Goal: Information Seeking & Learning: Find specific fact

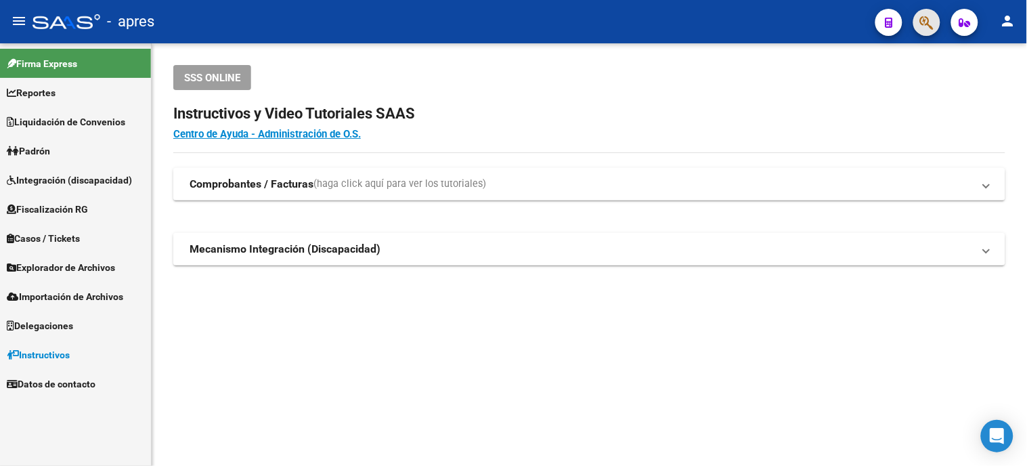
click at [937, 31] on button "button" at bounding box center [926, 22] width 27 height 27
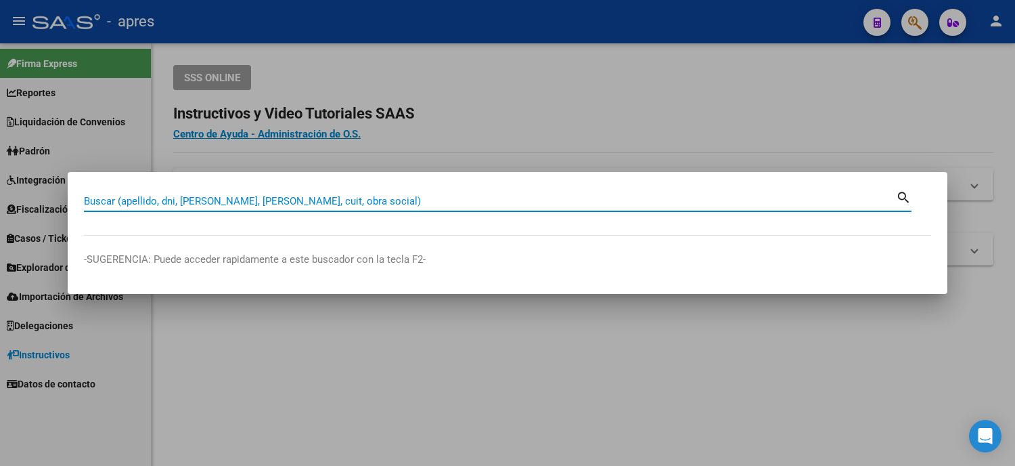
paste input "20252823256"
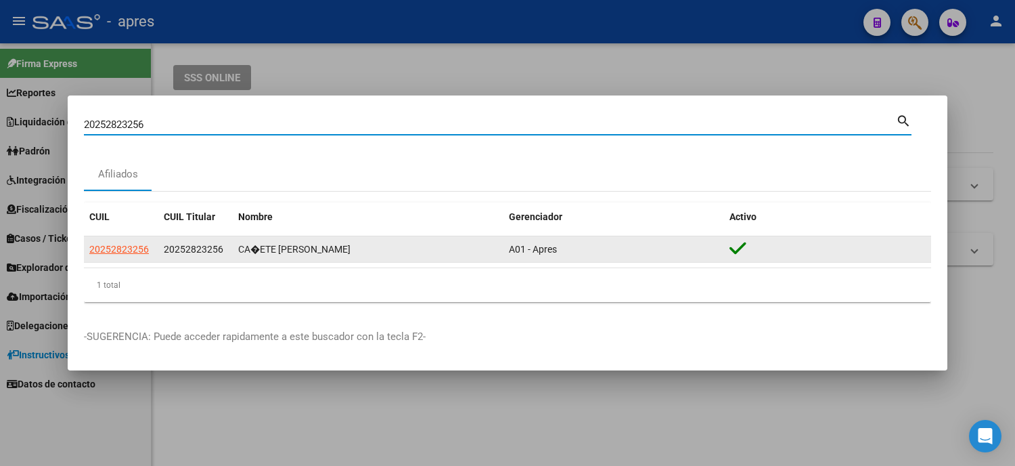
click at [118, 236] on datatable-body-cell "20252823256" at bounding box center [121, 249] width 74 height 26
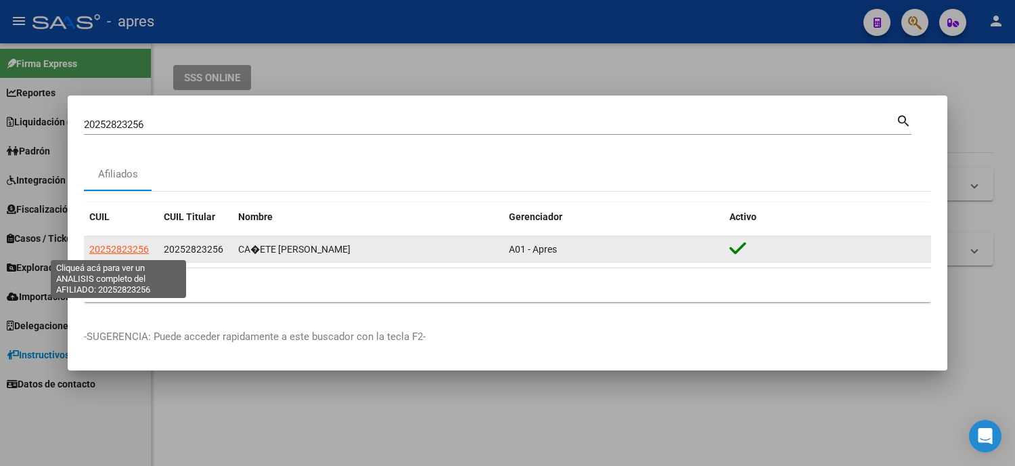
click at [118, 253] on span "20252823256" at bounding box center [119, 249] width 60 height 11
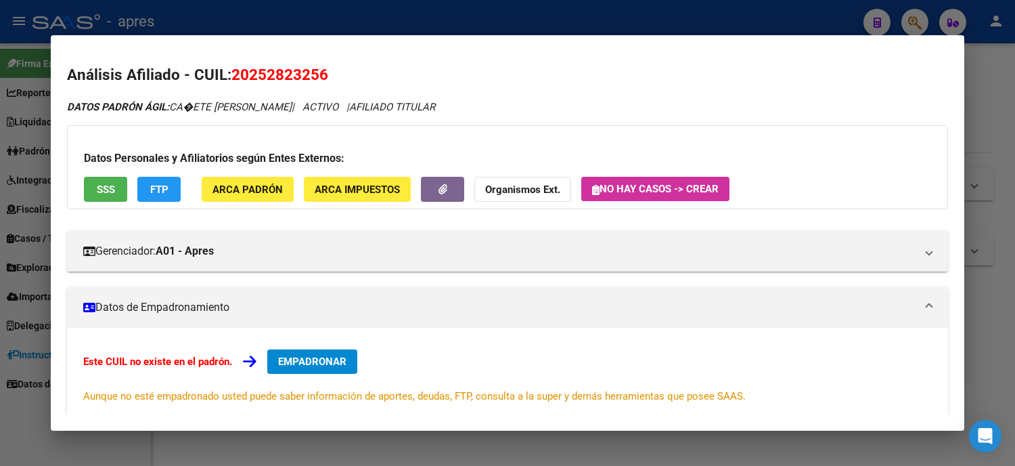
scroll to position [188, 0]
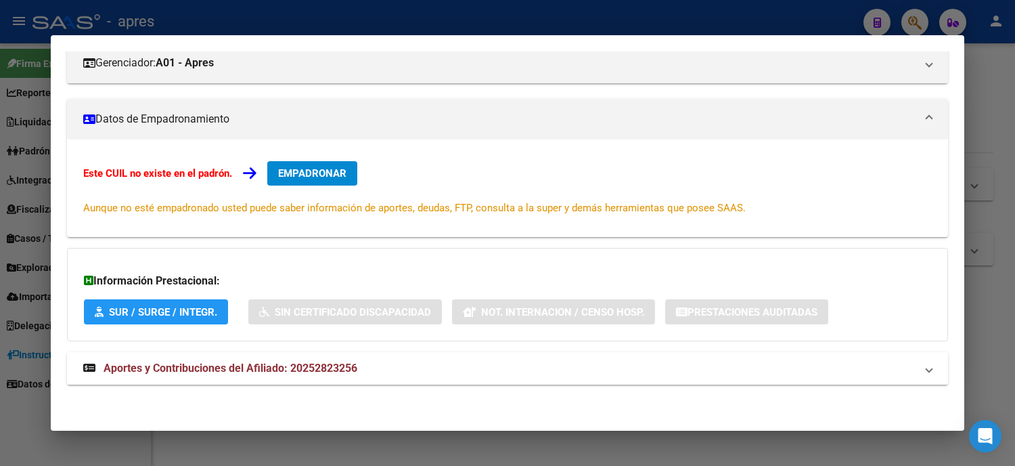
click at [305, 363] on span "Aportes y Contribuciones del Afiliado: 20252823256" at bounding box center [231, 367] width 254 height 13
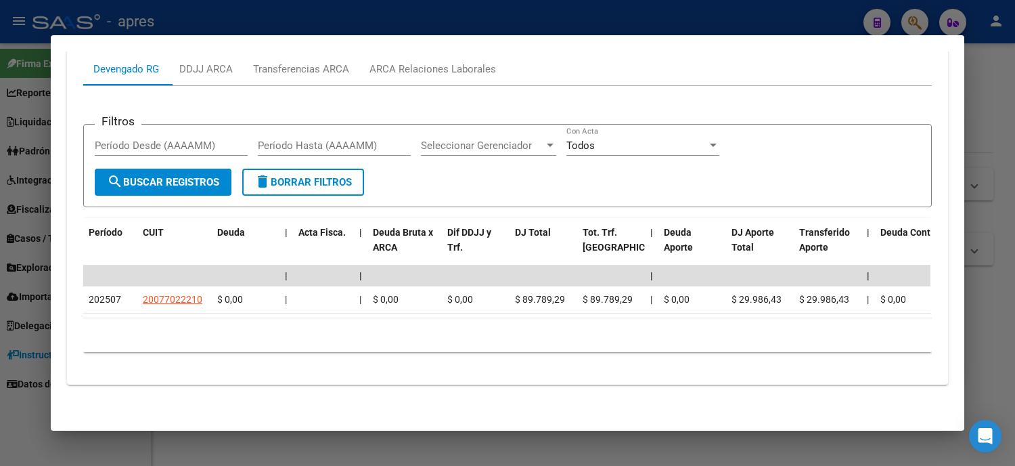
scroll to position [309, 0]
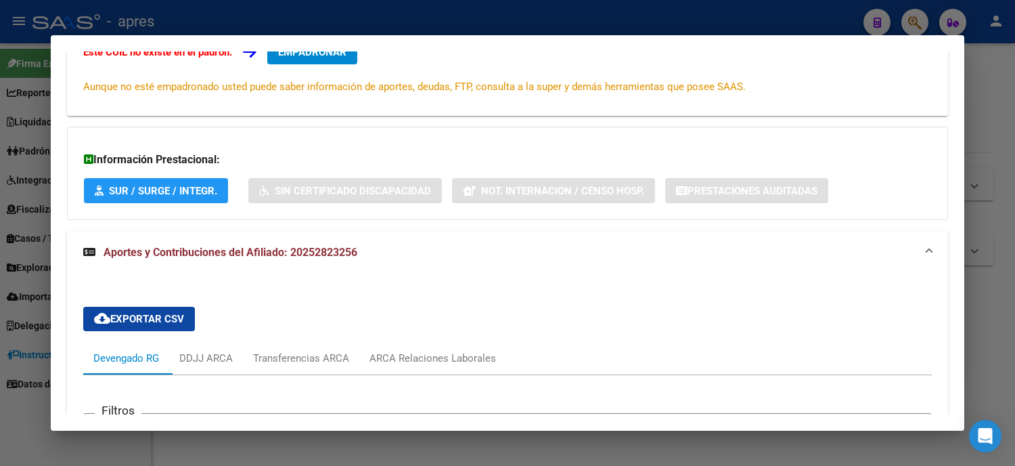
click at [0, 164] on div at bounding box center [507, 233] width 1015 height 466
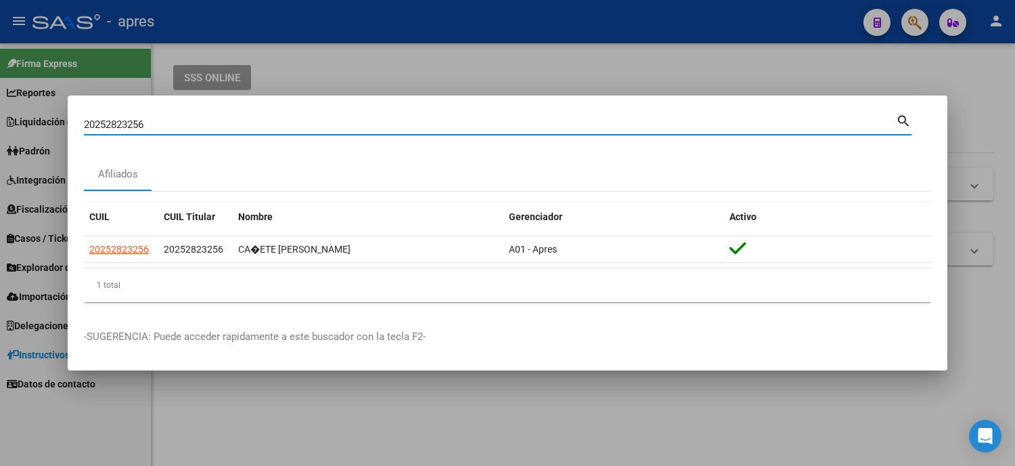
drag, startPoint x: 169, startPoint y: 129, endPoint x: 14, endPoint y: 135, distance: 155.8
click at [14, 135] on div "20252823256 Buscar (apellido, dni, cuil, nro traspaso, cuit, obra social) searc…" at bounding box center [507, 233] width 1015 height 466
paste input "47568177"
type input "47568177"
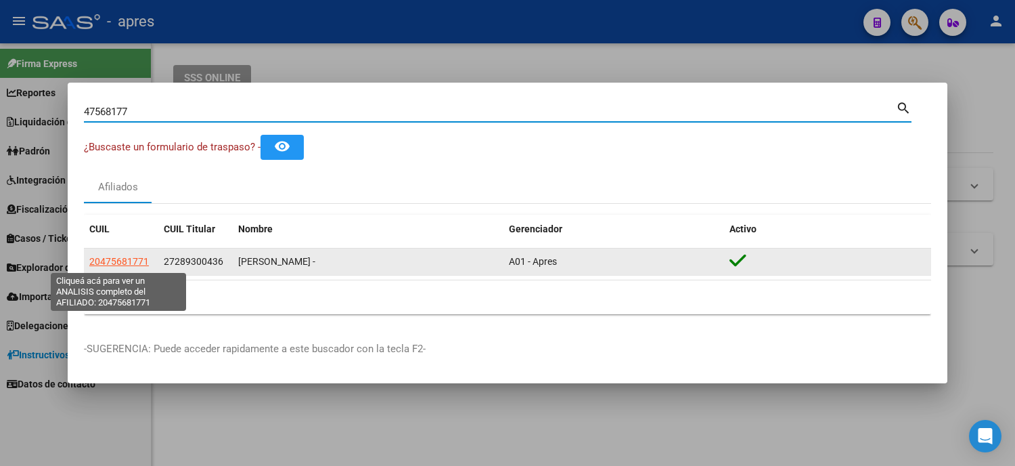
click at [111, 256] on span "20475681771" at bounding box center [119, 261] width 60 height 11
type textarea "20475681771"
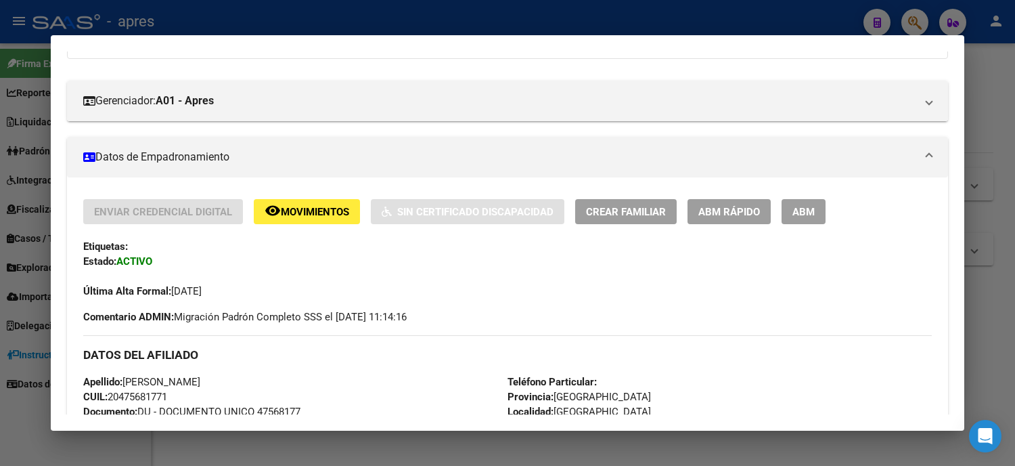
scroll to position [0, 0]
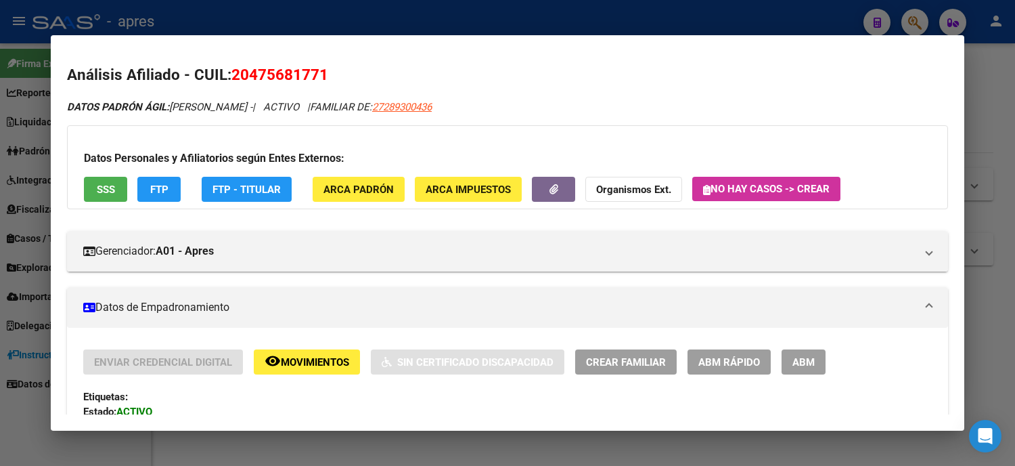
drag, startPoint x: 241, startPoint y: 70, endPoint x: 305, endPoint y: 69, distance: 63.6
click at [305, 69] on span "20475681771" at bounding box center [279, 75] width 97 height 18
copy span "47568177"
click at [10, 198] on div at bounding box center [507, 233] width 1015 height 466
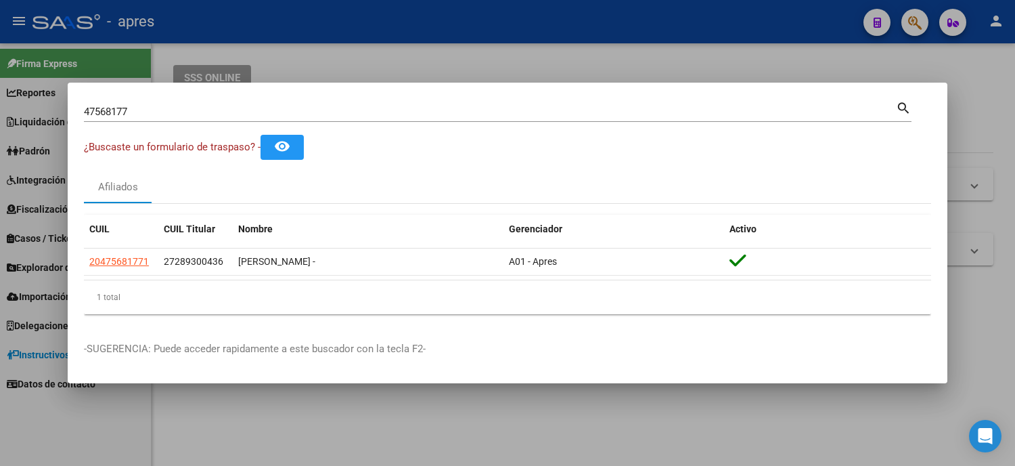
drag, startPoint x: 200, startPoint y: 115, endPoint x: 0, endPoint y: 76, distance: 204.0
click at [0, 92] on div "47568177 Buscar (apellido, dni, cuil, nro traspaso, cuit, obra social) search ¿…" at bounding box center [507, 233] width 1015 height 466
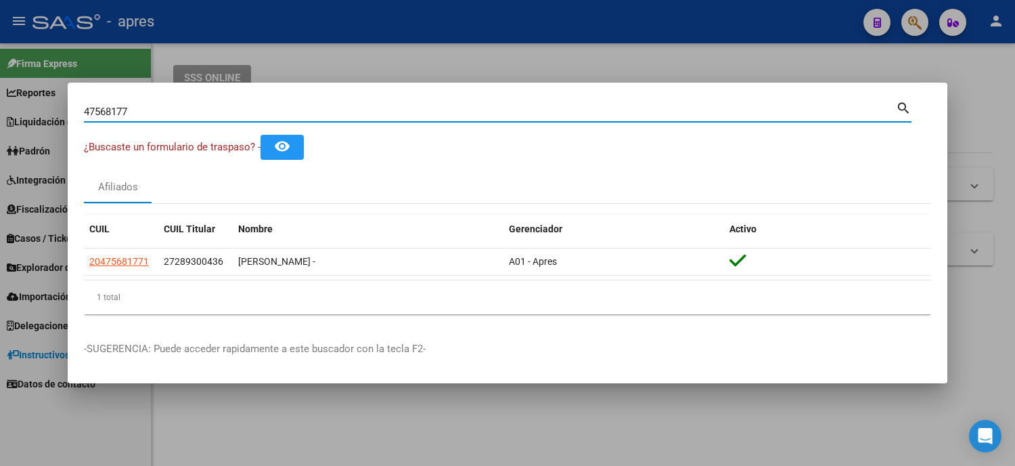
paste input "27507397919"
type input "27507397919"
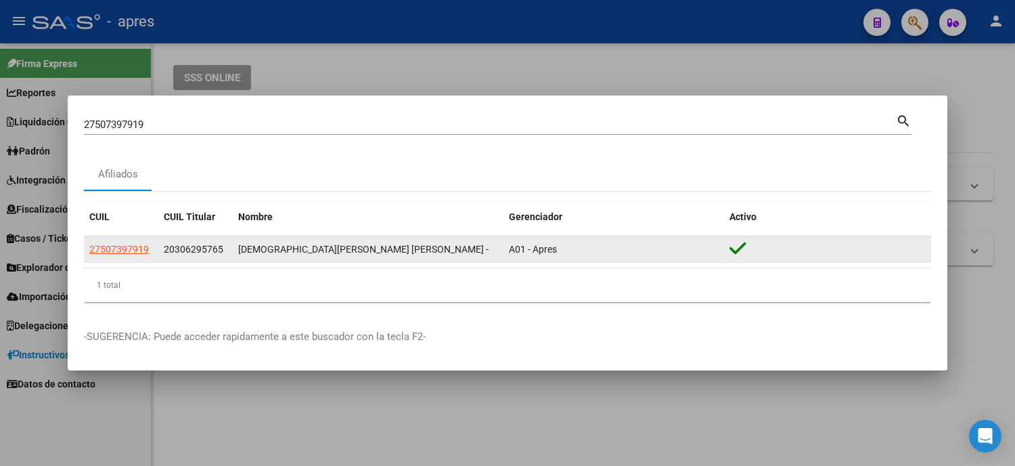
click at [120, 242] on app-link-go-to "27507397919" at bounding box center [119, 250] width 60 height 16
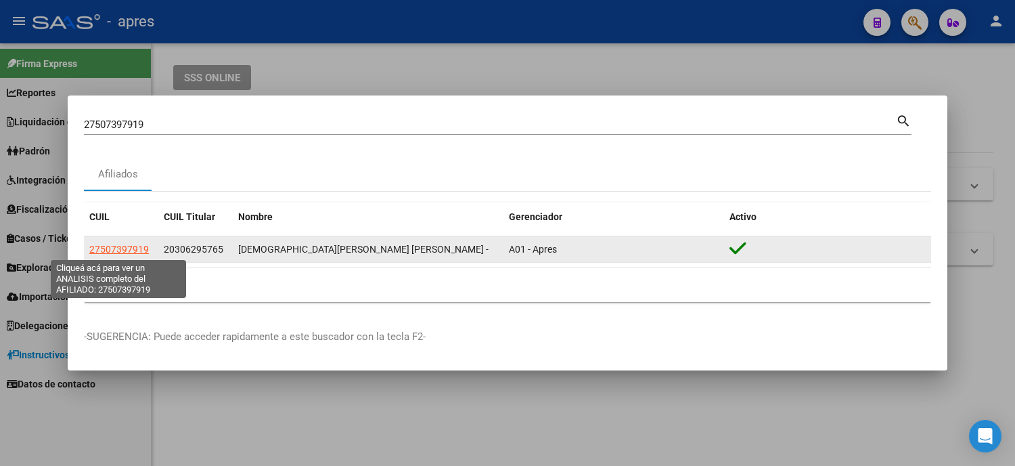
click at [120, 245] on span "27507397919" at bounding box center [119, 249] width 60 height 11
type textarea "27507397919"
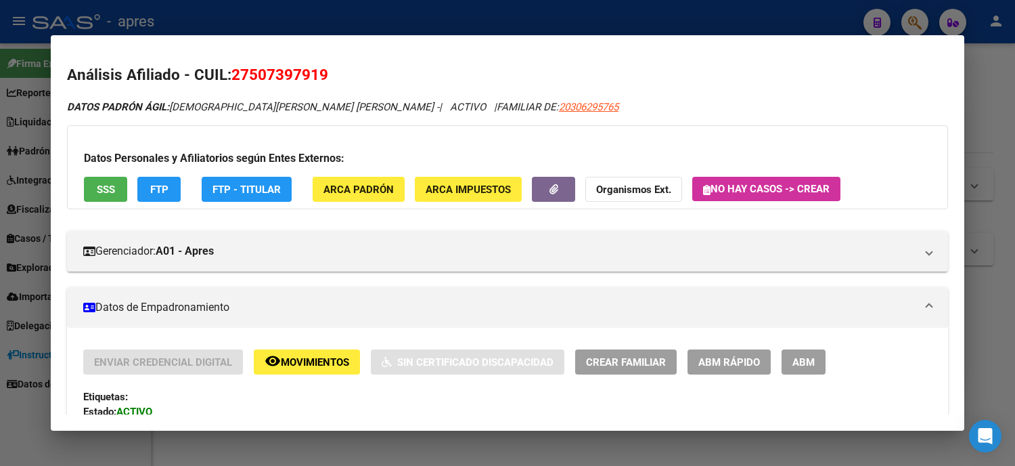
drag, startPoint x: 326, startPoint y: 70, endPoint x: 223, endPoint y: 55, distance: 104.0
click at [223, 55] on mat-dialog-content "Análisis Afiliado - CUIL: 27507397919 DATOS PADRÓN ÁGIL: [PERSON_NAME] [PERSON_…" at bounding box center [508, 232] width 914 height 363
copy span "27507397919"
click at [0, 245] on div at bounding box center [507, 233] width 1015 height 466
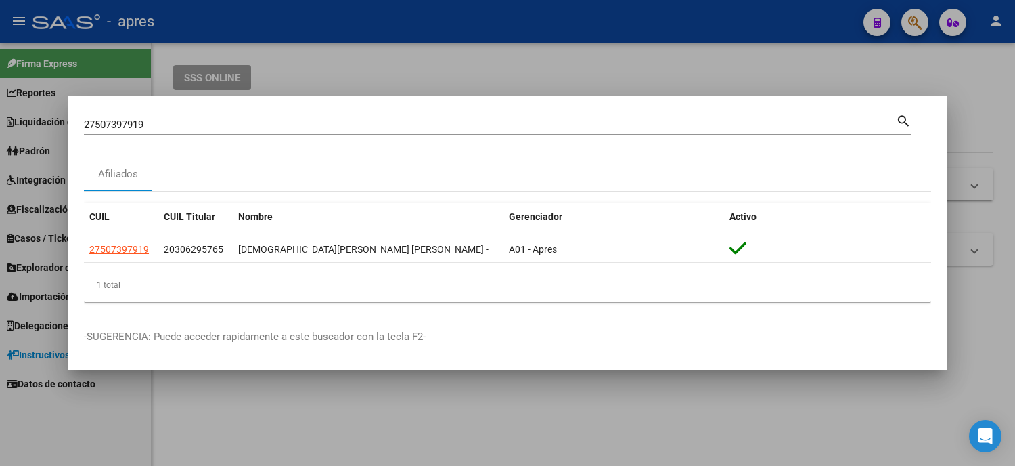
drag, startPoint x: 164, startPoint y: 127, endPoint x: 35, endPoint y: 122, distance: 129.3
click at [49, 122] on div "27507397919 Buscar (apellido, dni, cuil, nro traspaso, cuit, obra social) searc…" at bounding box center [507, 233] width 1015 height 466
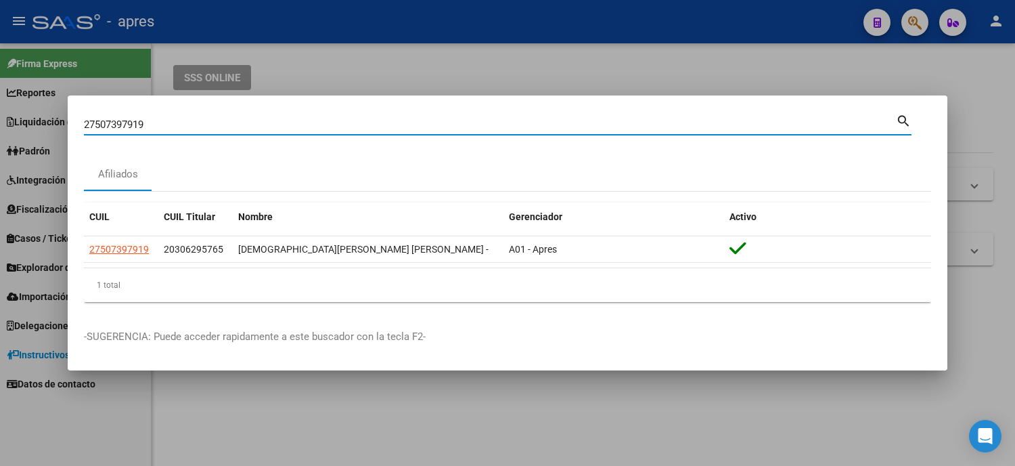
paste input "265740435"
type input "27265740435"
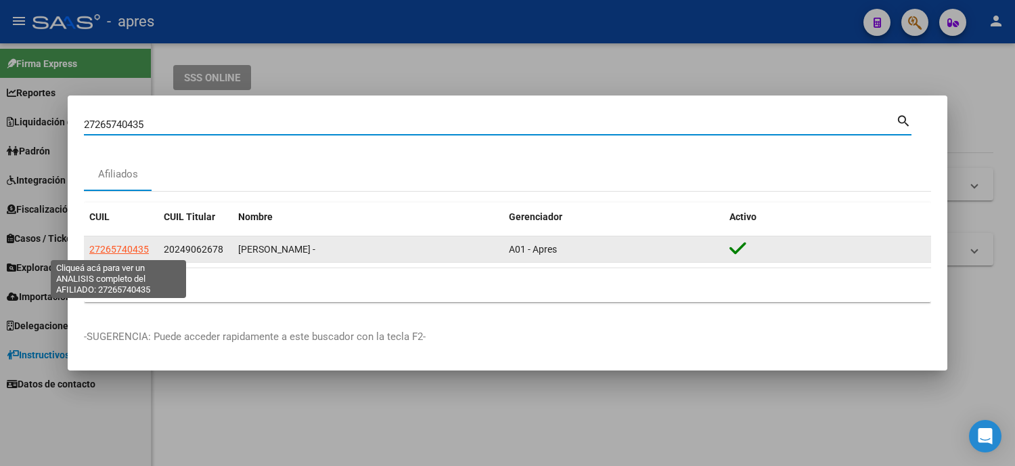
click at [133, 246] on span "27265740435" at bounding box center [119, 249] width 60 height 11
type textarea "27265740435"
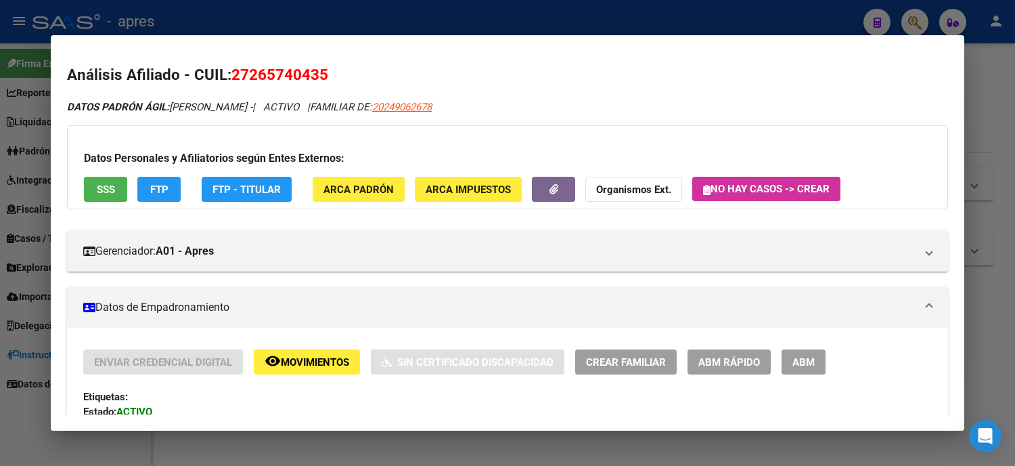
click at [0, 218] on div at bounding box center [507, 233] width 1015 height 466
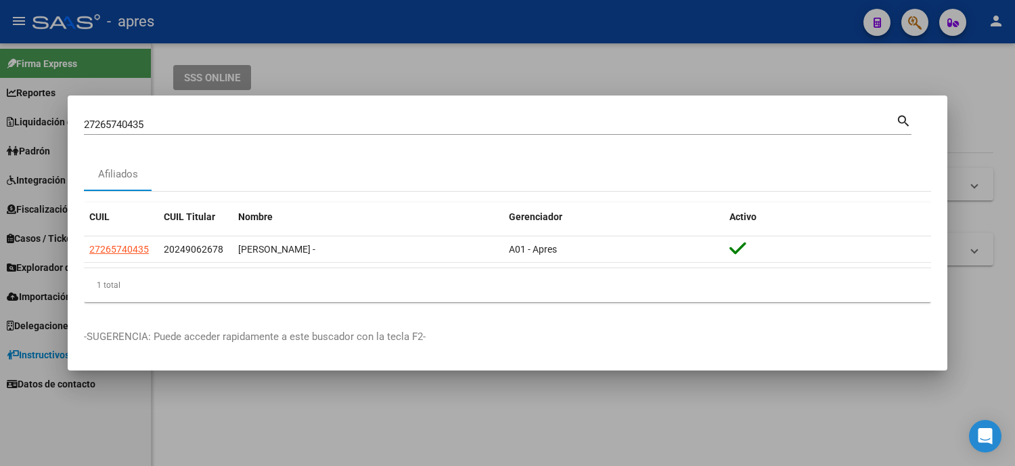
drag, startPoint x: 203, startPoint y: 116, endPoint x: 168, endPoint y: 127, distance: 36.8
click at [168, 127] on div "27265740435 Buscar (apellido, dni, cuil, [PERSON_NAME], cuit, obra social)" at bounding box center [490, 124] width 812 height 20
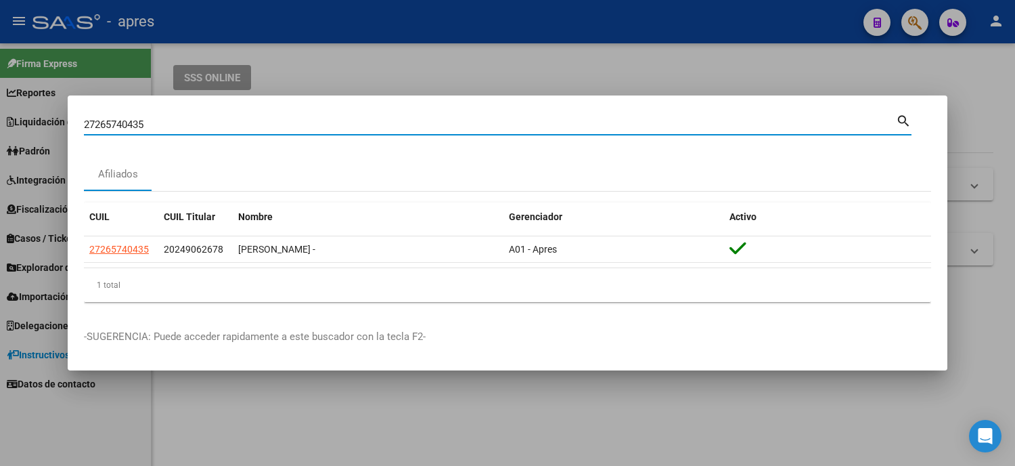
drag, startPoint x: 154, startPoint y: 126, endPoint x: 0, endPoint y: 103, distance: 155.3
click at [0, 104] on div "27265740435 Buscar (apellido, dni, cuil, nro traspaso, cuit, obra social) searc…" at bounding box center [507, 233] width 1015 height 466
paste input "3109702"
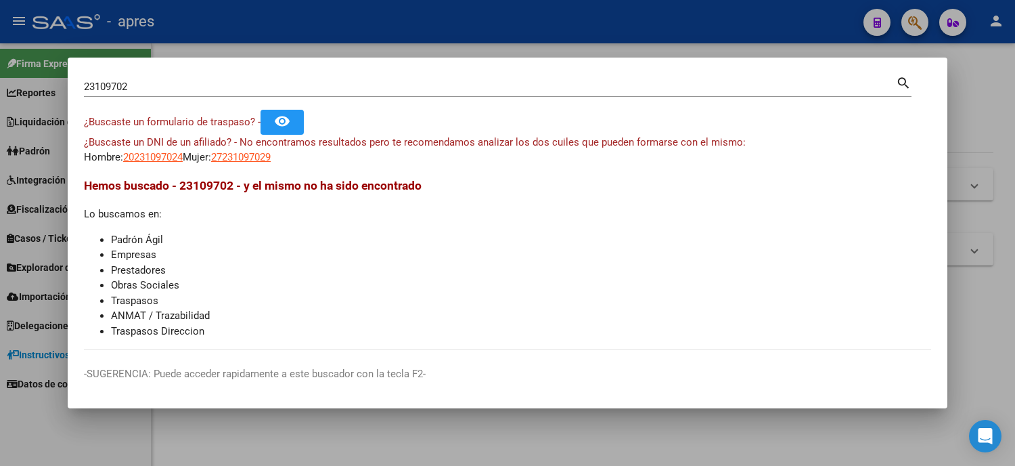
drag, startPoint x: 172, startPoint y: 72, endPoint x: 173, endPoint y: 83, distance: 10.2
click at [168, 72] on mat-dialog-container "23109702 Buscar (apellido, dni, cuil, nro traspaso, cuit, obra social) search ¿…" at bounding box center [508, 233] width 880 height 351
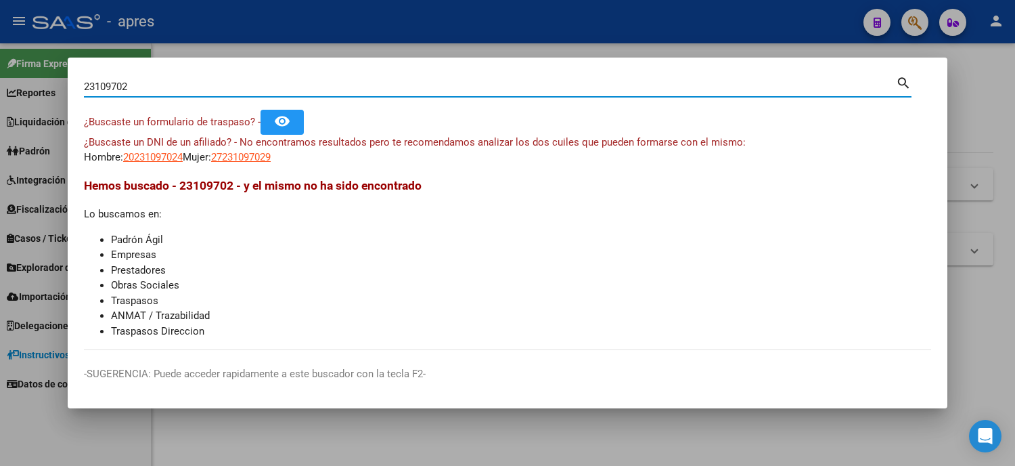
drag, startPoint x: 173, startPoint y: 83, endPoint x: 45, endPoint y: 89, distance: 128.1
click at [45, 89] on div "23109702 Buscar (apellido, dni, cuil, nro traspaso, cuit, obra social) search ¿…" at bounding box center [507, 233] width 1015 height 466
paste input "48935016"
type input "48935016"
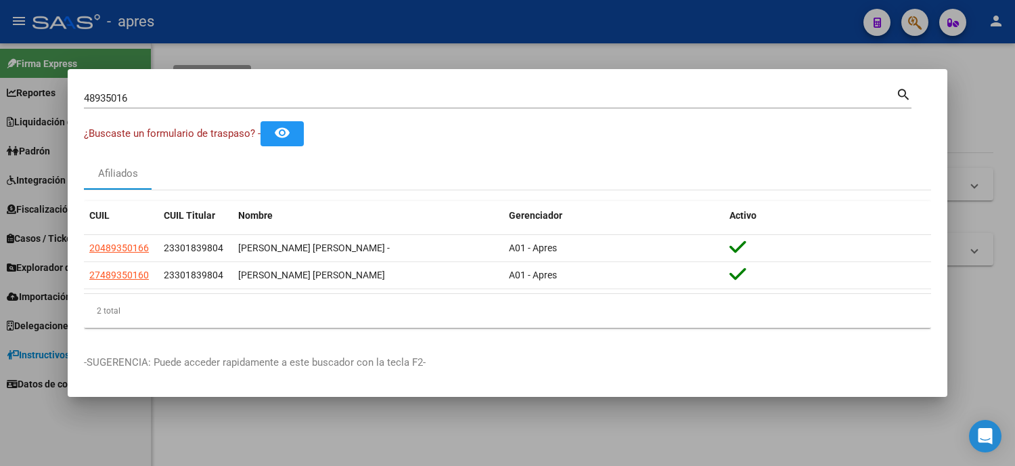
drag, startPoint x: 149, startPoint y: 252, endPoint x: 74, endPoint y: 247, distance: 74.6
click at [74, 247] on mat-dialog-content "48935016 Buscar (apellido, dni, cuil, nro traspaso, cuit, obra social) search ¿…" at bounding box center [508, 211] width 880 height 253
copy datatable-body-row "20489350166"
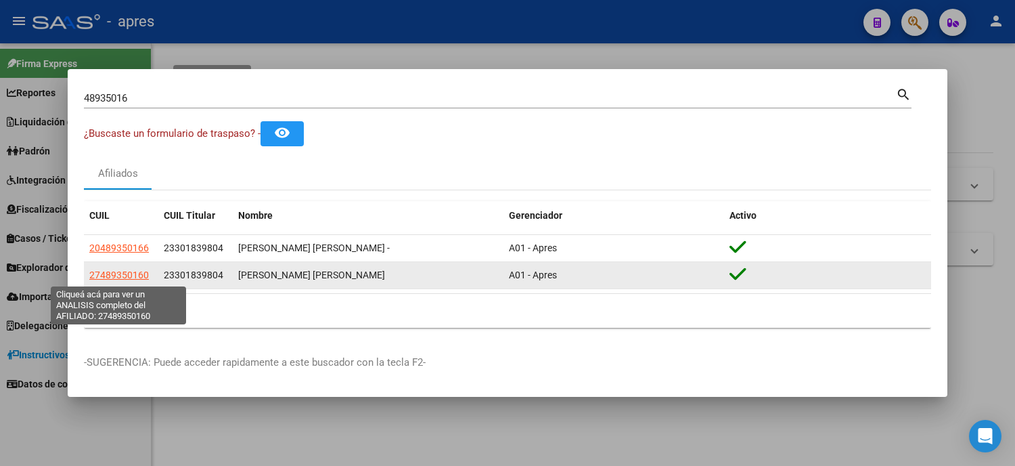
drag, startPoint x: 145, startPoint y: 277, endPoint x: 89, endPoint y: 280, distance: 56.2
click at [89, 280] on span "27489350160" at bounding box center [119, 274] width 60 height 11
copy span "27489350160"
type textarea "27489350160"
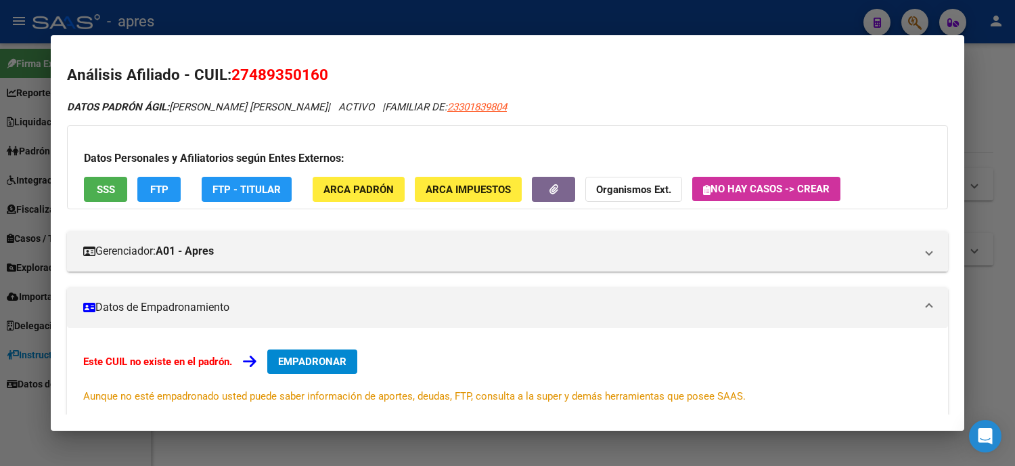
click at [0, 215] on div at bounding box center [507, 233] width 1015 height 466
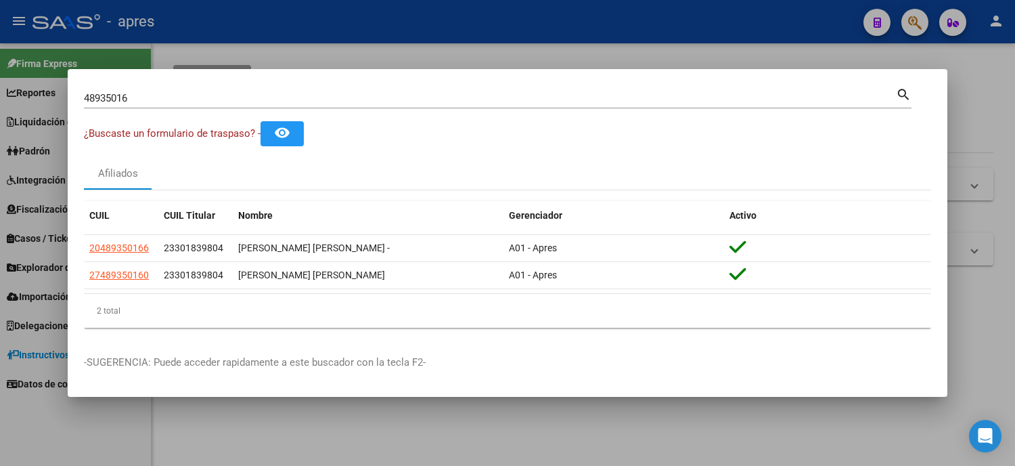
drag, startPoint x: 167, startPoint y: 106, endPoint x: 66, endPoint y: 105, distance: 101.5
click at [66, 105] on div "48935016 Buscar (apellido, dni, cuil, nro traspaso, cuit, obra social) search ¿…" at bounding box center [507, 233] width 1015 height 466
click at [159, 90] on div "48935016 Buscar (apellido, dni, [PERSON_NAME], [PERSON_NAME], cuit, obra social)" at bounding box center [490, 98] width 812 height 20
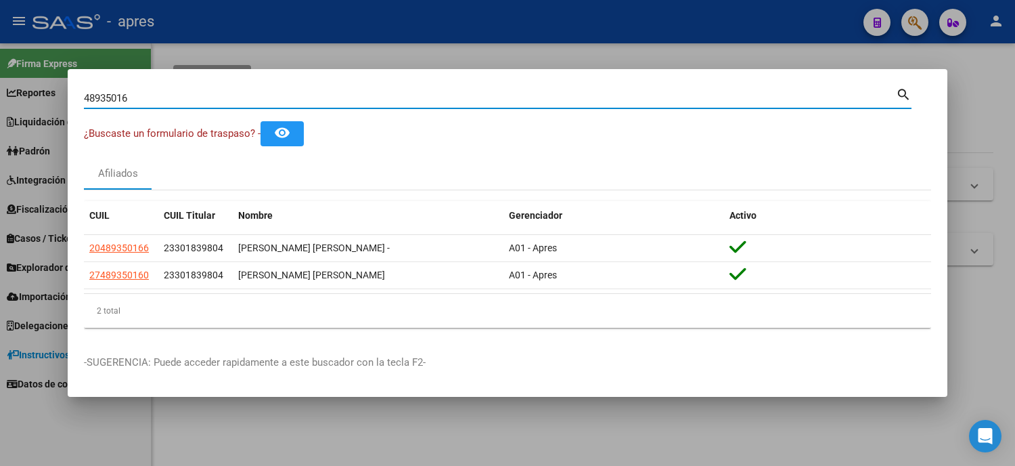
drag, startPoint x: 141, startPoint y: 96, endPoint x: 0, endPoint y: 58, distance: 145.8
click at [0, 58] on div "48935016 Buscar (apellido, dni, cuil, nro traspaso, cuit, obra social) search ¿…" at bounding box center [507, 233] width 1015 height 466
paste input "32199541"
type input "32199541"
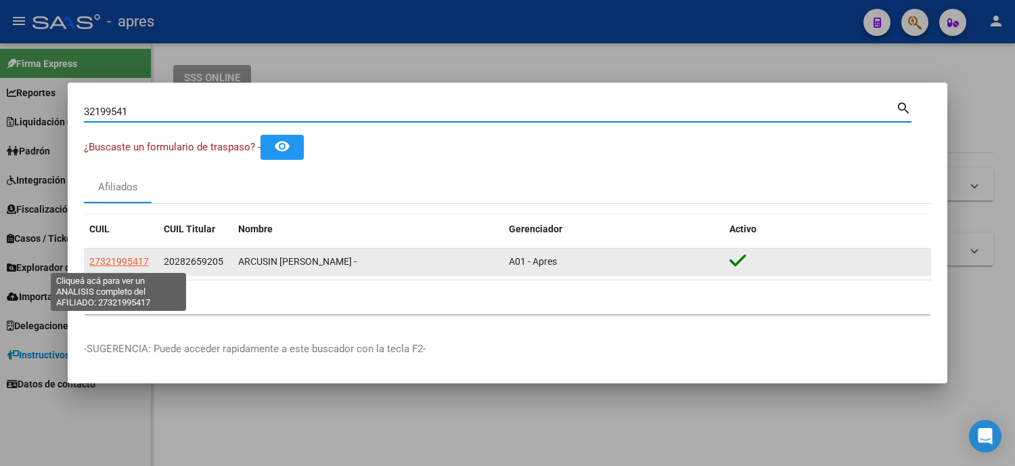
click at [100, 262] on span "27321995417" at bounding box center [119, 261] width 60 height 11
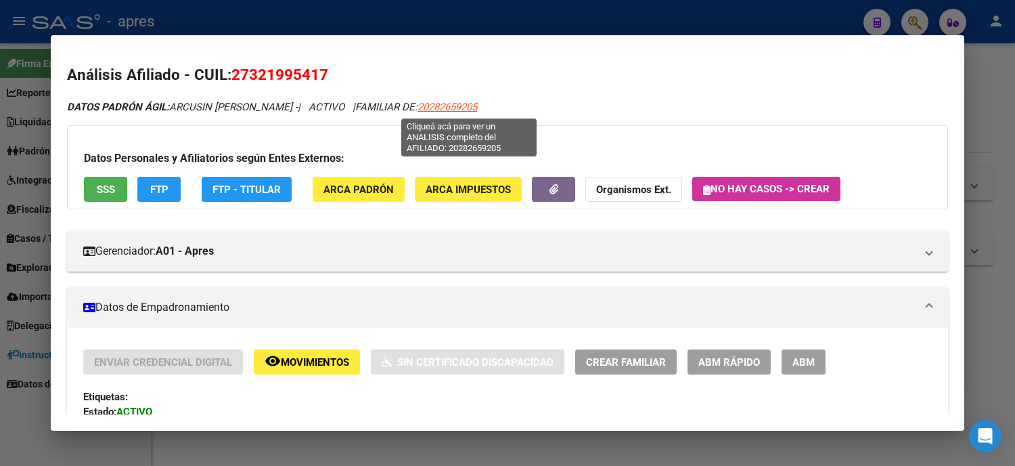
click at [462, 108] on span "20282659205" at bounding box center [448, 107] width 60 height 12
type textarea "20282659205"
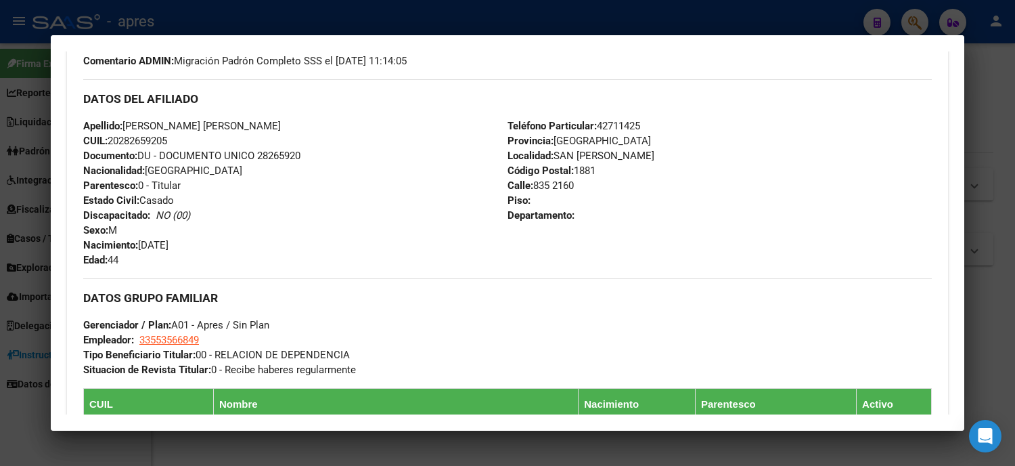
scroll to position [646, 0]
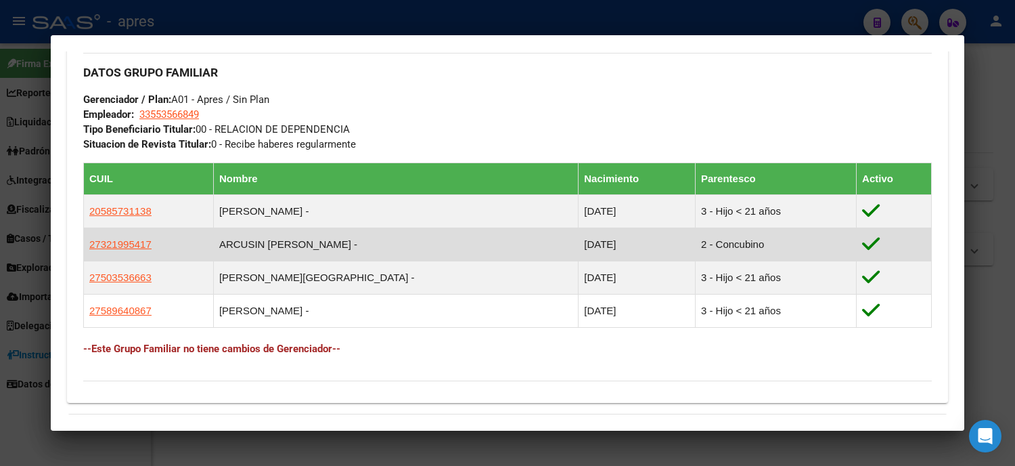
drag, startPoint x: 154, startPoint y: 246, endPoint x: 81, endPoint y: 245, distance: 73.1
click at [84, 245] on td "27321995417" at bounding box center [149, 243] width 130 height 33
copy span "27321995417"
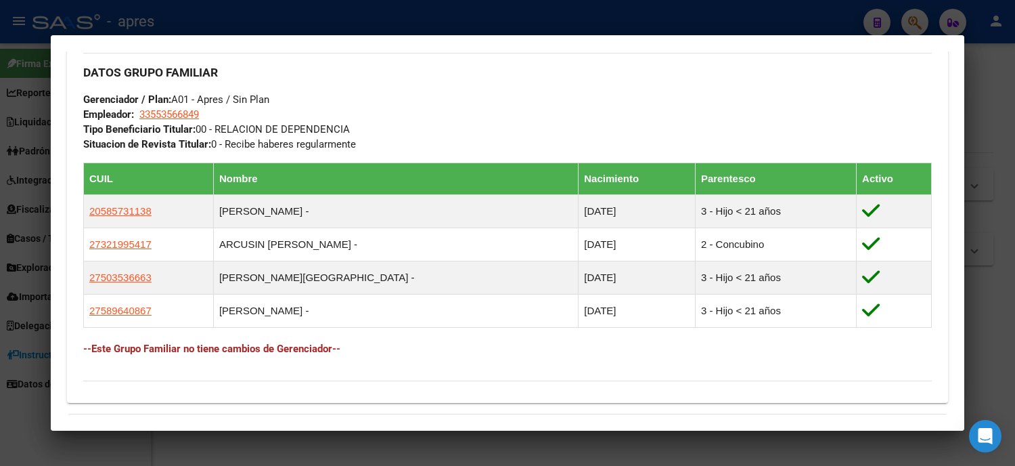
click at [0, 305] on div at bounding box center [507, 233] width 1015 height 466
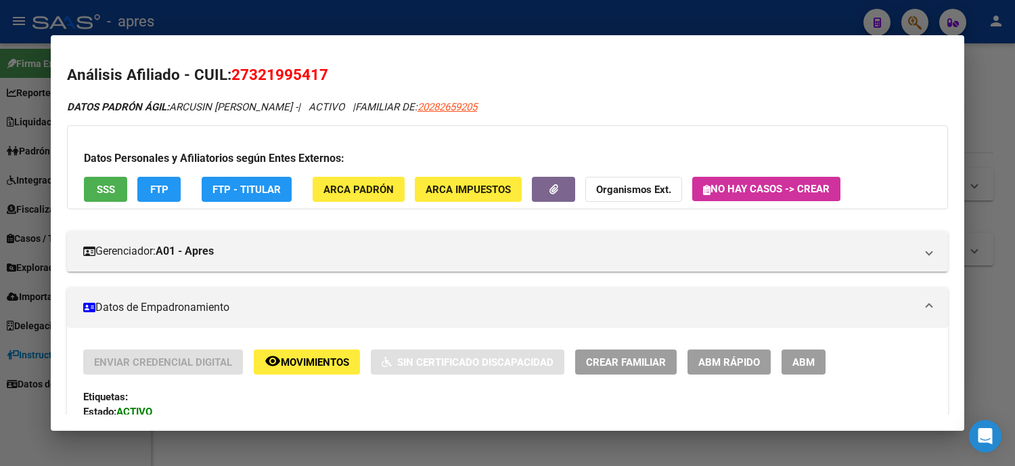
click at [0, 165] on div at bounding box center [507, 233] width 1015 height 466
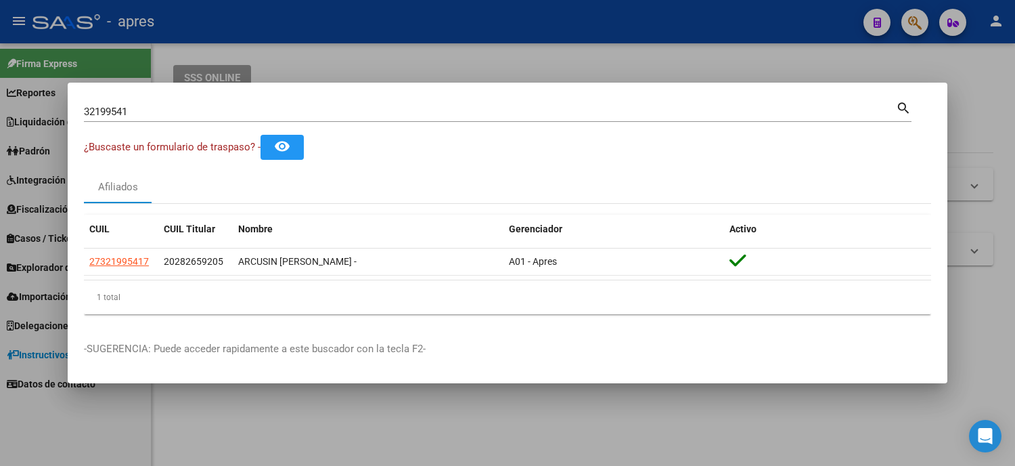
drag, startPoint x: 167, startPoint y: 112, endPoint x: 0, endPoint y: 95, distance: 168.0
click at [0, 95] on div "32199541 Buscar (apellido, dni, cuil, nro traspaso, cuit, obra social) search ¿…" at bounding box center [507, 233] width 1015 height 466
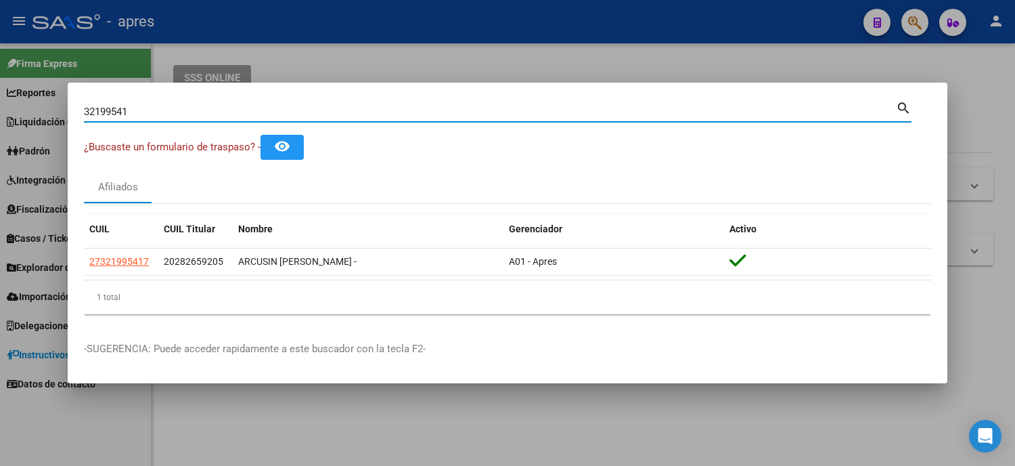
paste input "45989134"
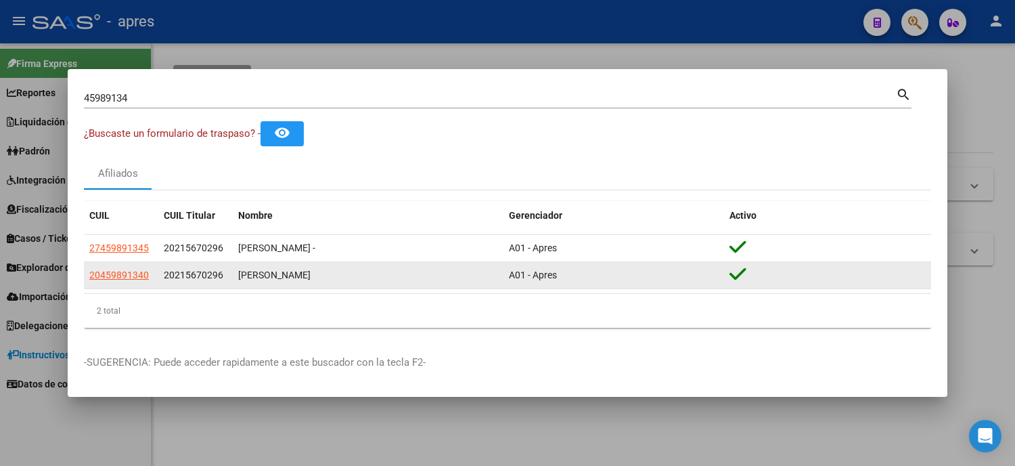
drag, startPoint x: 157, startPoint y: 274, endPoint x: 88, endPoint y: 279, distance: 69.2
click at [88, 279] on datatable-body-cell "20459891340" at bounding box center [121, 275] width 74 height 26
copy span "20459891340"
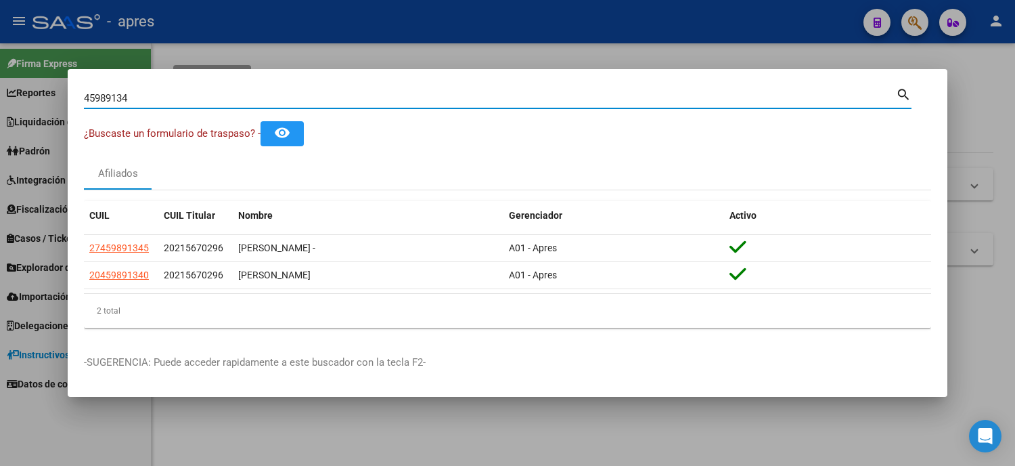
drag, startPoint x: 151, startPoint y: 102, endPoint x: 0, endPoint y: 102, distance: 150.9
click at [0, 102] on div "45989134 Buscar (apellido, dni, cuil, nro traspaso, cuit, obra social) search ¿…" at bounding box center [507, 233] width 1015 height 466
paste input "58666507"
type input "58666507"
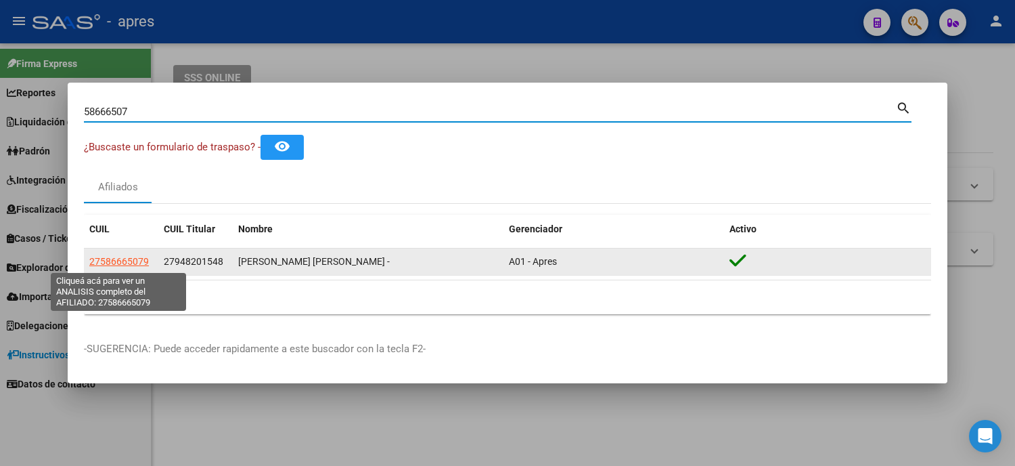
click at [105, 261] on span "27586665079" at bounding box center [119, 261] width 60 height 11
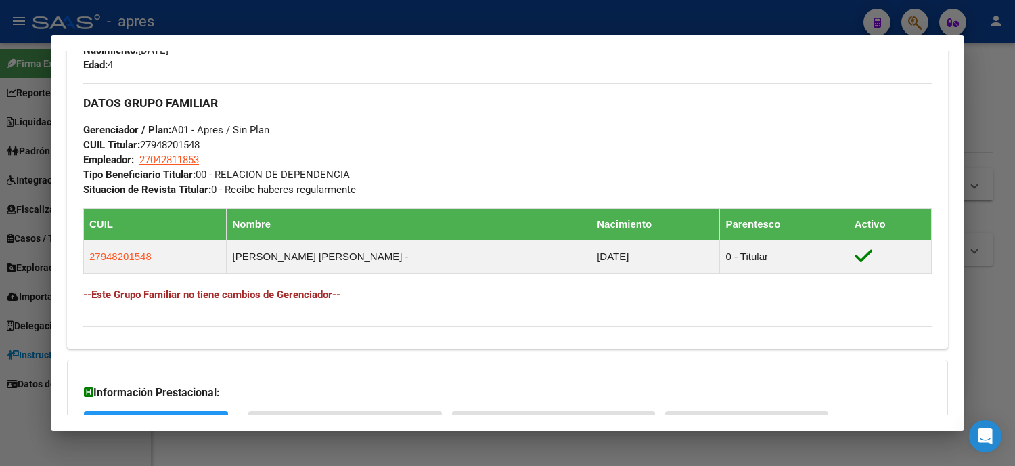
scroll to position [526, 0]
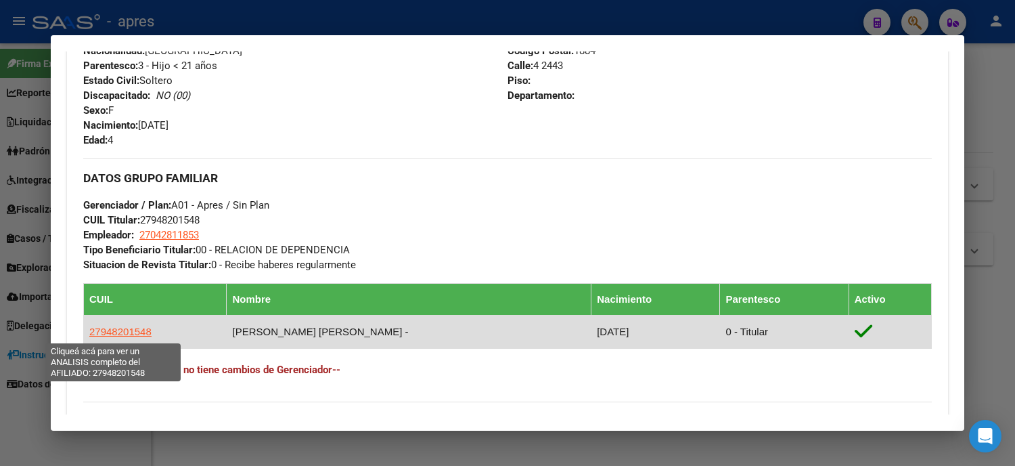
click at [130, 330] on span "27948201548" at bounding box center [120, 332] width 62 height 12
type textarea "27948201548"
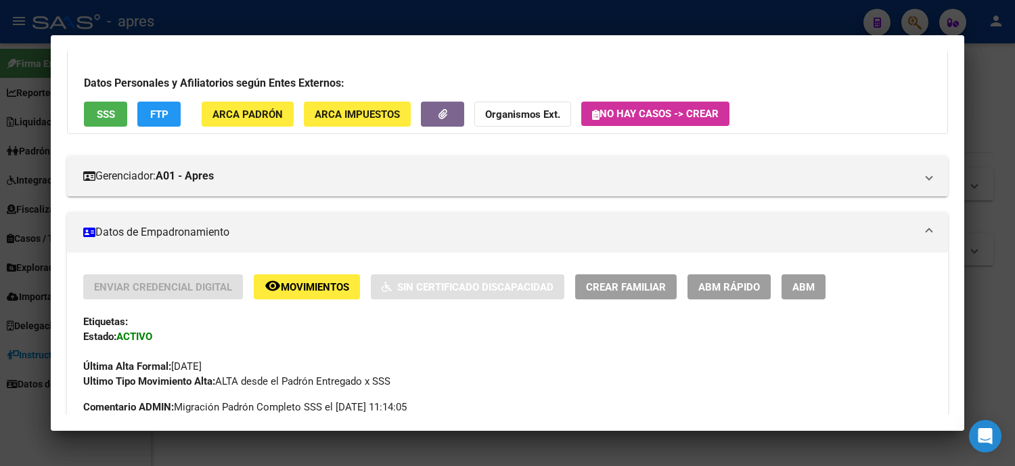
scroll to position [0, 0]
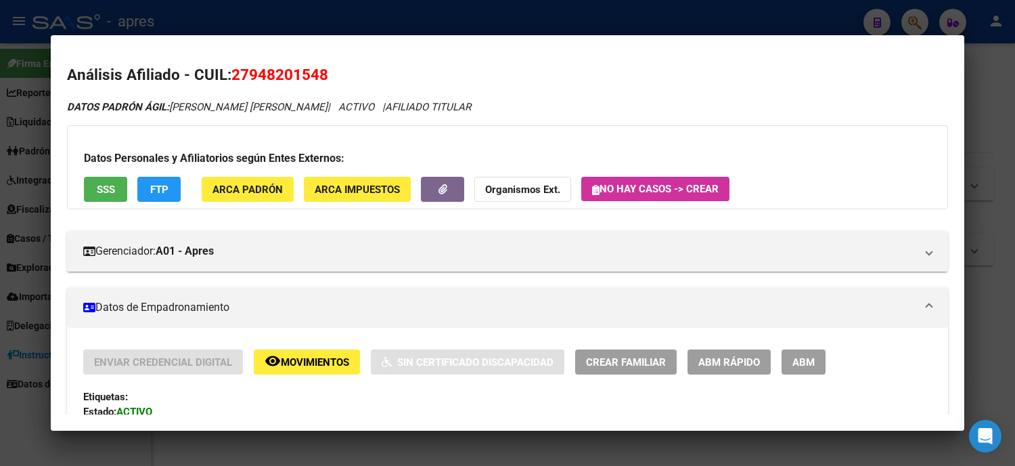
drag, startPoint x: 311, startPoint y: 70, endPoint x: 225, endPoint y: 72, distance: 86.7
click at [231, 72] on span "27948201548" at bounding box center [279, 75] width 97 height 18
copy span "27948201548"
click at [0, 219] on div at bounding box center [507, 233] width 1015 height 466
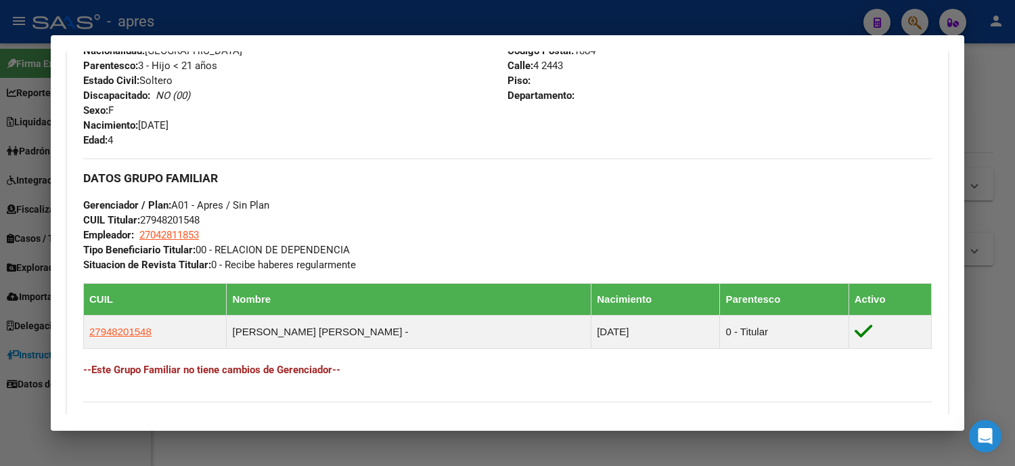
click at [0, 156] on div at bounding box center [507, 233] width 1015 height 466
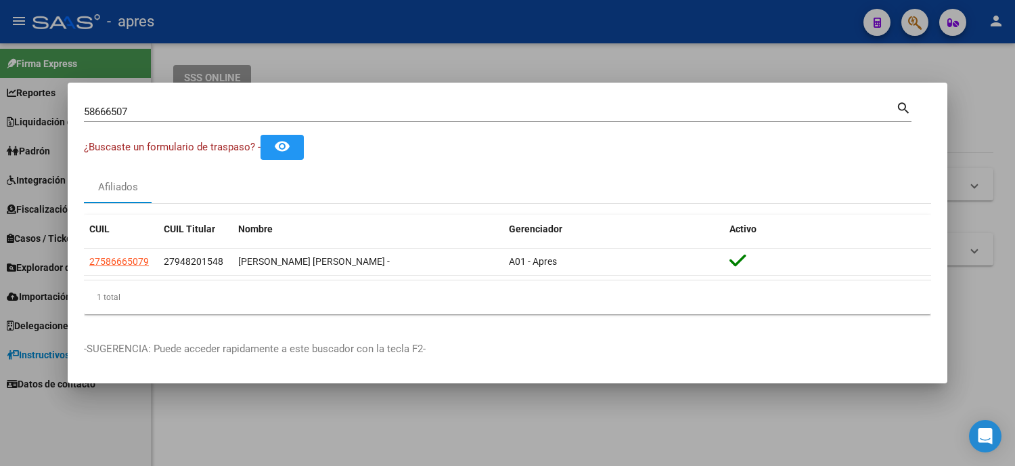
drag, startPoint x: 146, startPoint y: 115, endPoint x: 0, endPoint y: 116, distance: 146.2
click at [0, 116] on div "58666507 Buscar (apellido, dni, cuil, nro traspaso, cuit, obra social) search ¿…" at bounding box center [507, 233] width 1015 height 466
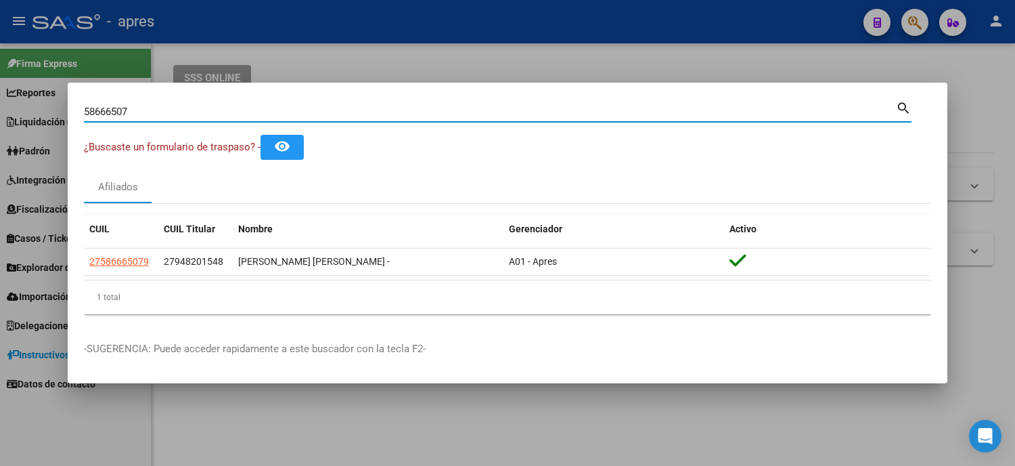
paste input "27435604825"
type input "27435604825"
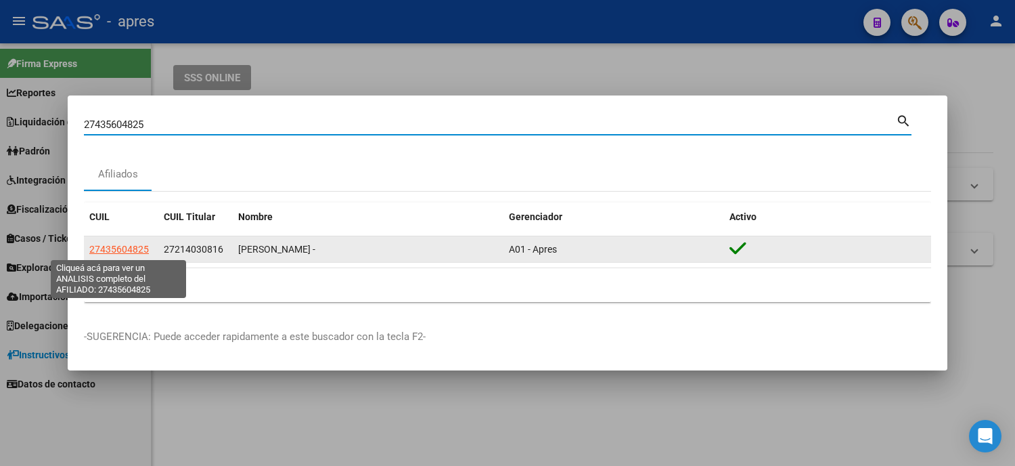
click at [107, 248] on span "27435604825" at bounding box center [119, 249] width 60 height 11
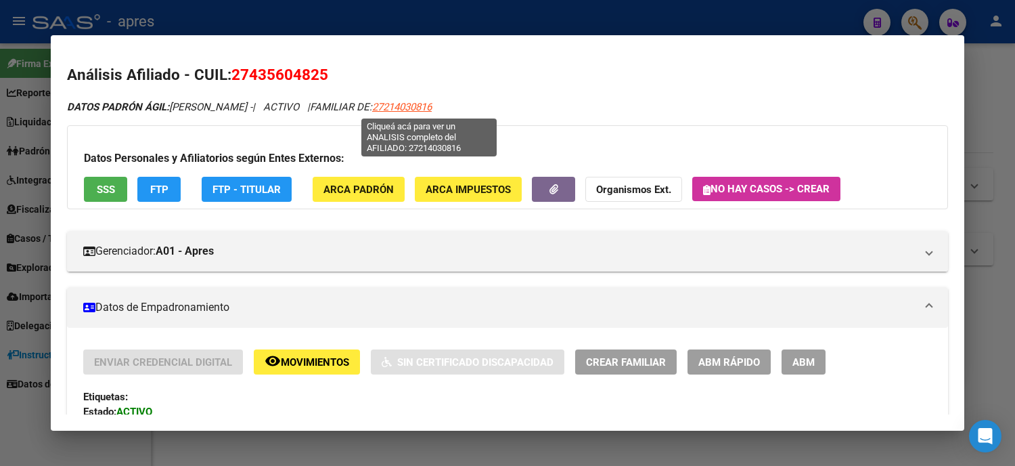
click at [431, 105] on span "27214030816" at bounding box center [402, 107] width 60 height 12
type textarea "27214030816"
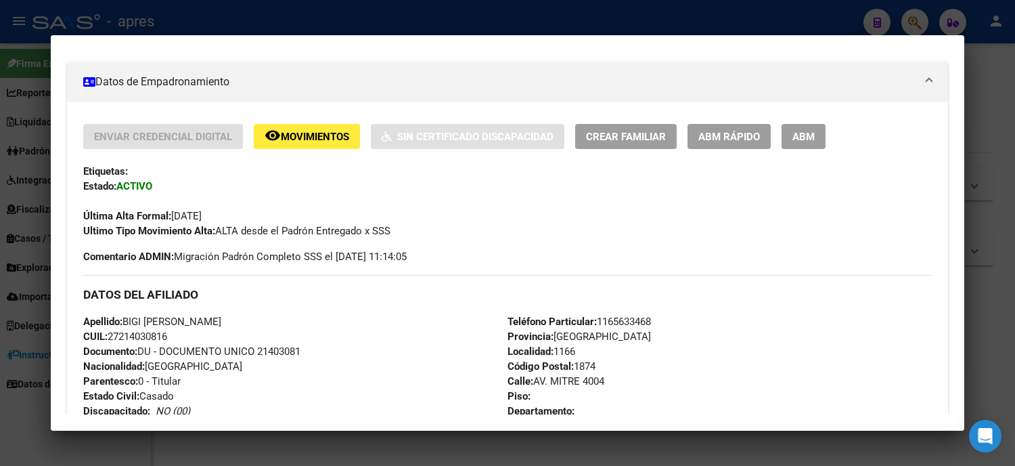
scroll to position [300, 0]
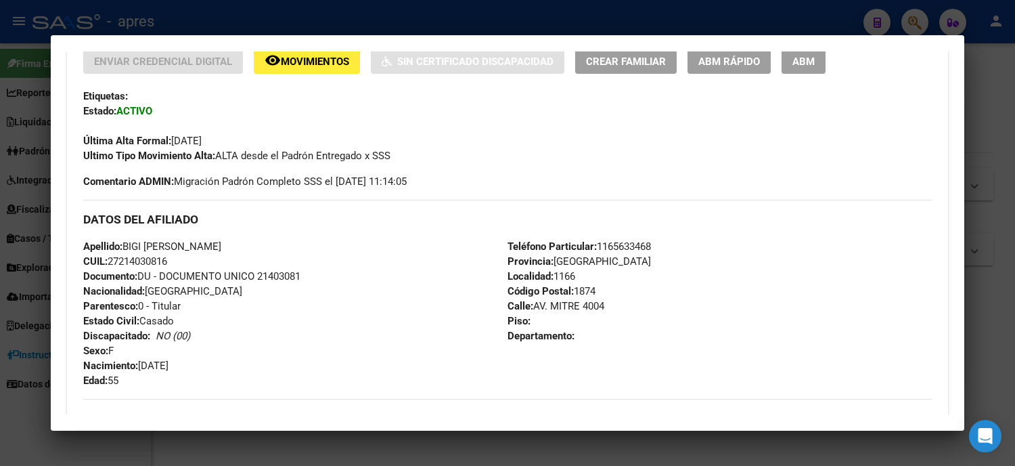
click at [5, 287] on div at bounding box center [507, 233] width 1015 height 466
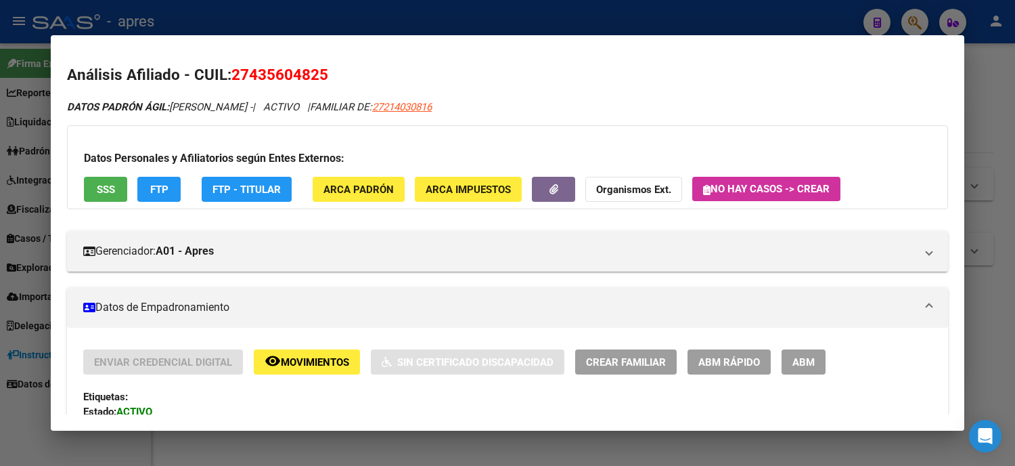
drag, startPoint x: 339, startPoint y: 72, endPoint x: 223, endPoint y: 65, distance: 115.9
click at [223, 65] on h2 "Análisis Afiliado - CUIL: 27435604825" at bounding box center [507, 75] width 881 height 23
copy span "27435604825"
drag, startPoint x: 65, startPoint y: 318, endPoint x: 36, endPoint y: 318, distance: 29.1
click at [67, 318] on mat-expansion-panel-header "Datos de Empadronamiento" at bounding box center [507, 307] width 881 height 41
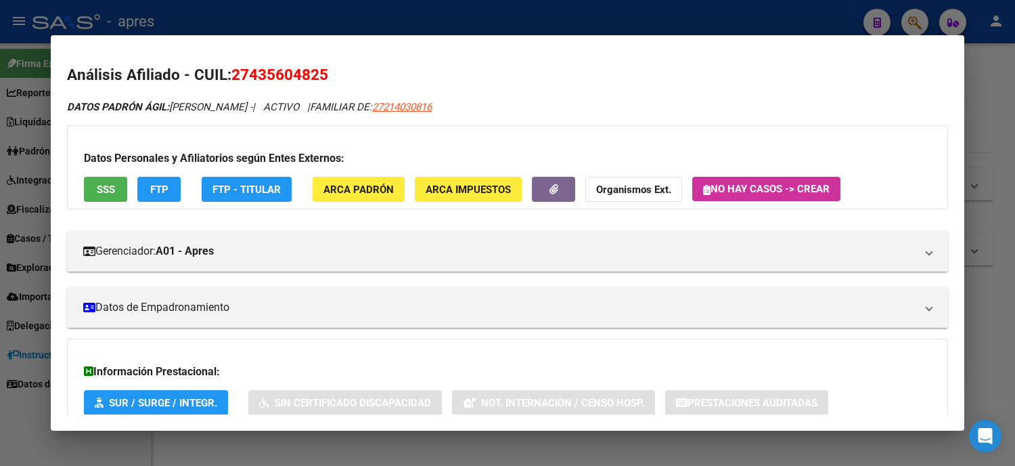
click at [11, 319] on div at bounding box center [507, 233] width 1015 height 466
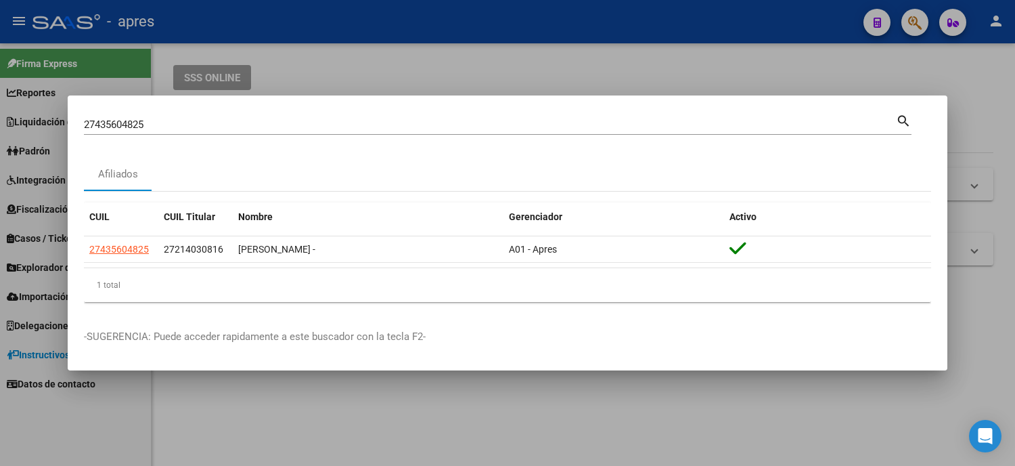
drag, startPoint x: 176, startPoint y: 127, endPoint x: 0, endPoint y: 132, distance: 176.0
click at [0, 132] on div "27435604825 Buscar (apellido, dni, cuil, nro traspaso, cuit, obra social) searc…" at bounding box center [507, 233] width 1015 height 466
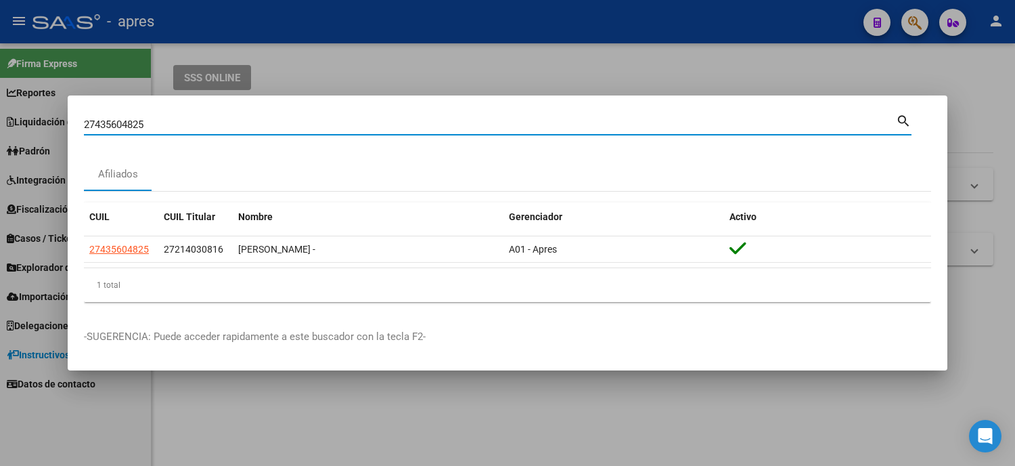
paste input "0273071904"
type input "20273071904"
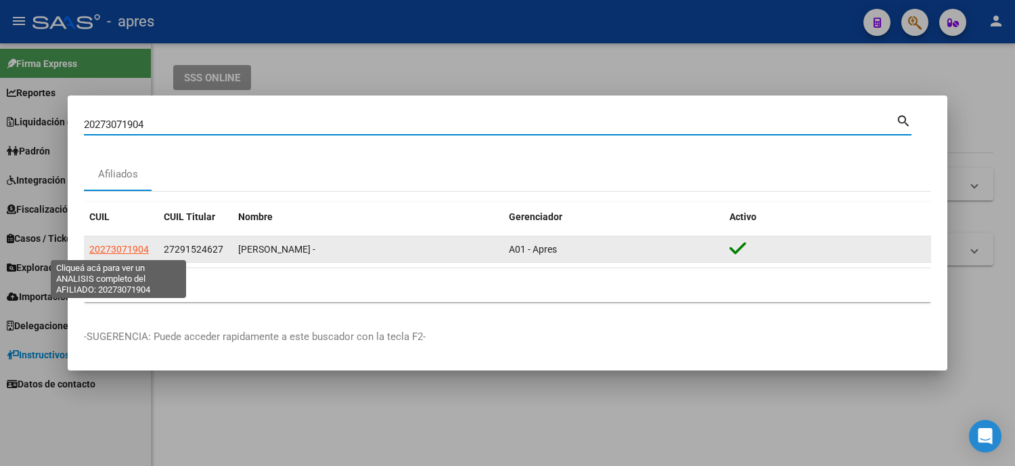
click at [114, 249] on span "20273071904" at bounding box center [119, 249] width 60 height 11
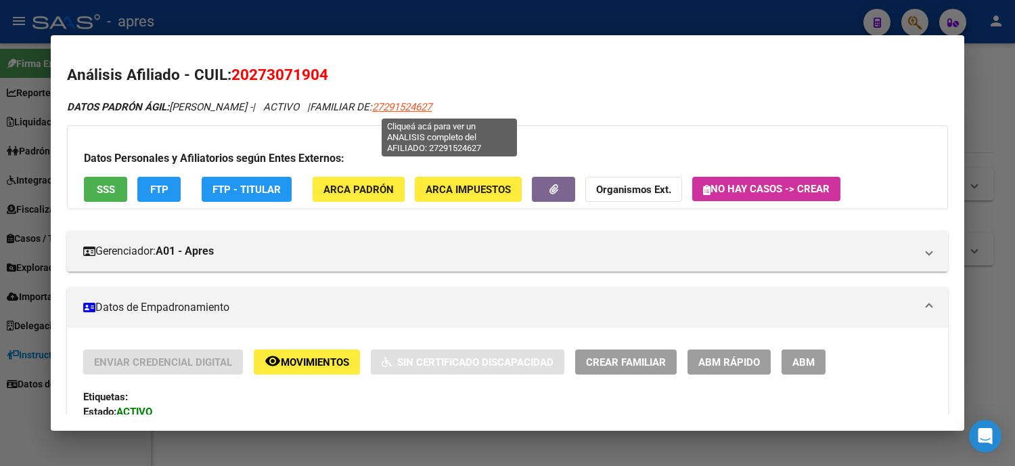
click at [432, 108] on span "27291524627" at bounding box center [402, 107] width 60 height 12
type textarea "27291524627"
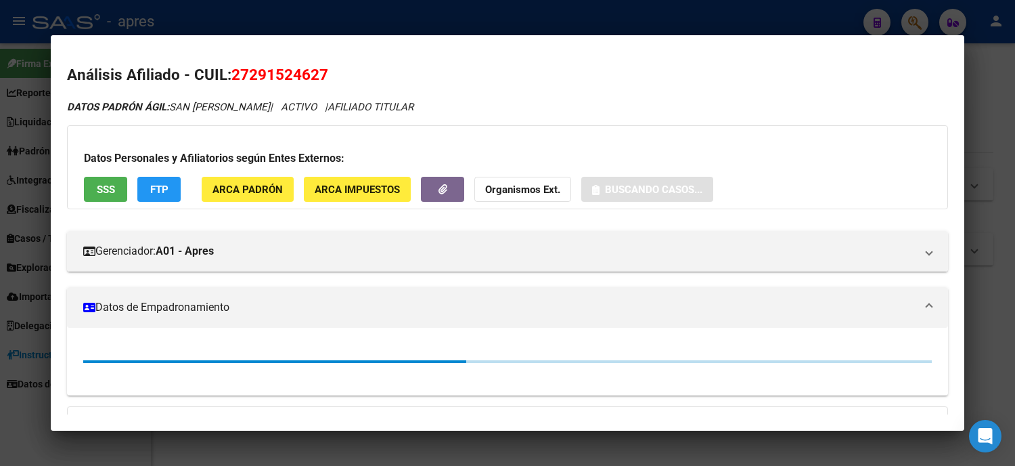
drag, startPoint x: 307, startPoint y: 76, endPoint x: 225, endPoint y: 81, distance: 81.4
click at [225, 81] on h2 "Análisis Afiliado - CUIL: 27291524627" at bounding box center [507, 75] width 881 height 23
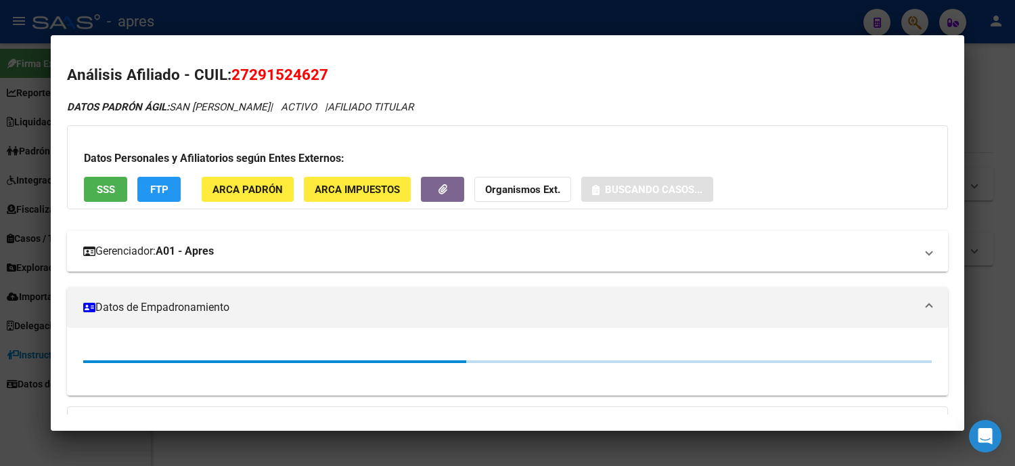
copy span "27291524627"
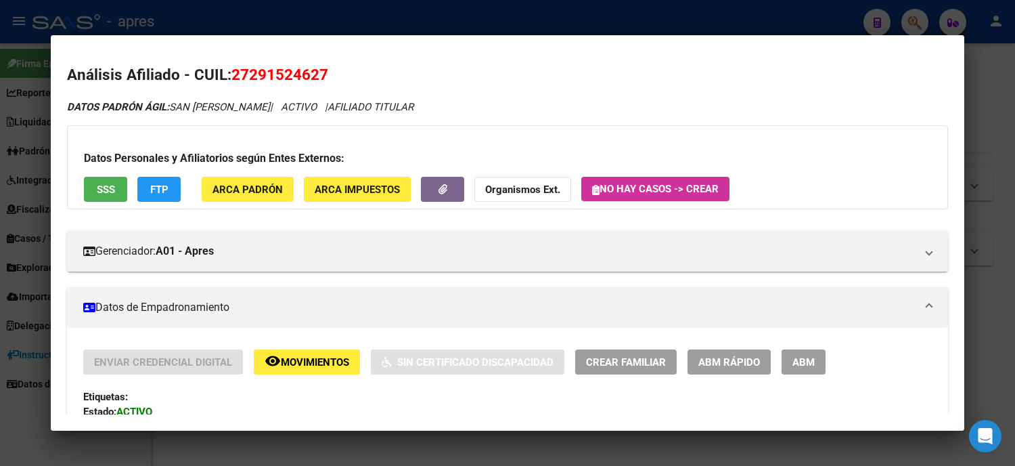
click at [28, 221] on div at bounding box center [507, 233] width 1015 height 466
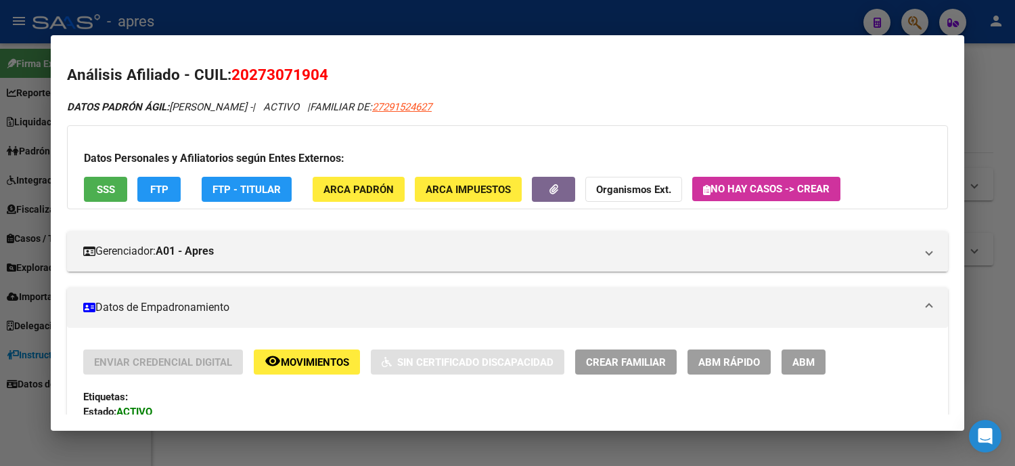
click at [14, 263] on div at bounding box center [507, 233] width 1015 height 466
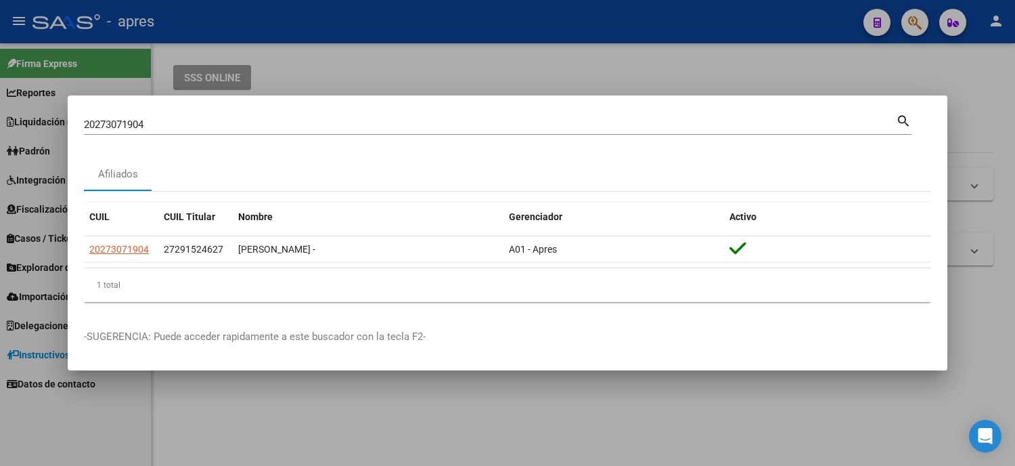
click at [159, 118] on div "20273071904 Buscar (apellido, dni, cuil, [PERSON_NAME], cuit, obra social)" at bounding box center [490, 124] width 812 height 20
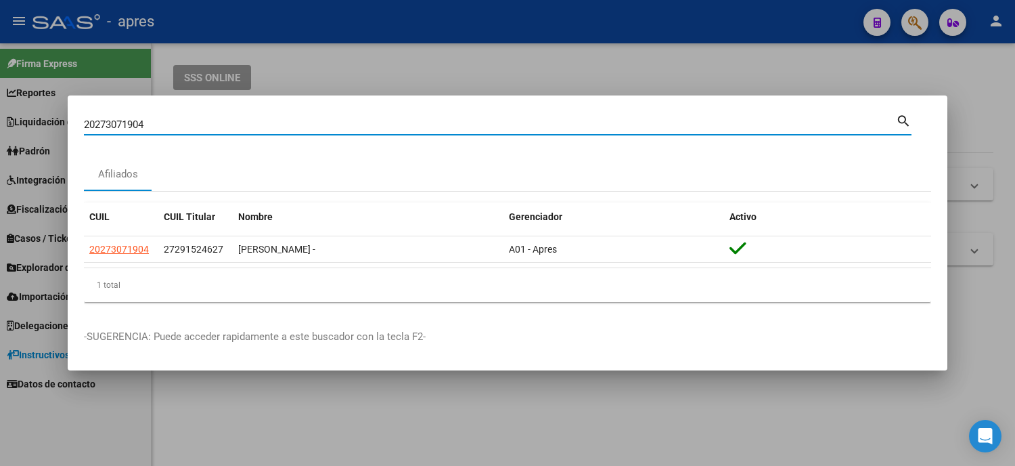
drag, startPoint x: 99, startPoint y: 142, endPoint x: 0, endPoint y: 127, distance: 100.7
click at [0, 129] on div "20273071904 Buscar (apellido, dni, cuil, nro traspaso, cuit, obra social) searc…" at bounding box center [507, 233] width 1015 height 466
paste input "7315319612"
type input "27315319612"
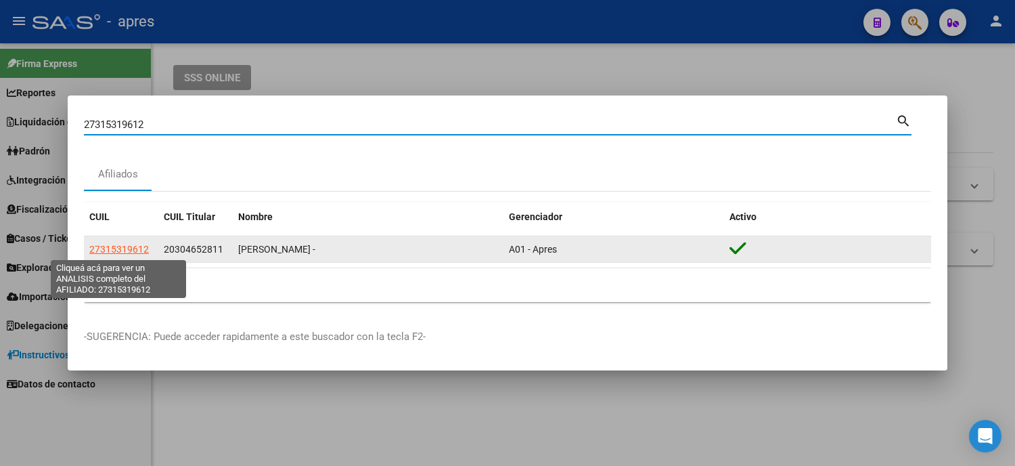
click at [123, 251] on span "27315319612" at bounding box center [119, 249] width 60 height 11
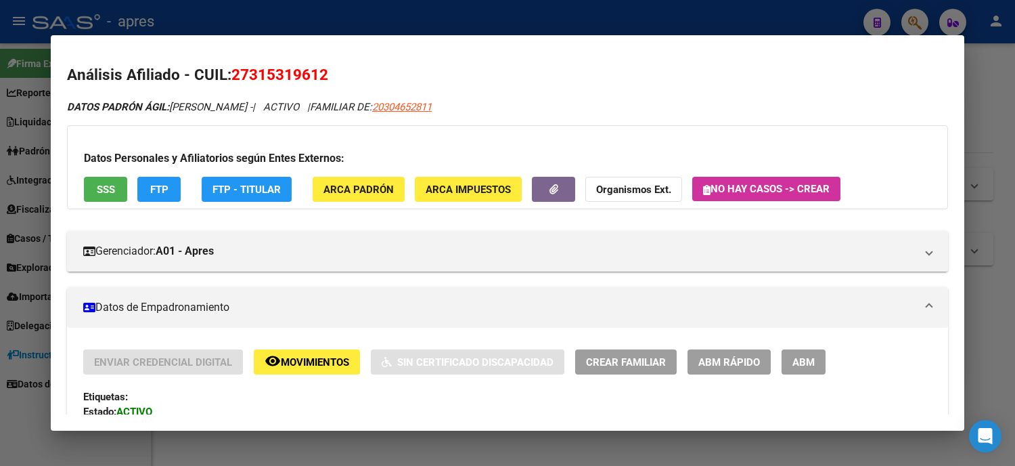
drag, startPoint x: 351, startPoint y: 72, endPoint x: 225, endPoint y: 82, distance: 126.2
click at [225, 82] on h2 "Análisis Afiliado - CUIL: 27315319612" at bounding box center [507, 75] width 881 height 23
copy span "27315319612"
click at [416, 110] on span "20304652811" at bounding box center [402, 107] width 60 height 12
type textarea "20304652811"
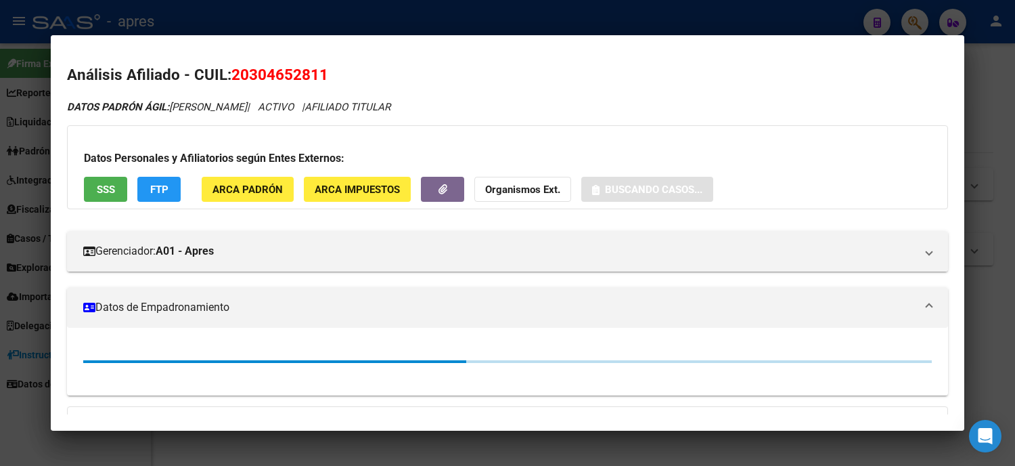
click at [0, 256] on div at bounding box center [507, 233] width 1015 height 466
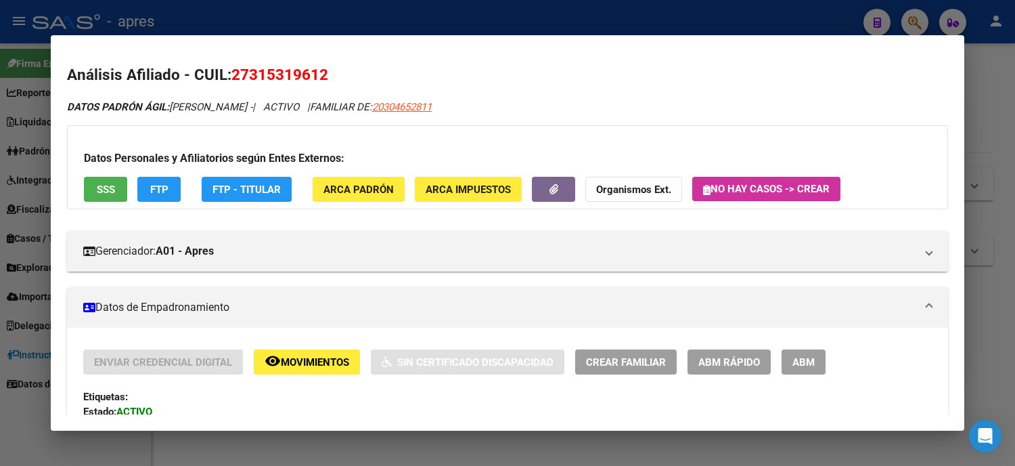
drag, startPoint x: 327, startPoint y: 78, endPoint x: 231, endPoint y: 77, distance: 96.1
click at [232, 77] on h2 "Análisis Afiliado - CUIL: 27315319612" at bounding box center [507, 75] width 881 height 23
drag, startPoint x: 225, startPoint y: 76, endPoint x: 315, endPoint y: 72, distance: 90.7
click at [315, 72] on h2 "Análisis Afiliado - CUIL: 27315319612" at bounding box center [507, 75] width 881 height 23
click at [0, 309] on div at bounding box center [507, 233] width 1015 height 466
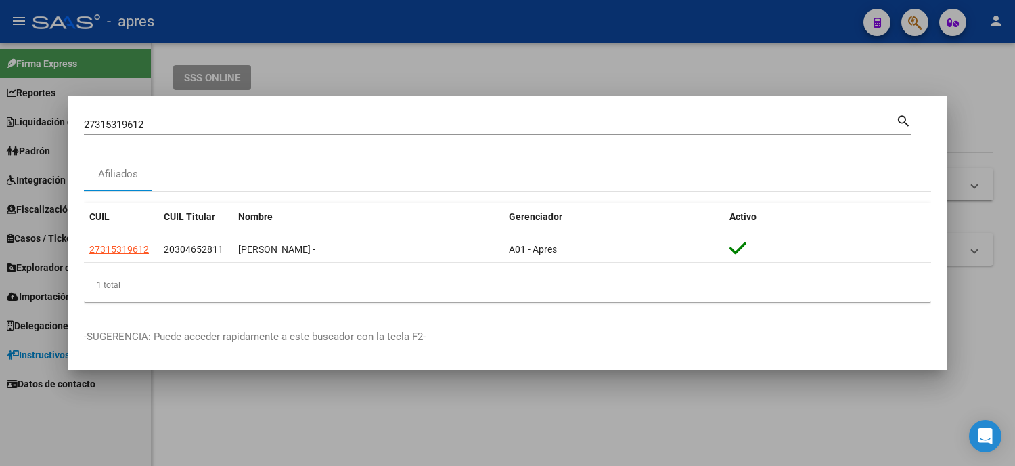
drag, startPoint x: 187, startPoint y: 129, endPoint x: 73, endPoint y: 146, distance: 115.7
click at [74, 146] on mat-dialog-content "27315319612 Buscar (apellido, dni, cuil, nro traspaso, cuit, obra social) searc…" at bounding box center [508, 212] width 880 height 201
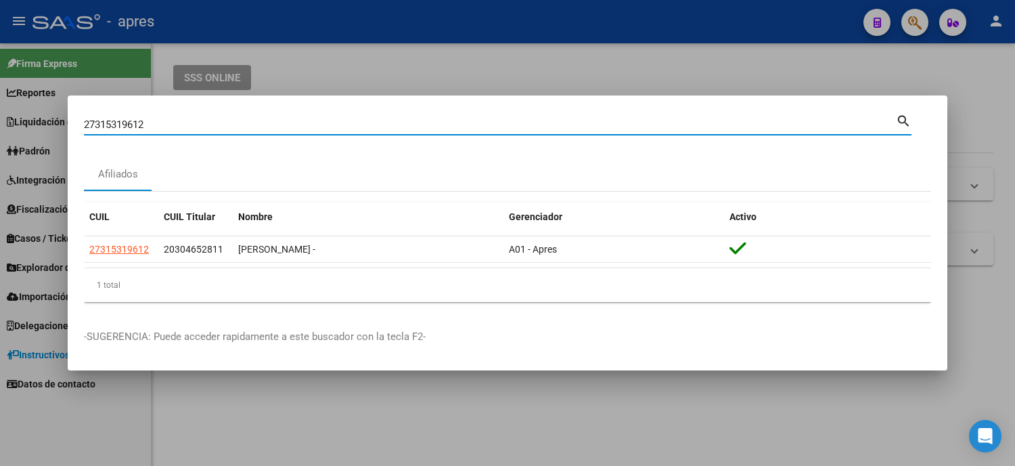
paste input "32311806"
type input "32311806"
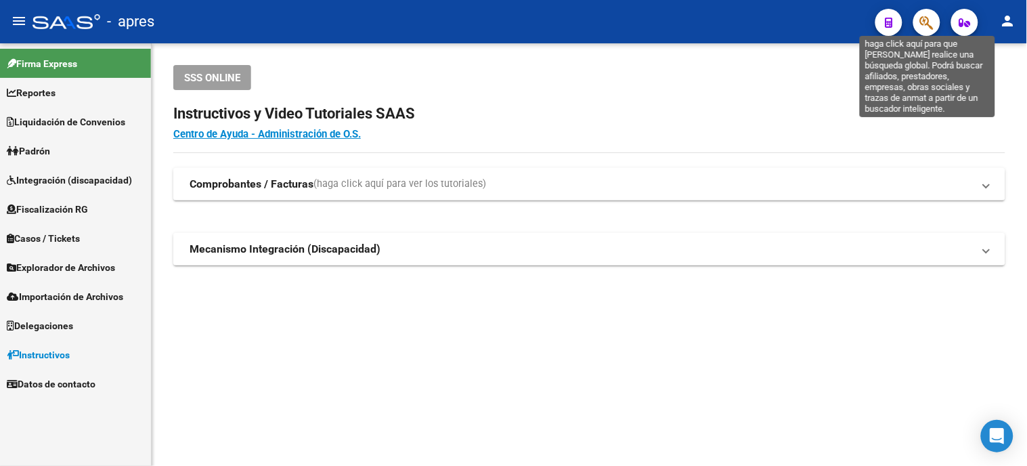
click at [930, 26] on icon "button" at bounding box center [927, 23] width 14 height 16
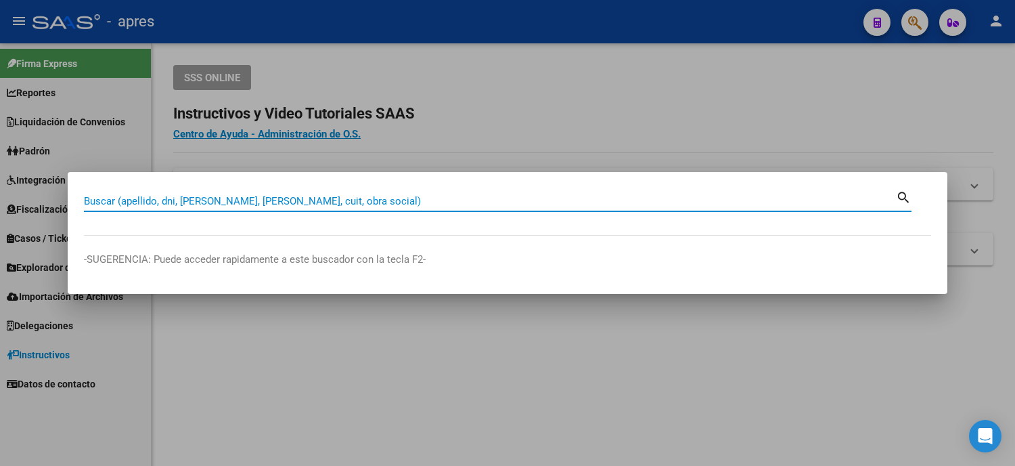
paste input "20323118060"
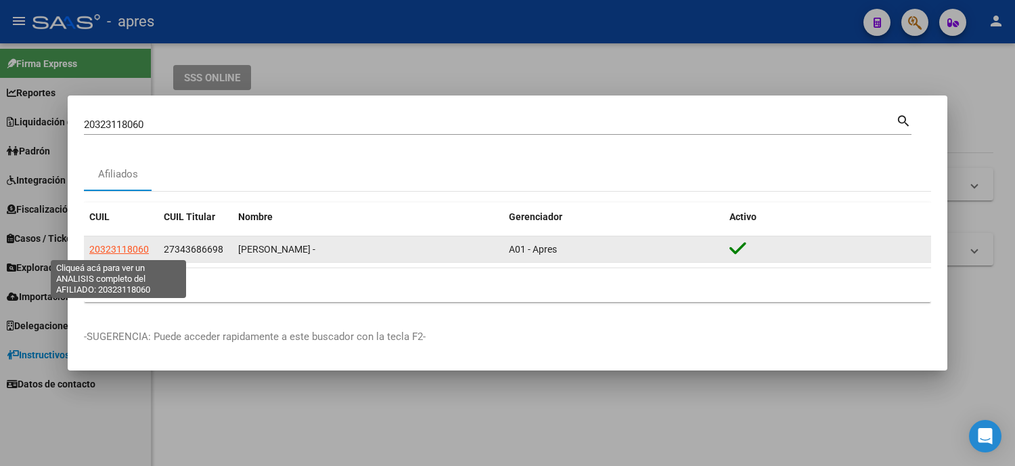
click at [120, 252] on span "20323118060" at bounding box center [119, 249] width 60 height 11
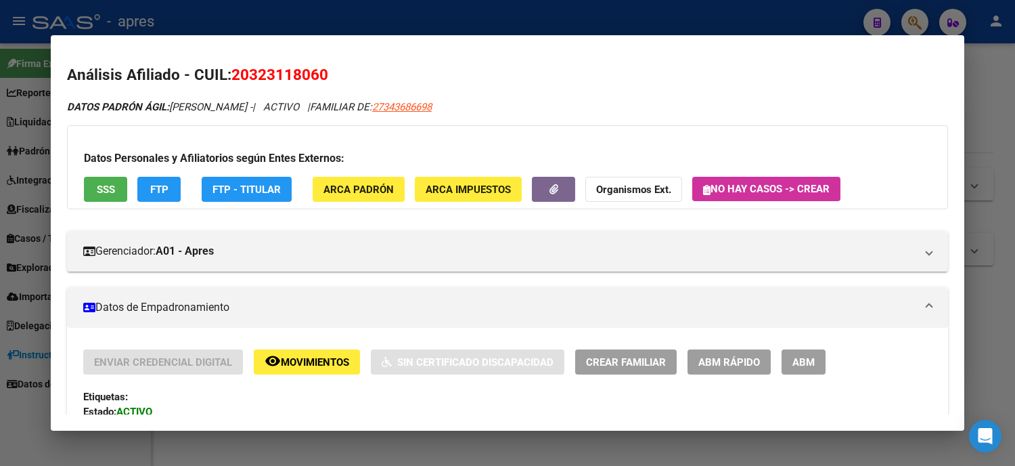
drag, startPoint x: 469, startPoint y: 108, endPoint x: 513, endPoint y: 114, distance: 44.3
copy span "34368669"
drag, startPoint x: 556, startPoint y: 105, endPoint x: 460, endPoint y: 105, distance: 96.1
click at [460, 105] on div "DATOS [PERSON_NAME]: [PERSON_NAME] - | ACTIVO | FAMILIAR DE: 27343686698" at bounding box center [507, 107] width 881 height 16
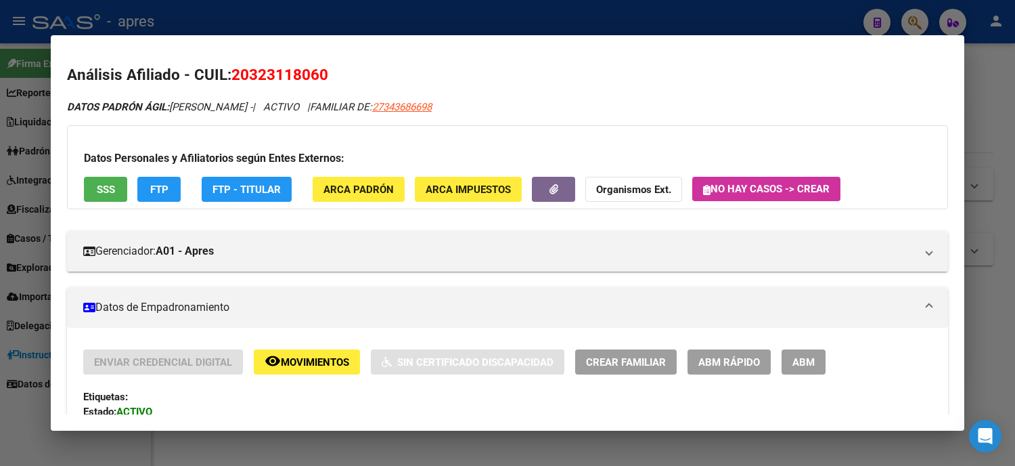
drag, startPoint x: 453, startPoint y: 111, endPoint x: 543, endPoint y: 112, distance: 89.3
click at [535, 112] on div "DATOS [PERSON_NAME]: [PERSON_NAME] - | ACTIVO | FAMILIAR DE: 27343686698" at bounding box center [507, 107] width 881 height 16
drag, startPoint x: 455, startPoint y: 105, endPoint x: 524, endPoint y: 112, distance: 69.4
click at [524, 112] on div "DATOS PADRÓN ÁGIL: RODRIGUEZ BERNARDO NICOLAS - | ACTIVO | FAMILIAR DE: 2734368…" at bounding box center [507, 107] width 881 height 16
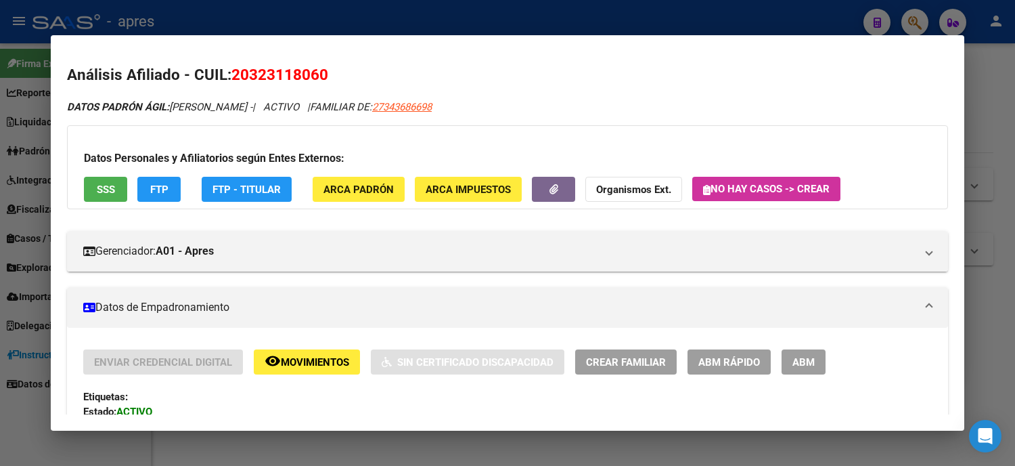
copy span "27343686698"
drag, startPoint x: 332, startPoint y: 79, endPoint x: 225, endPoint y: 77, distance: 106.9
click at [225, 77] on h2 "Análisis Afiliado - CUIL: 20323118060" at bounding box center [507, 75] width 881 height 23
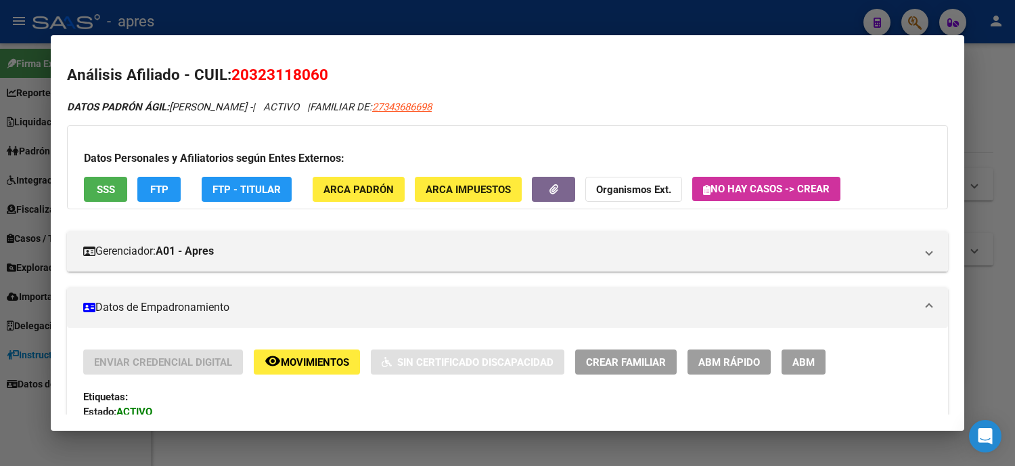
copy span "20323118060"
click at [0, 230] on div at bounding box center [507, 233] width 1015 height 466
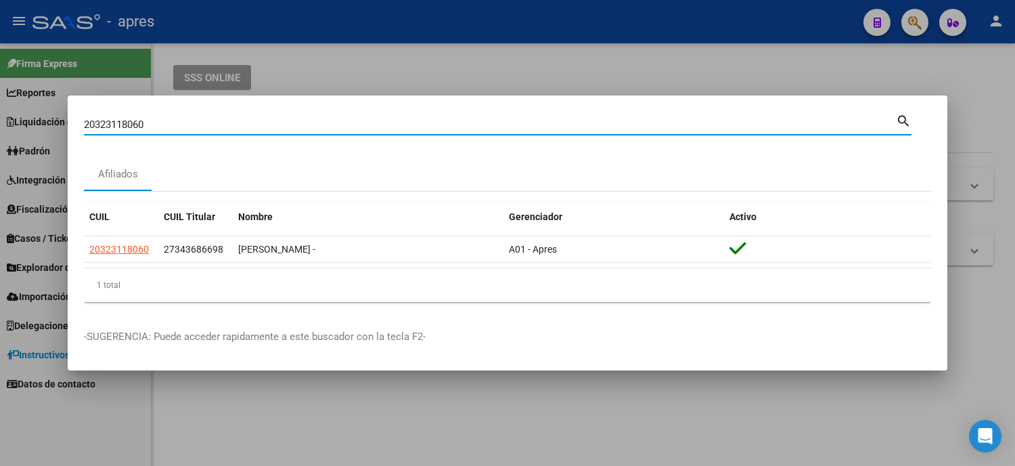
drag, startPoint x: 183, startPoint y: 123, endPoint x: 0, endPoint y: 114, distance: 183.0
click at [0, 116] on div "20323118060 Buscar (apellido, dni, cuil, nro traspaso, cuit, obra social) searc…" at bounding box center [507, 233] width 1015 height 466
paste input "541454315"
type input "20541454315"
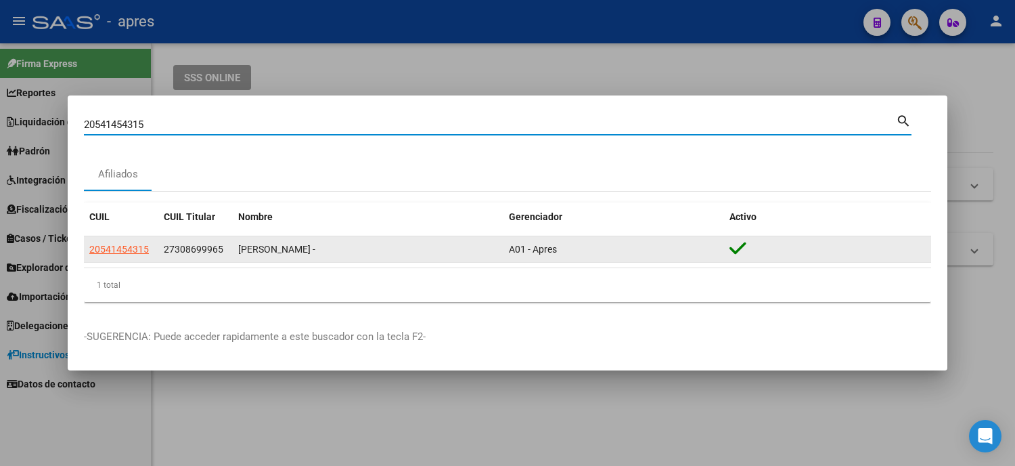
click at [105, 248] on span "20541454315" at bounding box center [119, 249] width 60 height 11
type textarea "20541454315"
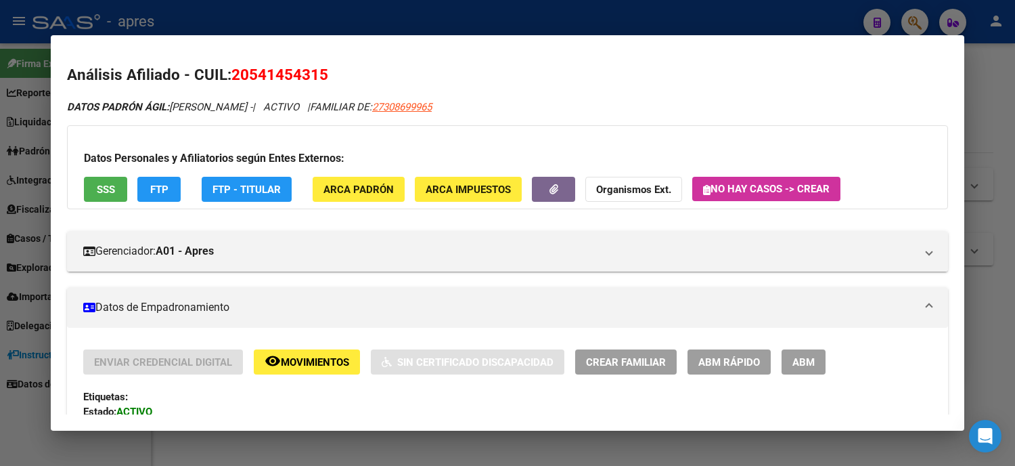
click at [300, 83] on span "20541454315" at bounding box center [279, 75] width 97 height 18
drag, startPoint x: 315, startPoint y: 72, endPoint x: 222, endPoint y: 77, distance: 93.5
click at [222, 77] on h2 "Análisis Afiliado - CUIL: 20541454315" at bounding box center [507, 75] width 881 height 23
copy span "20541454315"
click at [0, 305] on div at bounding box center [507, 233] width 1015 height 466
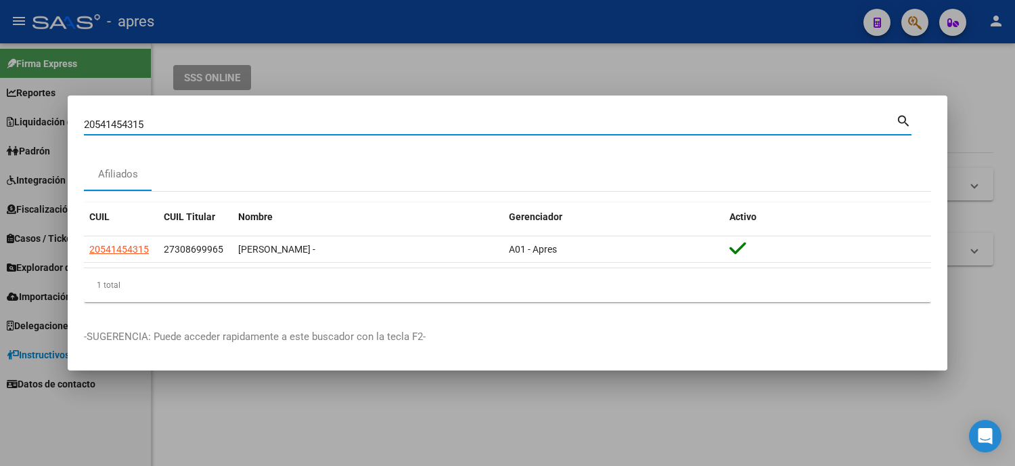
click at [91, 124] on input "20541454315" at bounding box center [490, 124] width 812 height 12
drag, startPoint x: 97, startPoint y: 126, endPoint x: 79, endPoint y: 129, distance: 19.1
click at [79, 129] on mat-dialog-content "20541454315 Buscar (apellido, dni, cuil, nro traspaso, cuit, obra social) searc…" at bounding box center [508, 212] width 880 height 201
click at [172, 125] on input "541454315" at bounding box center [490, 124] width 812 height 12
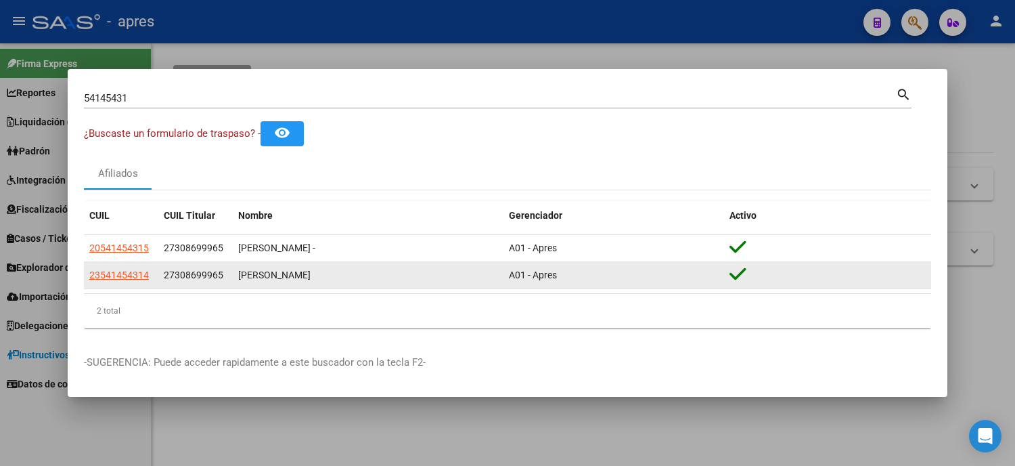
drag, startPoint x: 156, startPoint y: 279, endPoint x: 83, endPoint y: 282, distance: 72.5
click at [84, 282] on datatable-body-cell "23541454314" at bounding box center [121, 275] width 74 height 26
copy span "23541454314"
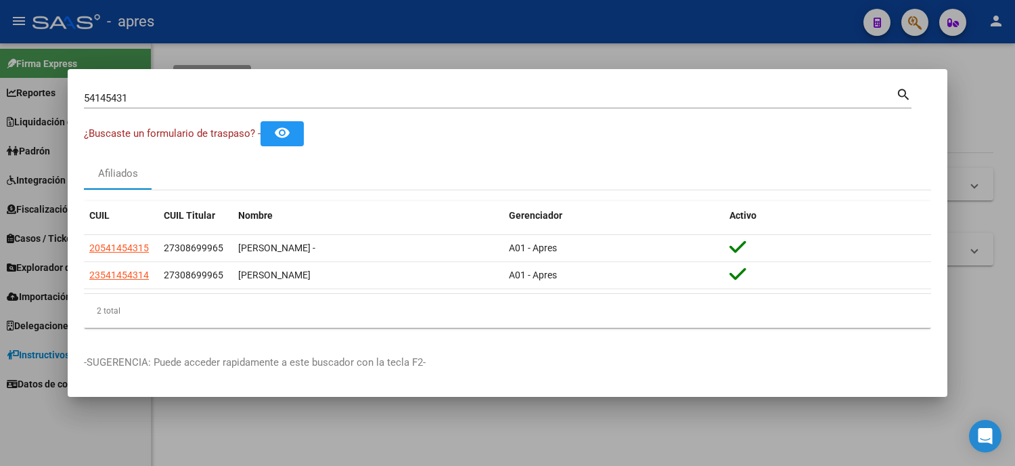
drag, startPoint x: 152, startPoint y: 106, endPoint x: 46, endPoint y: 102, distance: 105.7
click at [45, 100] on div "54145431 Buscar (apellido, dni, cuil, nro traspaso, cuit, obra social) search ¿…" at bounding box center [507, 233] width 1015 height 466
click at [131, 95] on input "54145431" at bounding box center [490, 98] width 812 height 12
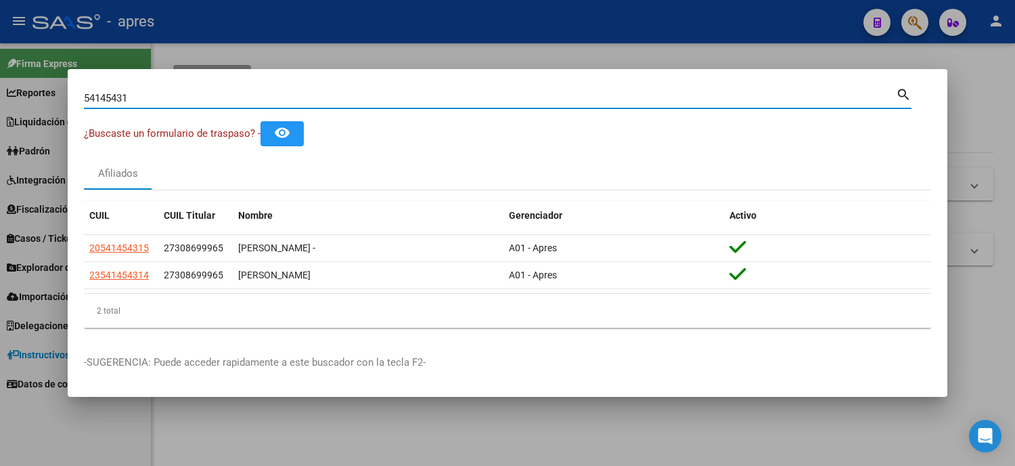
click at [163, 88] on div "54145431 Buscar (apellido, dni, cuil, nro traspaso, cuit, obra social)" at bounding box center [490, 98] width 812 height 20
click at [157, 93] on input "54145431" at bounding box center [490, 98] width 812 height 12
drag, startPoint x: 157, startPoint y: 93, endPoint x: 0, endPoint y: 97, distance: 157.1
click at [0, 97] on div "54145431 Buscar (apellido, dni, cuil, nro traspaso, cuit, obra social) search ¿…" at bounding box center [507, 233] width 1015 height 466
paste input "34957832"
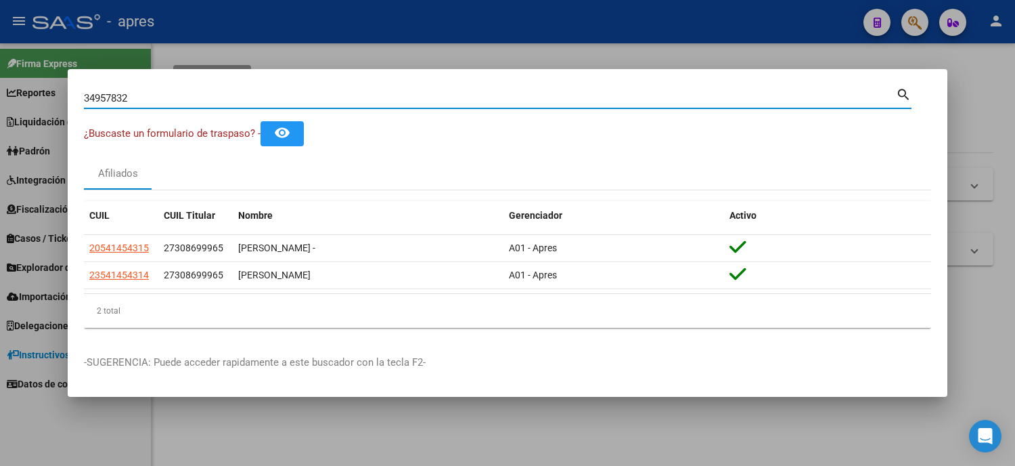
type input "34957832"
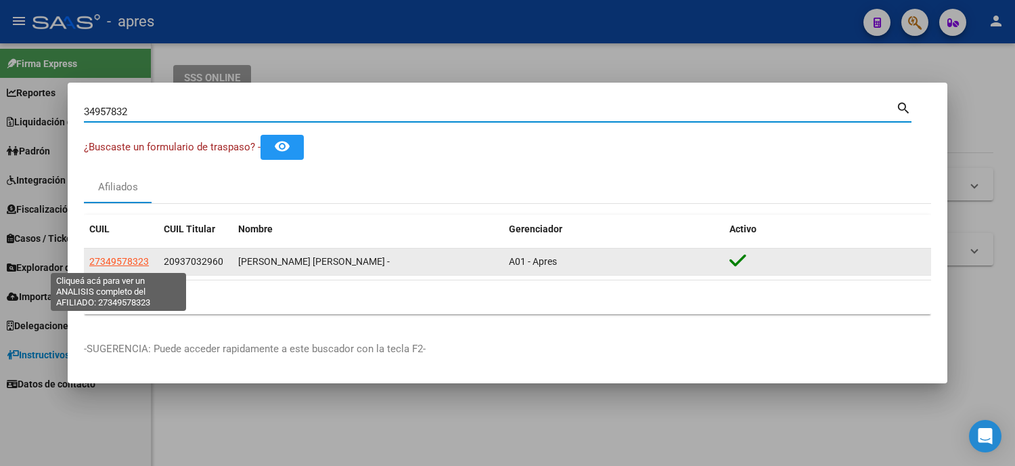
click at [112, 264] on span "27349578323" at bounding box center [119, 261] width 60 height 11
type textarea "27349578323"
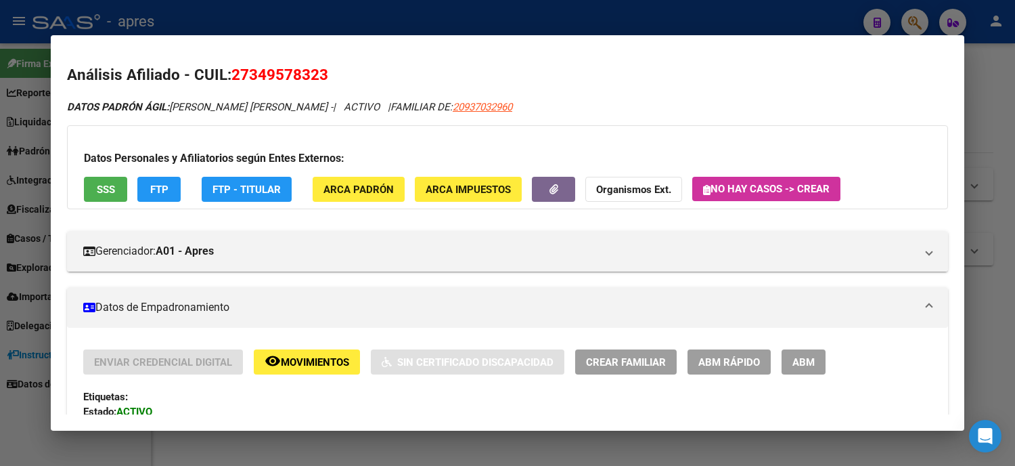
drag, startPoint x: 333, startPoint y: 75, endPoint x: 226, endPoint y: 80, distance: 107.0
click at [226, 80] on h2 "Análisis Afiliado - CUIL: 27349578323" at bounding box center [507, 75] width 881 height 23
copy span "27349578323"
click at [25, 244] on div at bounding box center [507, 233] width 1015 height 466
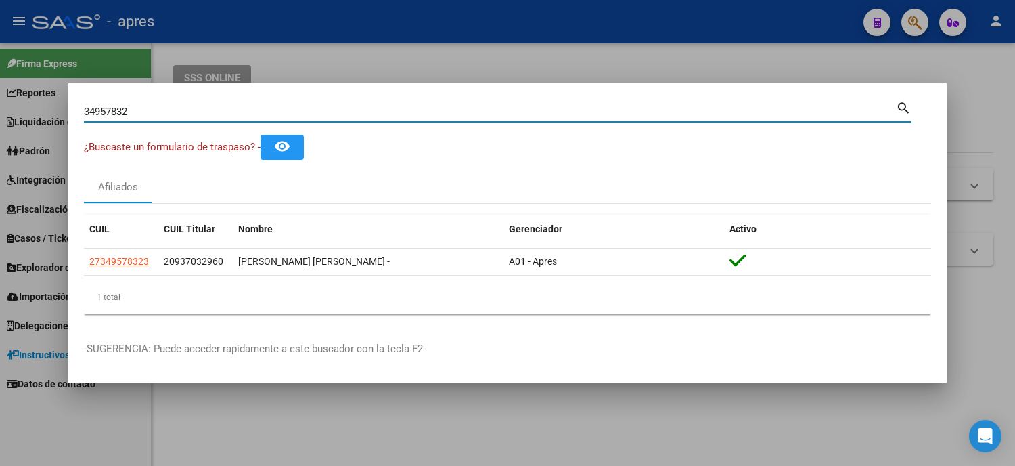
drag, startPoint x: 156, startPoint y: 116, endPoint x: 0, endPoint y: 116, distance: 156.3
click at [0, 116] on div "34957832 Buscar (apellido, dni, cuil, nro traspaso, cuit, obra social) search ¿…" at bounding box center [507, 233] width 1015 height 466
paste input "20557270028"
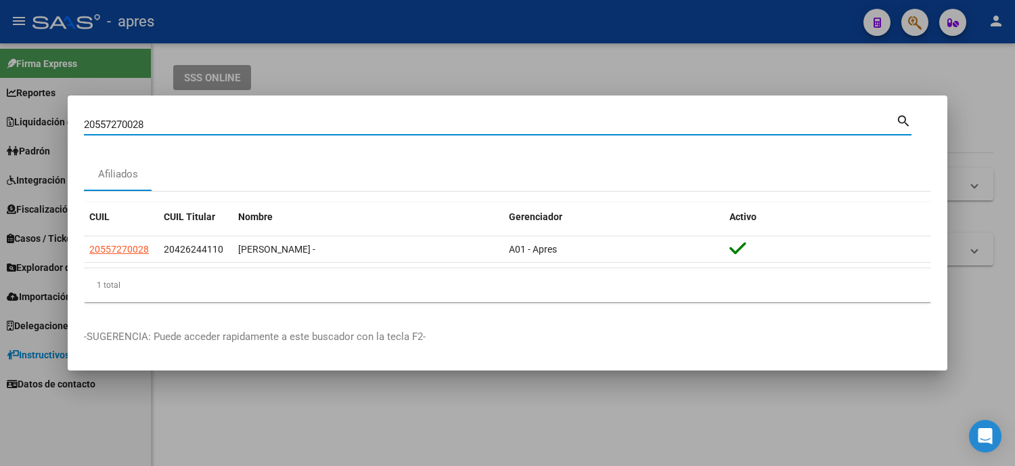
drag, startPoint x: 96, startPoint y: 124, endPoint x: 7, endPoint y: 132, distance: 89.7
click at [7, 132] on div "20557270028 Buscar (apellido, dni, cuil, nro traspaso, cuit, obra social) searc…" at bounding box center [507, 233] width 1015 height 466
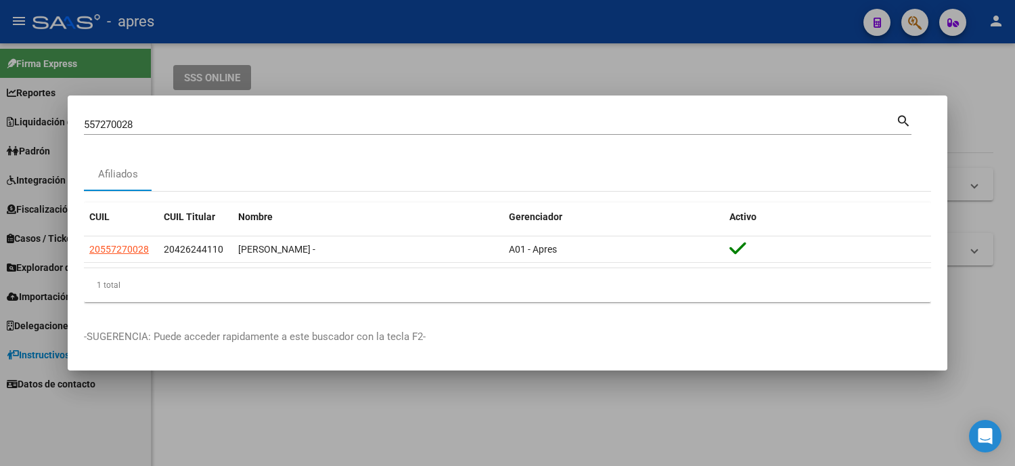
click at [150, 114] on div "557270028 Buscar (apellido, dni, cuil, nro traspaso, cuit, obra social)" at bounding box center [490, 124] width 812 height 20
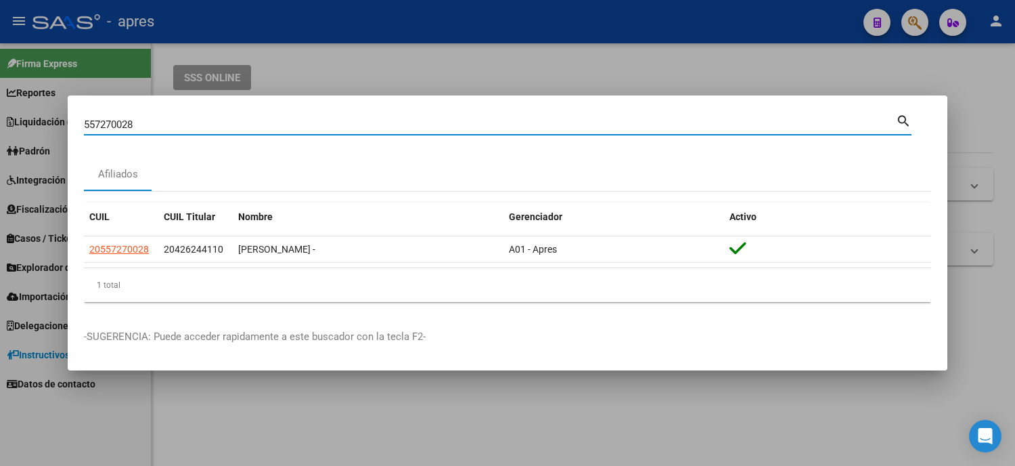
click at [152, 118] on input "557270028" at bounding box center [490, 124] width 812 height 12
type input "55727002"
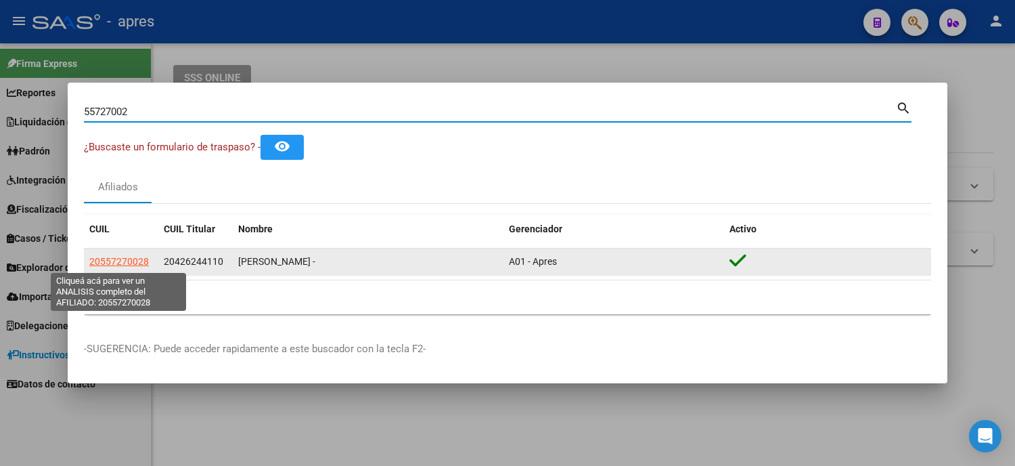
click at [118, 264] on span "20557270028" at bounding box center [119, 261] width 60 height 11
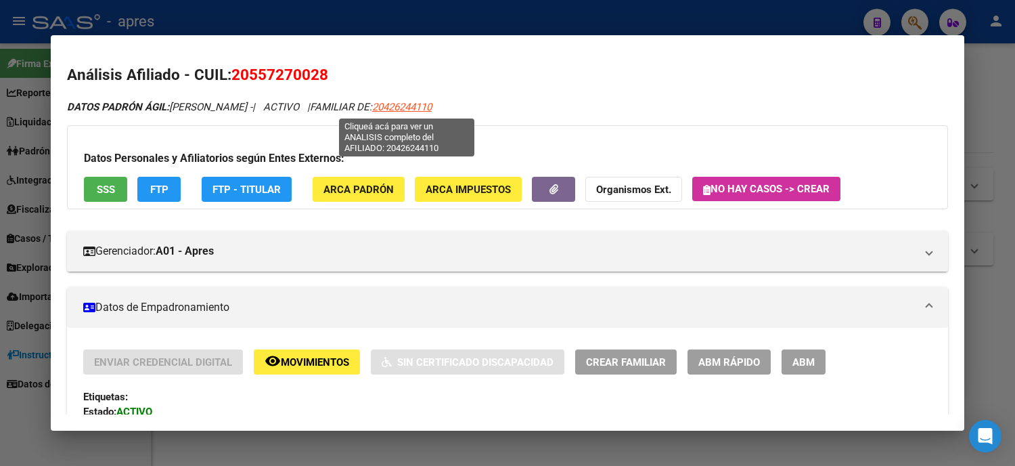
click at [386, 104] on span "20426244110" at bounding box center [402, 107] width 60 height 12
type textarea "20426244110"
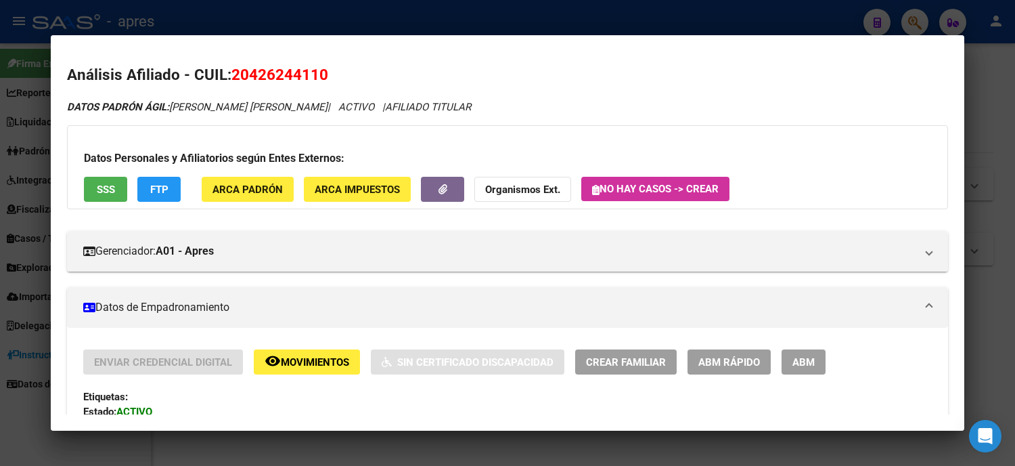
click at [0, 171] on div at bounding box center [507, 233] width 1015 height 466
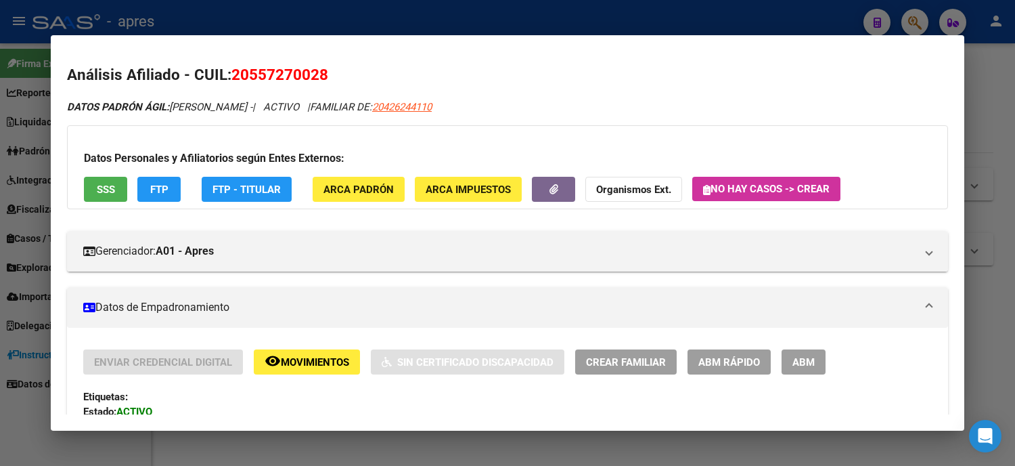
drag, startPoint x: 306, startPoint y: 78, endPoint x: 227, endPoint y: 69, distance: 79.7
click at [227, 69] on h2 "Análisis Afiliado - CUIL: 20557270028" at bounding box center [507, 75] width 881 height 23
copy span "20557270028"
drag, startPoint x: 60, startPoint y: 246, endPoint x: 50, endPoint y: 249, distance: 10.1
click at [51, 249] on mat-dialog-content "Análisis Afiliado - CUIL: 20557270028 DATOS PADRÓN ÁGIL: LOPEZ NEMIAS - | ACTIV…" at bounding box center [508, 232] width 914 height 363
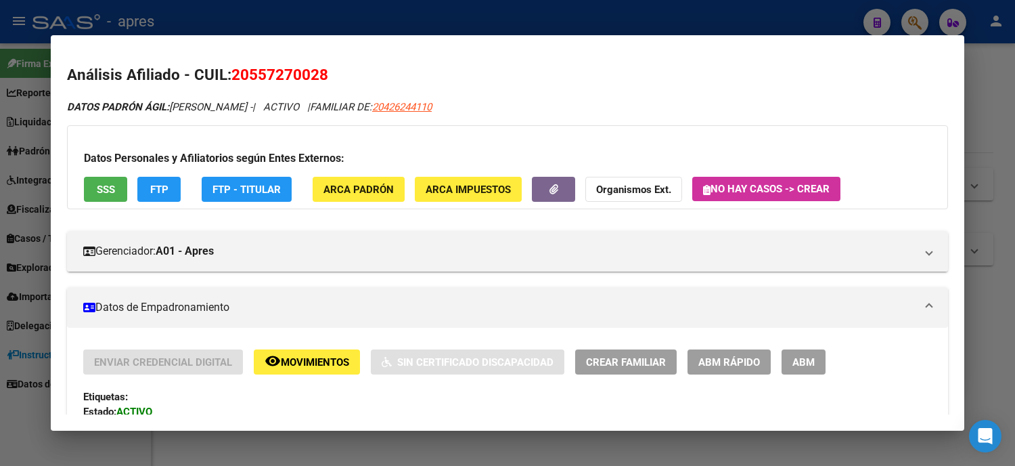
click at [5, 282] on div at bounding box center [507, 233] width 1015 height 466
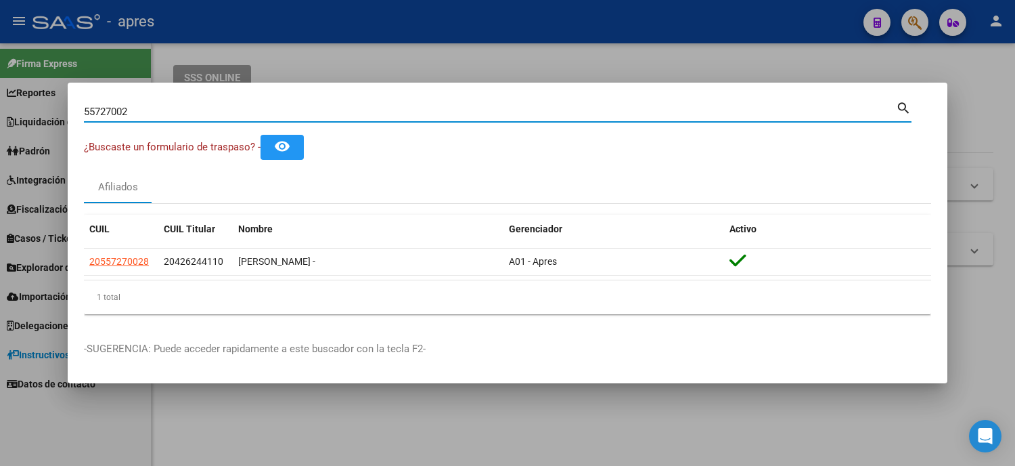
drag, startPoint x: 232, startPoint y: 112, endPoint x: 45, endPoint y: 119, distance: 187.6
click at [53, 122] on div "55727002 Buscar (apellido, dni, cuil, nro traspaso, cuit, obra social) search ¿…" at bounding box center [507, 233] width 1015 height 466
paste input "04041"
type input "55040412"
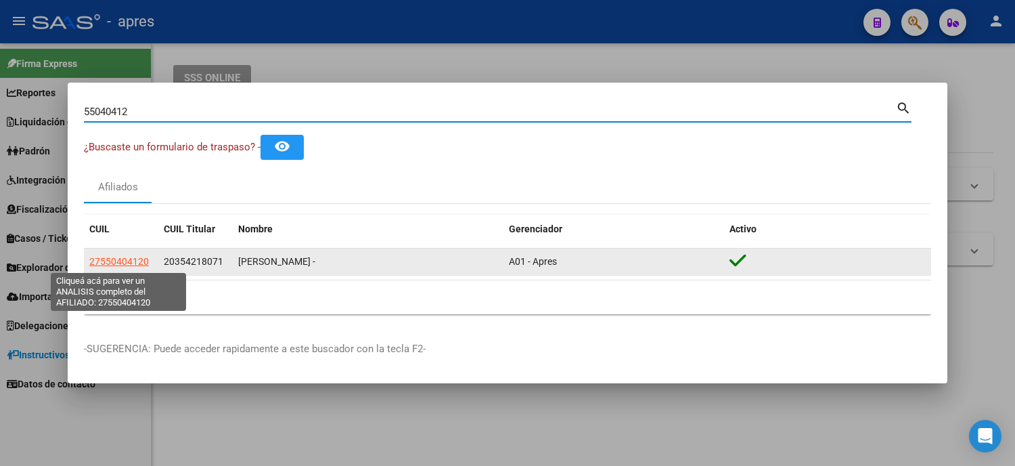
click at [127, 253] on datatable-body-cell "27550404120" at bounding box center [121, 261] width 74 height 26
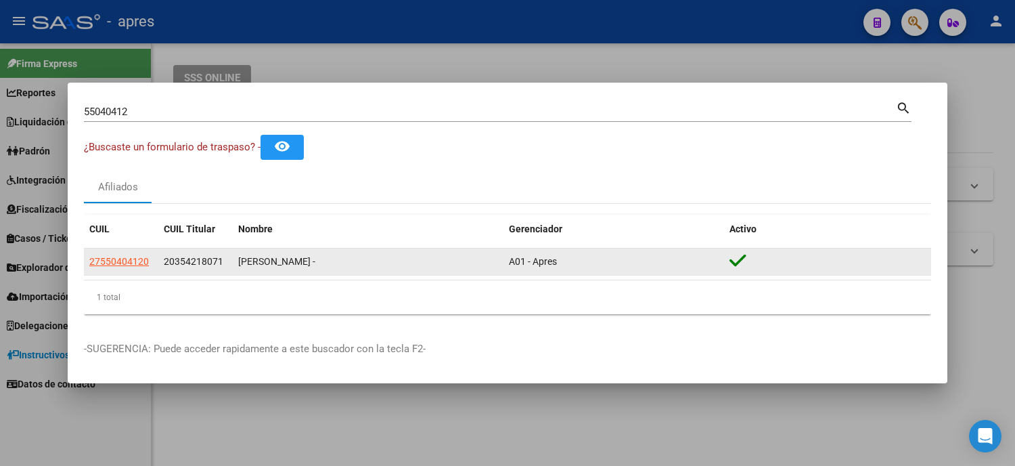
click at [120, 262] on span "27550404120" at bounding box center [119, 261] width 60 height 11
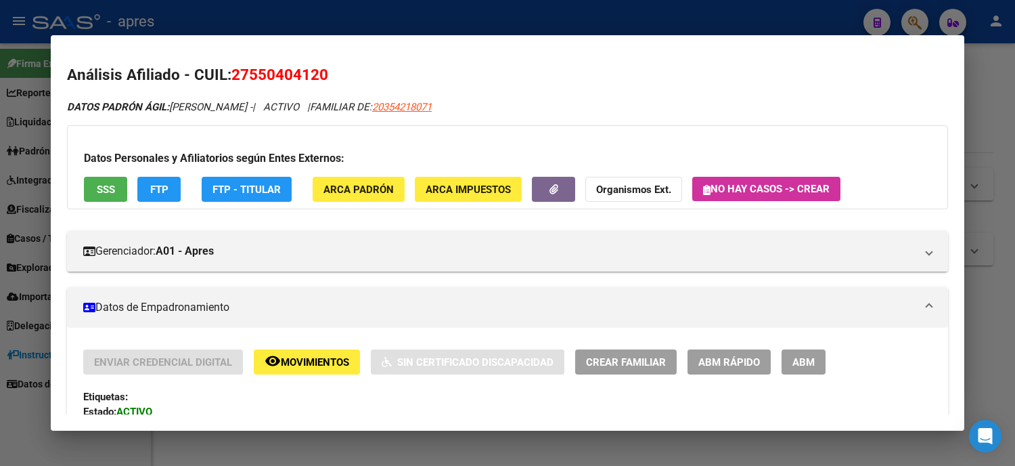
drag, startPoint x: 241, startPoint y: 77, endPoint x: 303, endPoint y: 77, distance: 62.3
click at [303, 77] on span "27550404120" at bounding box center [279, 75] width 97 height 18
copy span "55040412"
click at [0, 203] on div at bounding box center [507, 233] width 1015 height 466
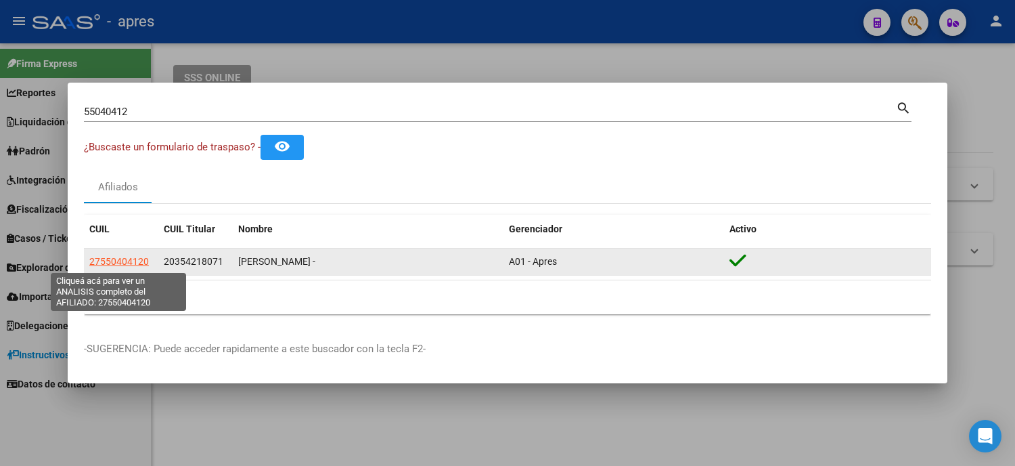
click at [95, 265] on span "27550404120" at bounding box center [119, 261] width 60 height 11
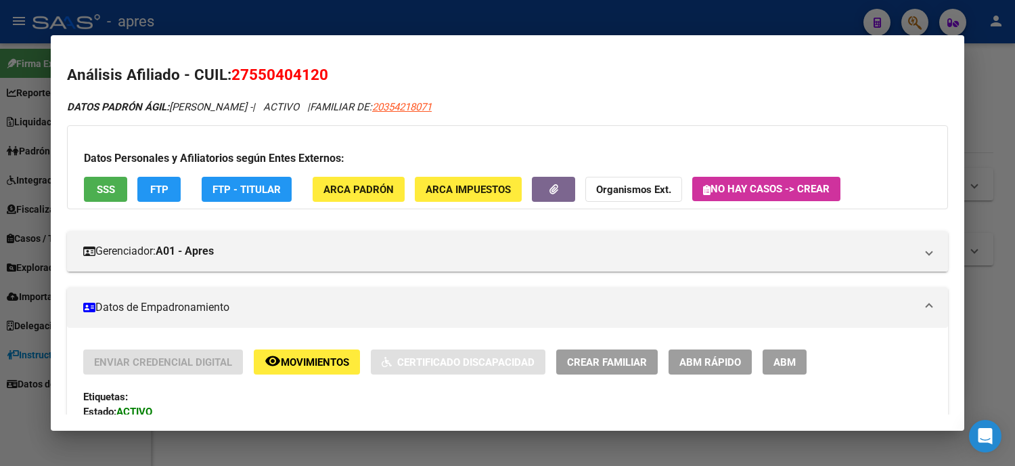
click at [429, 103] on span "20354218071" at bounding box center [402, 107] width 60 height 12
type textarea "20354218071"
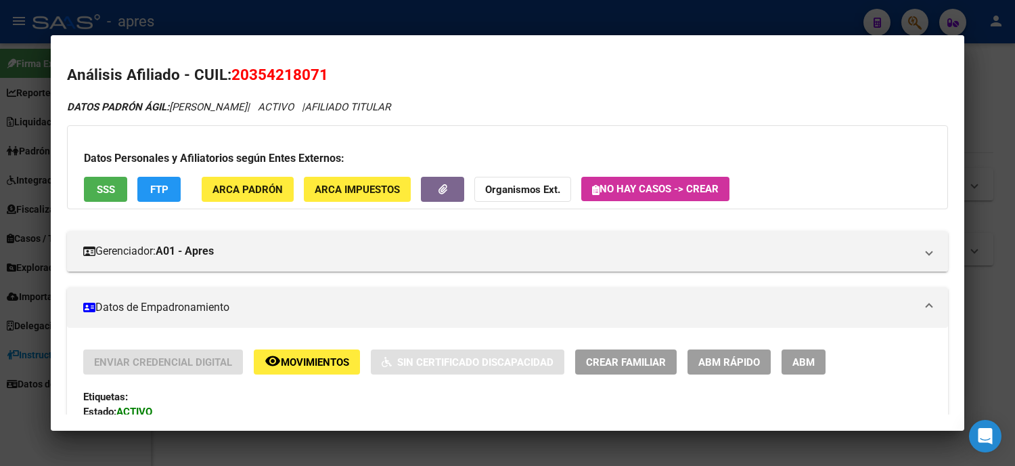
click at [0, 219] on div at bounding box center [507, 233] width 1015 height 466
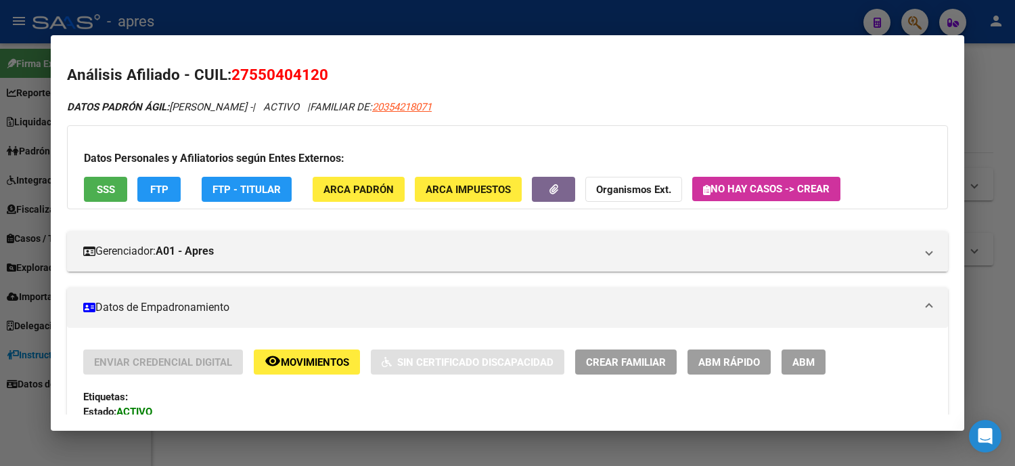
click at [4, 181] on div at bounding box center [507, 233] width 1015 height 466
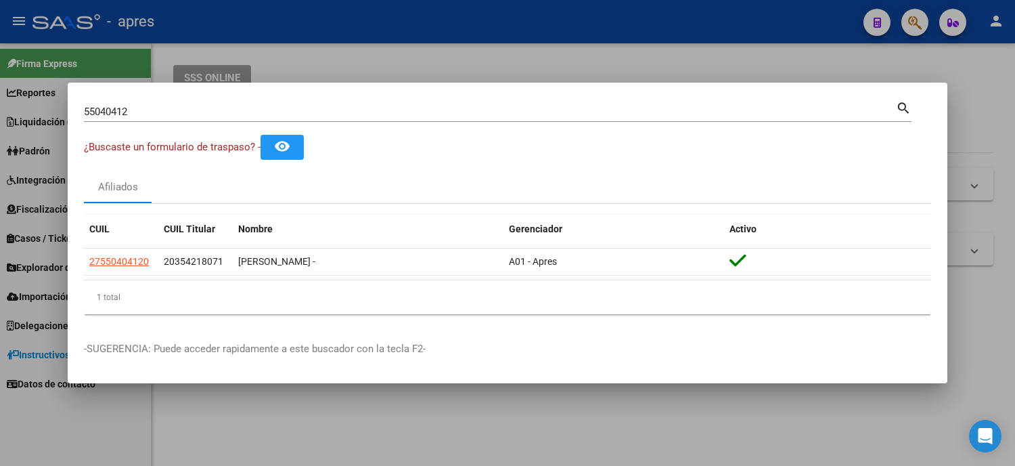
drag, startPoint x: 163, startPoint y: 112, endPoint x: 0, endPoint y: 99, distance: 163.6
click at [0, 107] on div "55040412 Buscar (apellido, dni, cuil, nro traspaso, cuit, obra social) search ¿…" at bounding box center [507, 233] width 1015 height 466
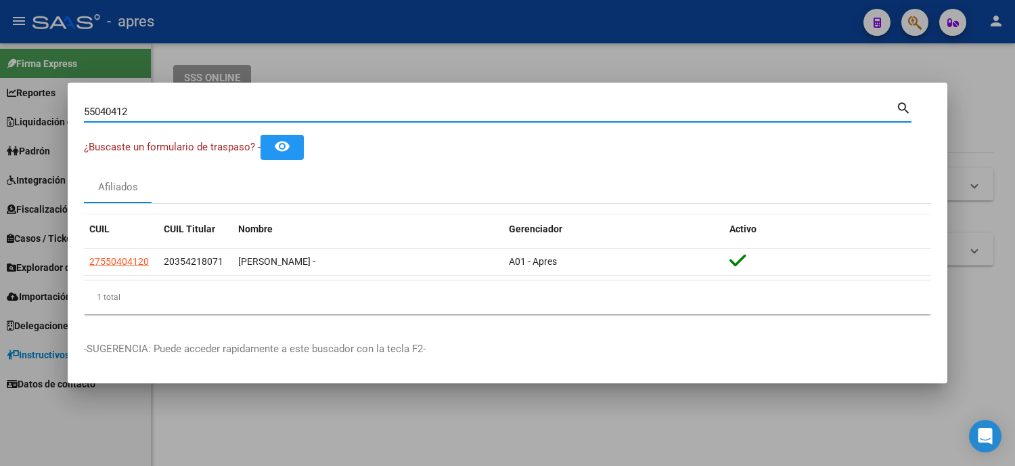
paste input "26971460"
type input "26971460"
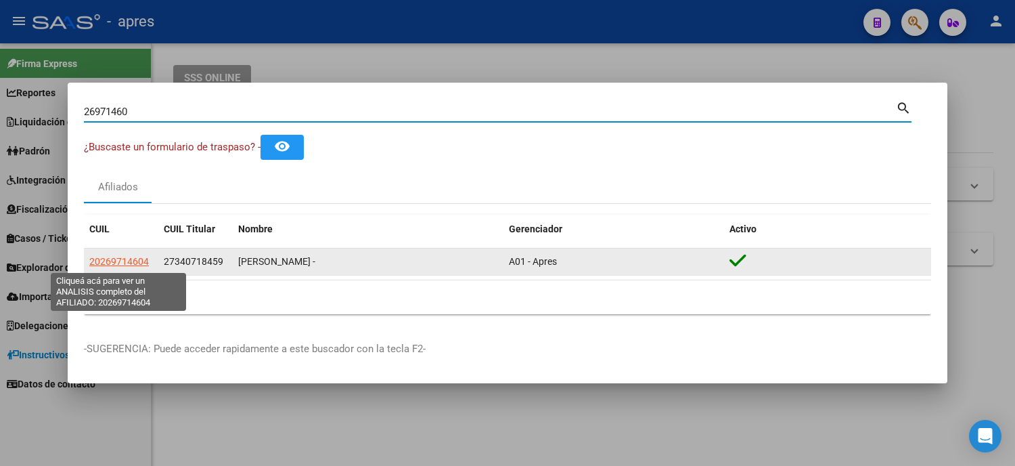
click at [125, 259] on span "20269714604" at bounding box center [119, 261] width 60 height 11
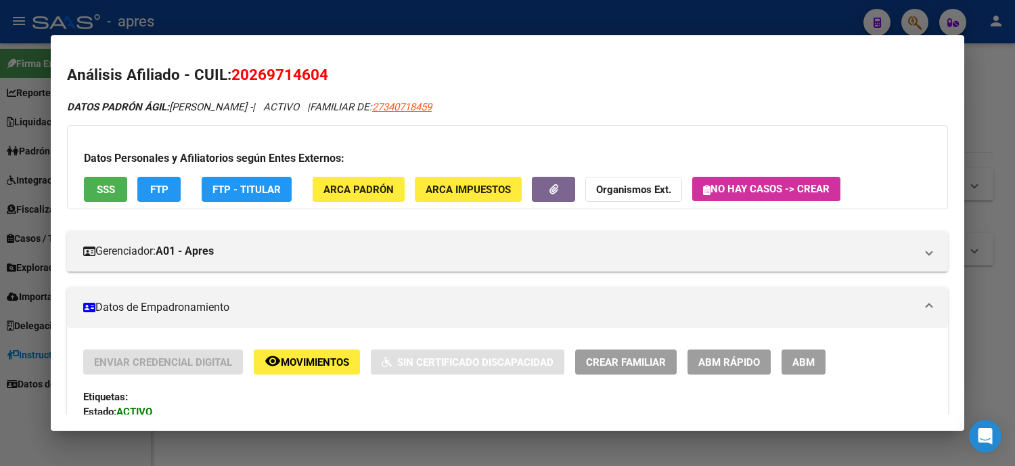
click at [502, 104] on div "DATOS PADRÓN ÁGIL: SANCHEZ CRISTIAN ARIEL - | ACTIVO | FAMILIAR DE: 27340718459" at bounding box center [507, 107] width 881 height 16
click at [0, 257] on div at bounding box center [507, 233] width 1015 height 466
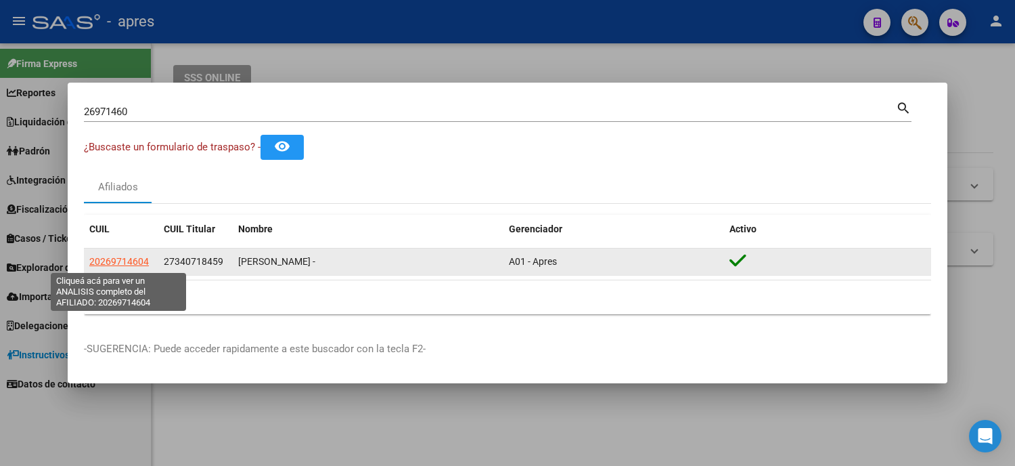
click at [137, 261] on span "20269714604" at bounding box center [119, 261] width 60 height 11
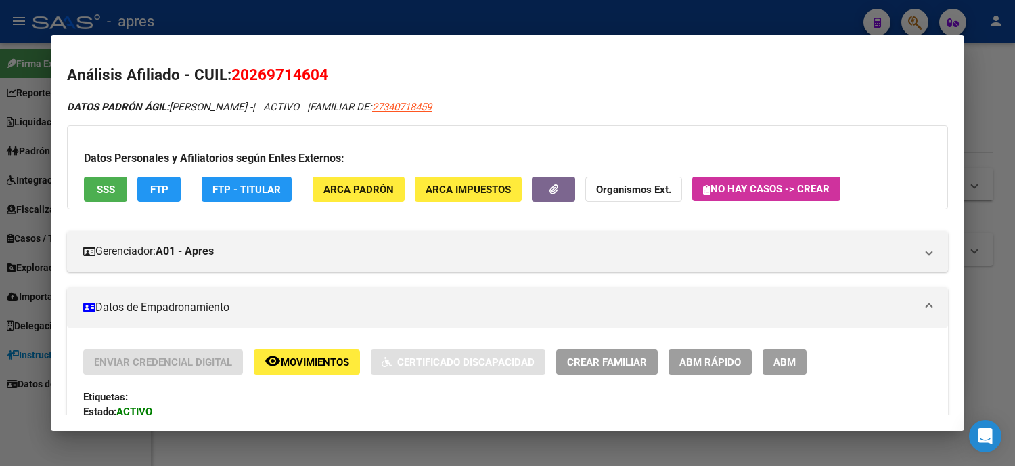
drag, startPoint x: 313, startPoint y: 76, endPoint x: 227, endPoint y: 73, distance: 86.7
click at [227, 73] on h2 "Análisis Afiliado - CUIL: 20269714604" at bounding box center [507, 75] width 881 height 23
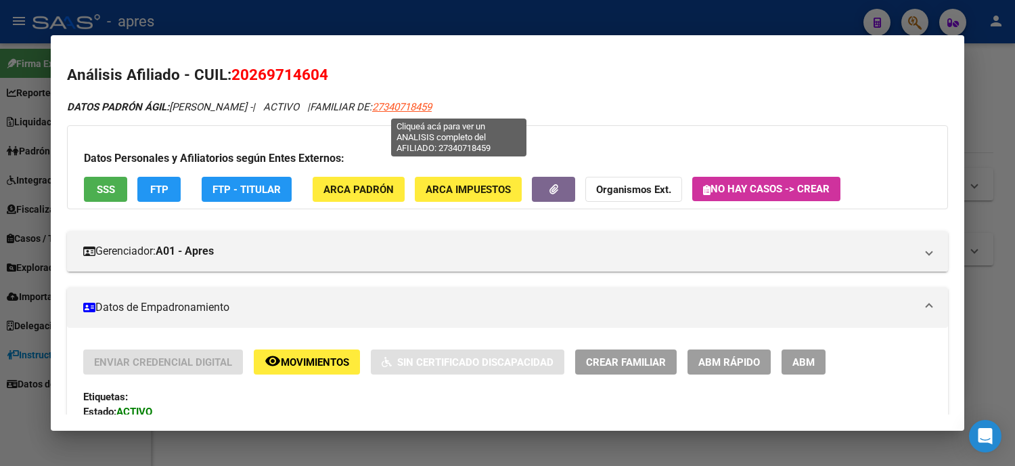
click at [432, 110] on span "27340718459" at bounding box center [402, 107] width 60 height 12
type textarea "27340718459"
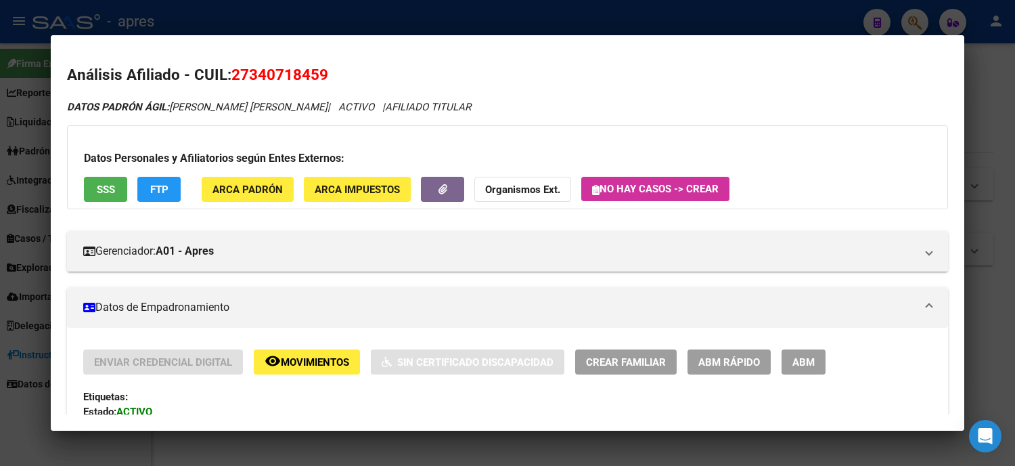
click at [5, 186] on div at bounding box center [507, 233] width 1015 height 466
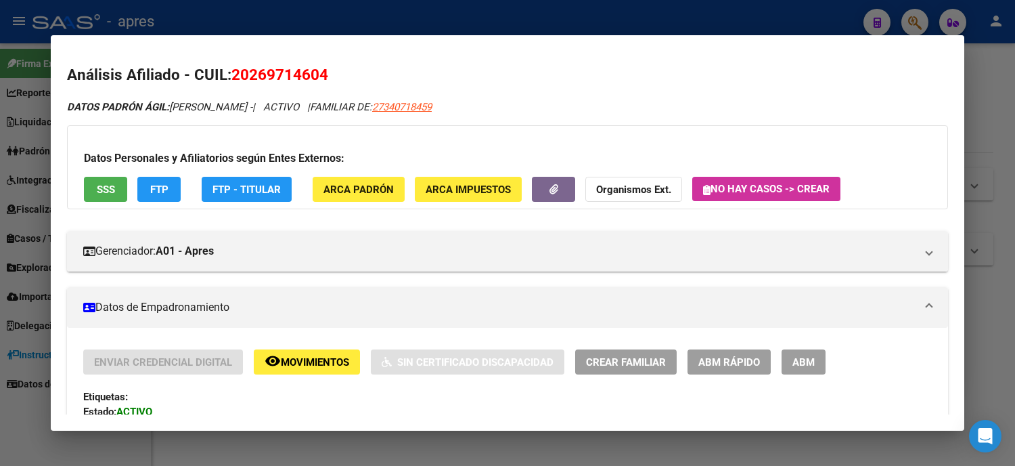
click at [0, 197] on div at bounding box center [507, 233] width 1015 height 466
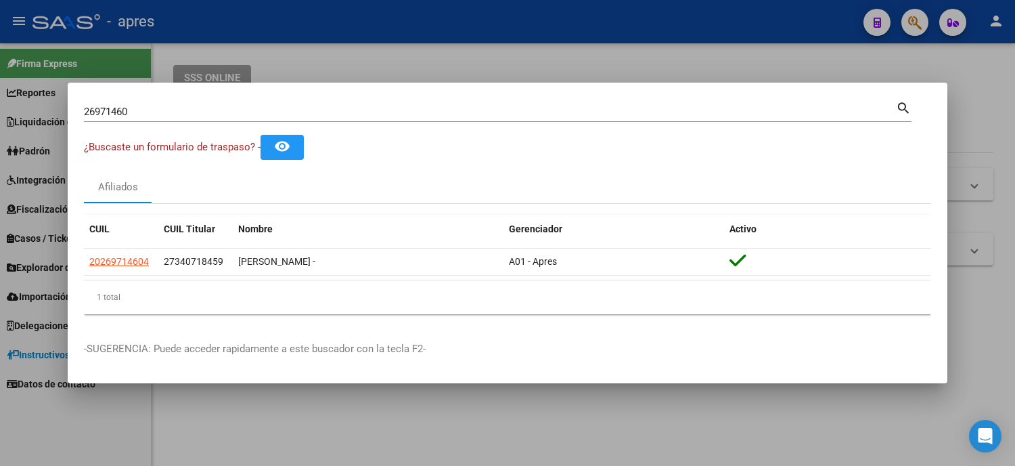
drag, startPoint x: 166, startPoint y: 102, endPoint x: 144, endPoint y: 111, distance: 24.0
click at [144, 111] on div "26971460 Buscar (apellido, dni, cuil, nro traspaso, cuit, obra social)" at bounding box center [490, 112] width 812 height 20
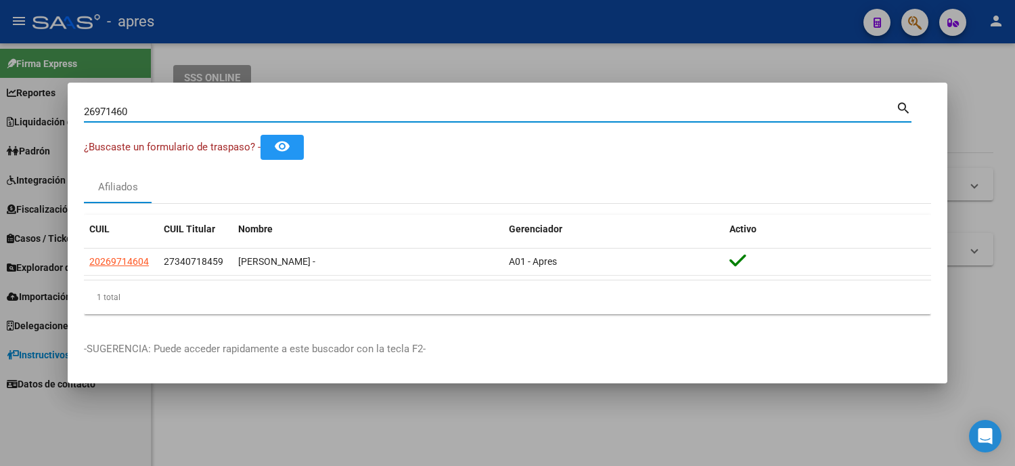
drag, startPoint x: 144, startPoint y: 111, endPoint x: 0, endPoint y: 132, distance: 145.7
click at [0, 132] on div "26971460 Buscar (apellido, dni, cuil, nro traspaso, cuit, obra social) search ¿…" at bounding box center [507, 233] width 1015 height 466
paste input "34343816"
type input "34343816"
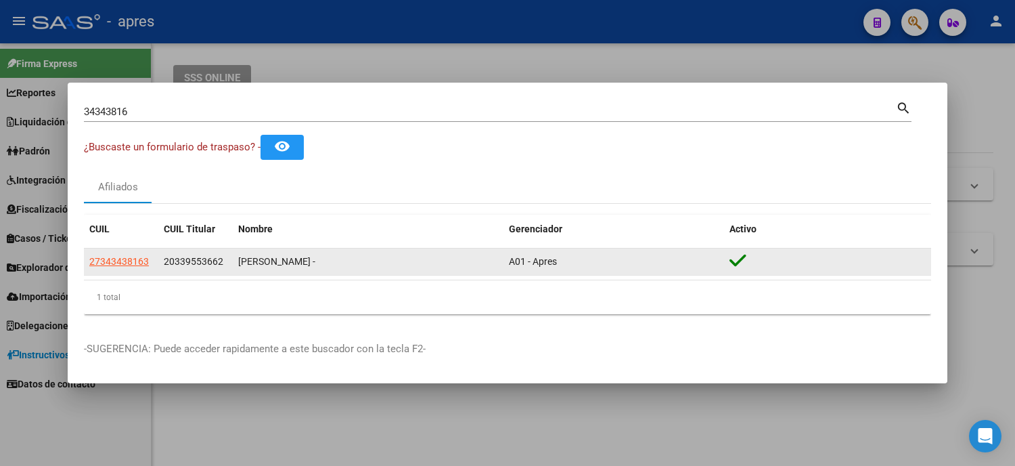
click at [129, 254] on app-link-go-to "27343438163" at bounding box center [119, 262] width 60 height 16
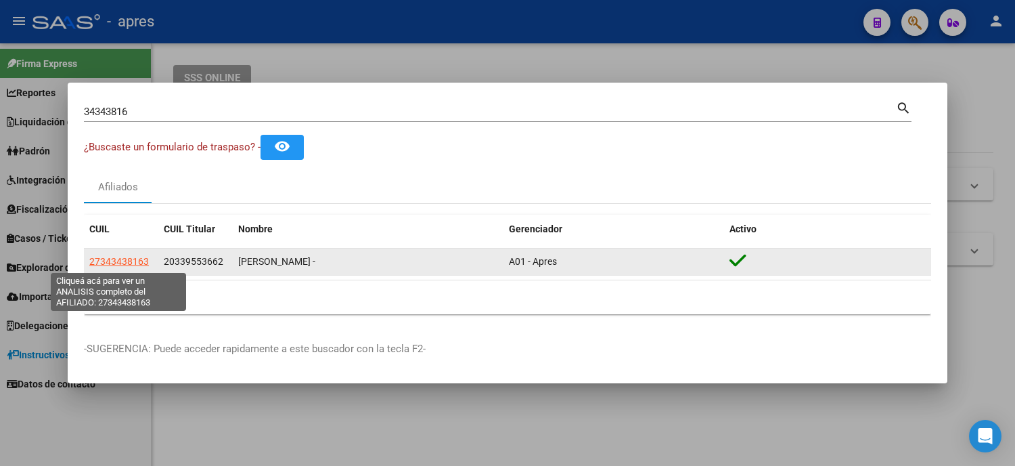
click at [127, 264] on span "27343438163" at bounding box center [119, 261] width 60 height 11
type textarea "27343438163"
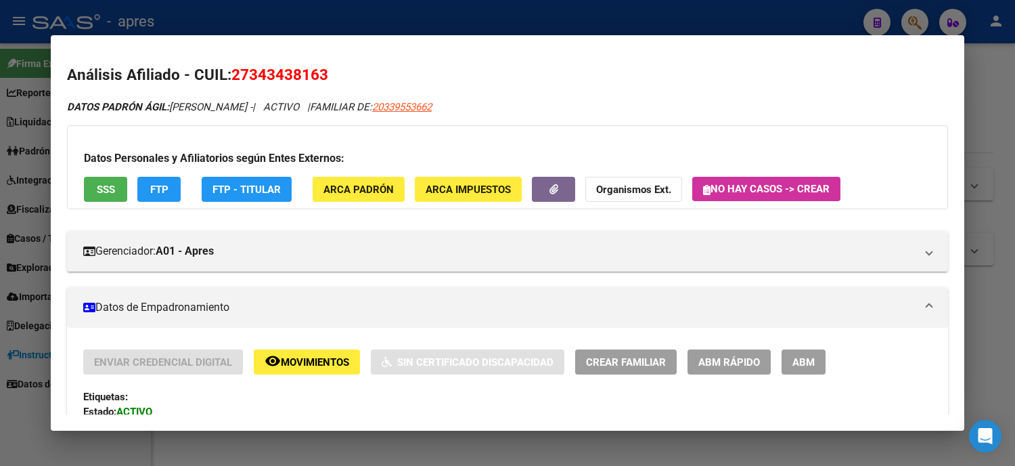
drag, startPoint x: 332, startPoint y: 80, endPoint x: 221, endPoint y: 76, distance: 110.4
click at [221, 76] on h2 "Análisis Afiliado - CUIL: 27343438163" at bounding box center [507, 75] width 881 height 23
click at [316, 110] on icon "DATOS PADRÓN ÁGIL: SOSA CYNTHIA SOLEDAD - | ACTIVO | FAMILIAR DE: 20339553662" at bounding box center [249, 107] width 365 height 12
drag, startPoint x: 225, startPoint y: 79, endPoint x: 313, endPoint y: 80, distance: 88.0
click at [313, 80] on span "27343438163" at bounding box center [279, 75] width 97 height 18
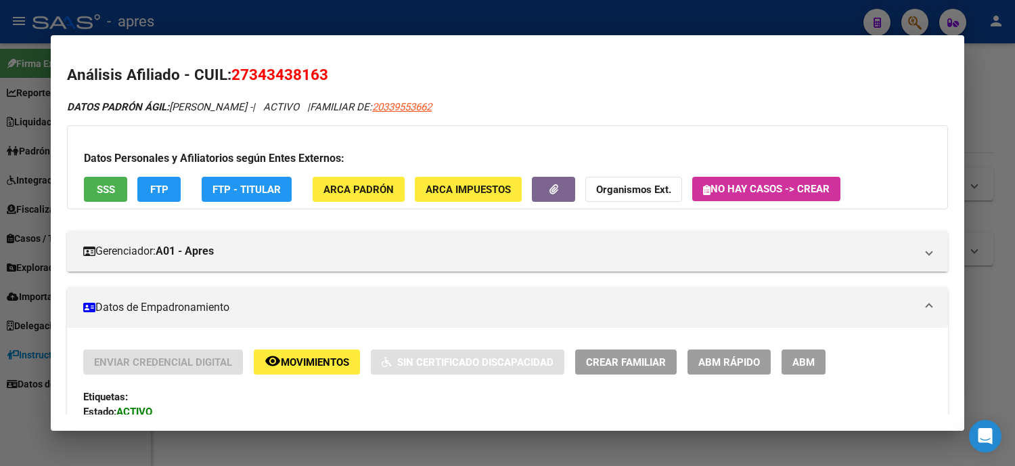
click at [0, 197] on div at bounding box center [507, 233] width 1015 height 466
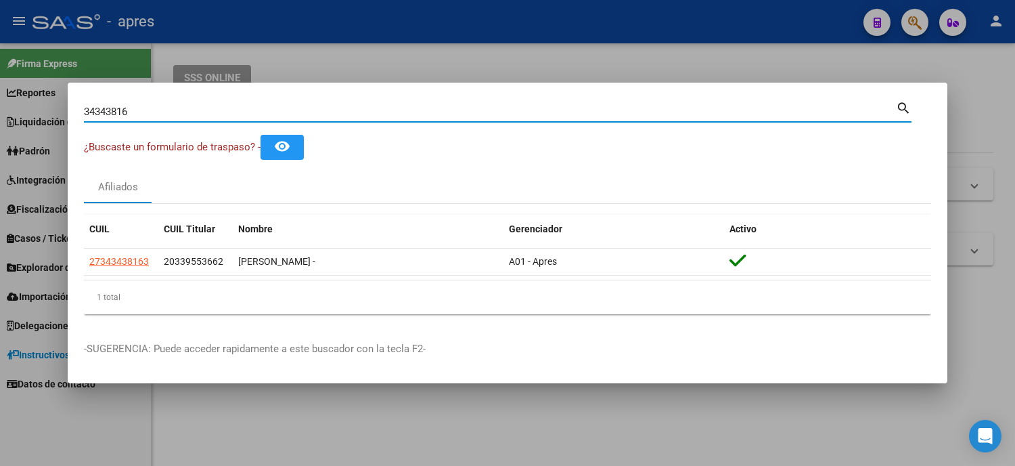
drag, startPoint x: 125, startPoint y: 120, endPoint x: 3, endPoint y: 106, distance: 123.2
click at [22, 115] on div "34343816 Buscar (apellido, dni, cuil, nro traspaso, cuit, obra social) search ¿…" at bounding box center [507, 233] width 1015 height 466
paste input "395536"
type input "33955366"
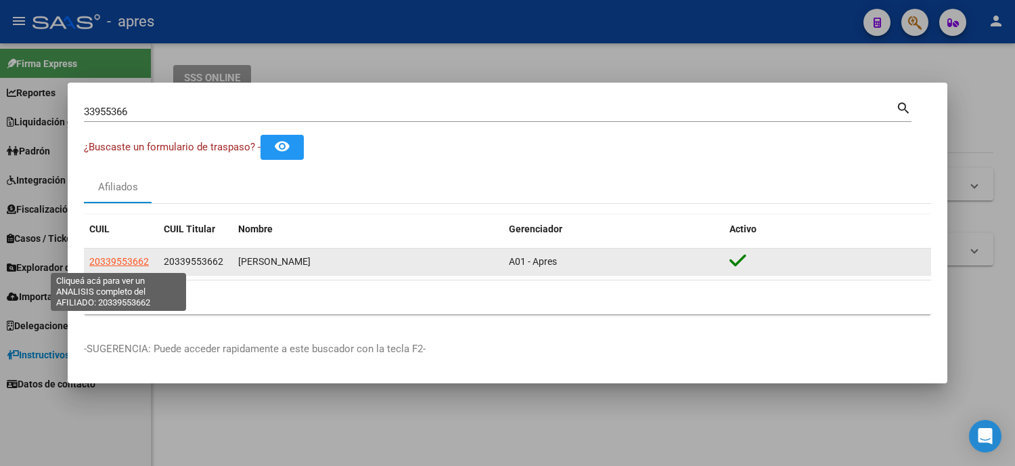
click at [129, 259] on span "20339553662" at bounding box center [119, 261] width 60 height 11
type textarea "20339553662"
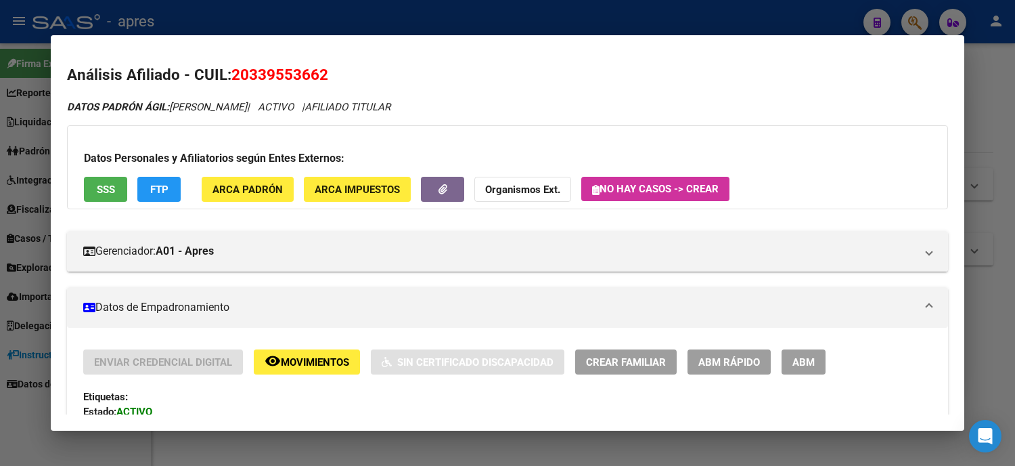
drag, startPoint x: 318, startPoint y: 72, endPoint x: 225, endPoint y: 77, distance: 93.5
click at [225, 77] on h2 "Análisis Afiliado - CUIL: 20339553662" at bounding box center [507, 75] width 881 height 23
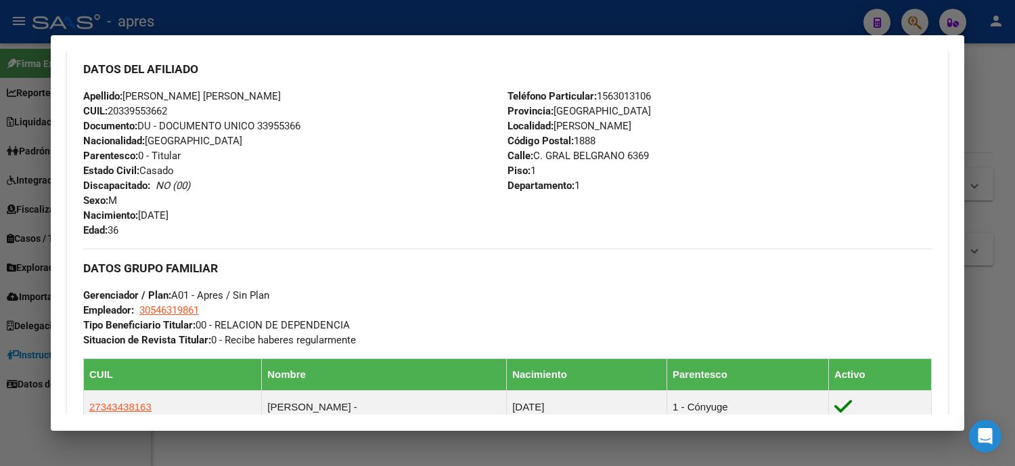
scroll to position [300, 0]
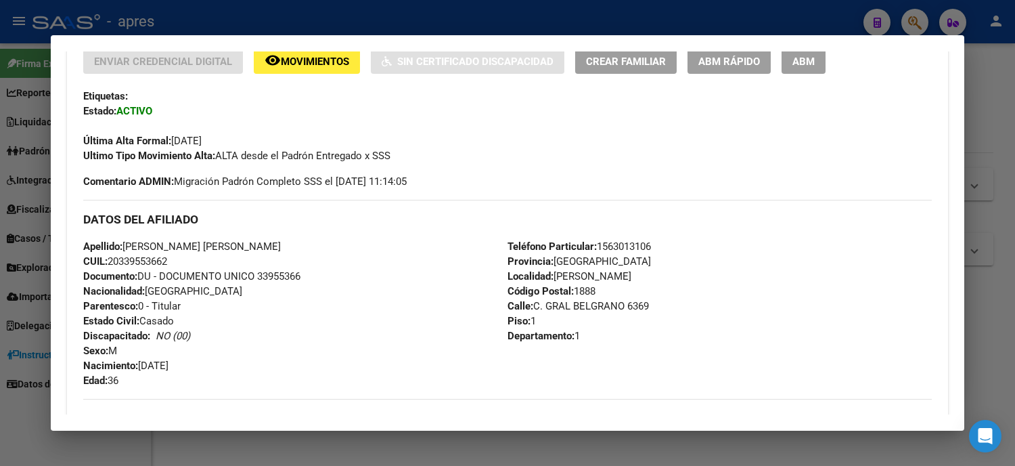
click at [0, 314] on div at bounding box center [507, 233] width 1015 height 466
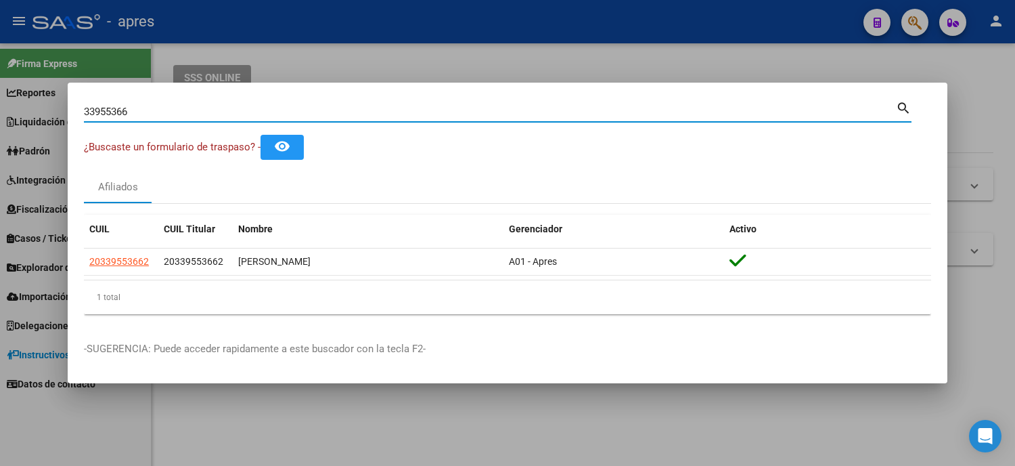
drag, startPoint x: 141, startPoint y: 112, endPoint x: 3, endPoint y: 107, distance: 138.1
click at [29, 120] on div "33955366 Buscar (apellido, dni, cuil, nro traspaso, cuit, obra social) search ¿…" at bounding box center [507, 233] width 1015 height 466
paste input "55148912"
type input "55148912"
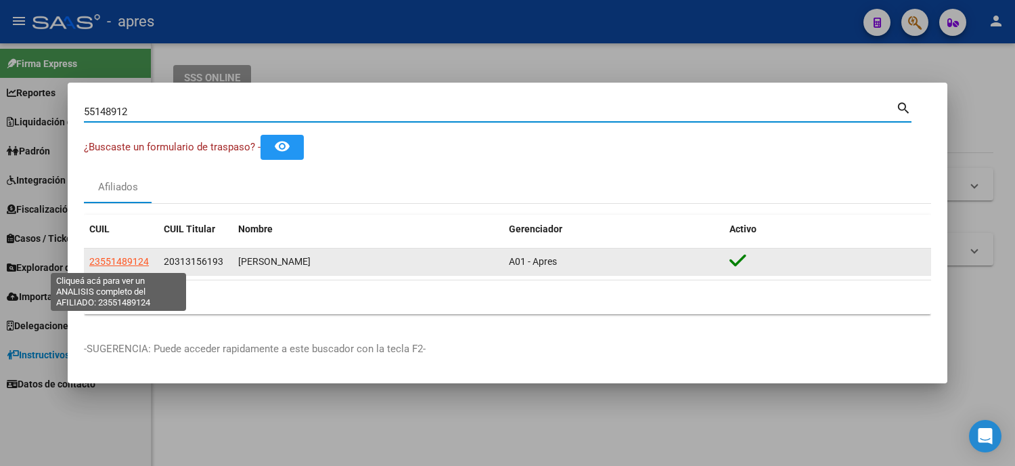
click at [143, 256] on span "23551489124" at bounding box center [119, 261] width 60 height 11
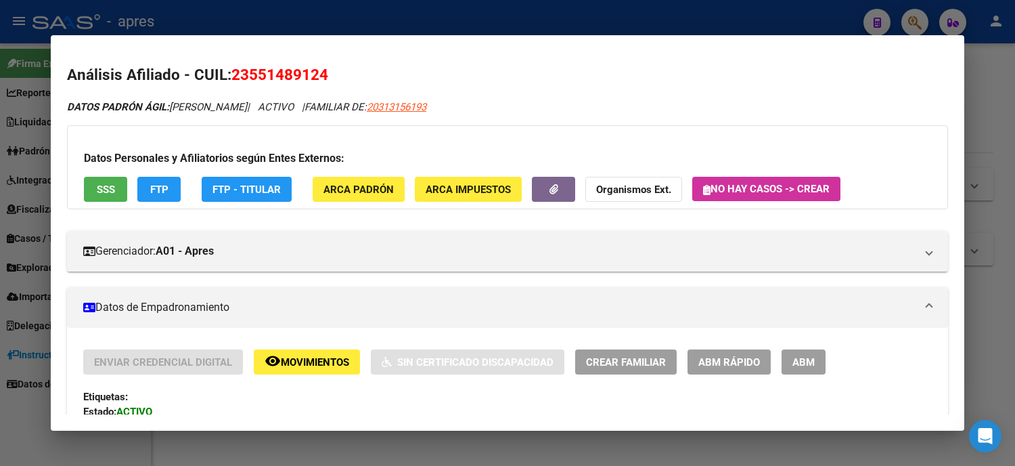
click at [396, 104] on span "20313156193" at bounding box center [397, 107] width 60 height 12
type textarea "20313156193"
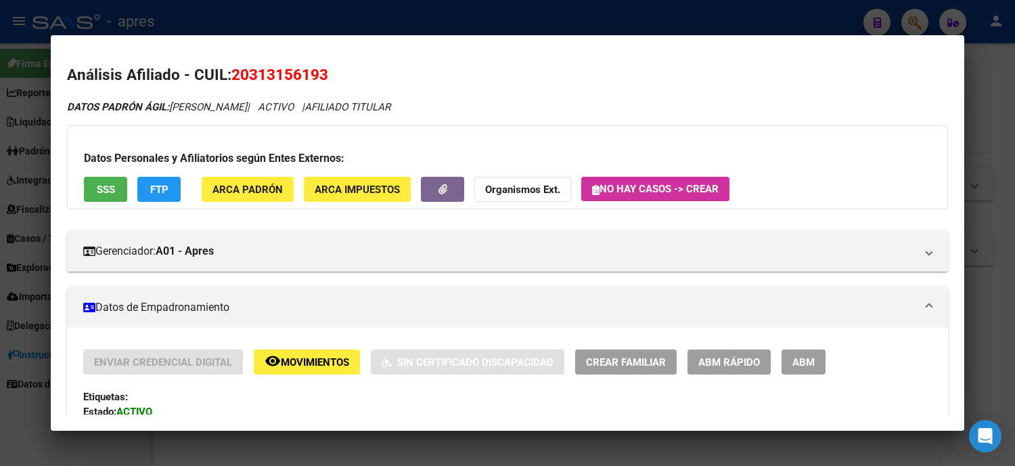
scroll to position [225, 0]
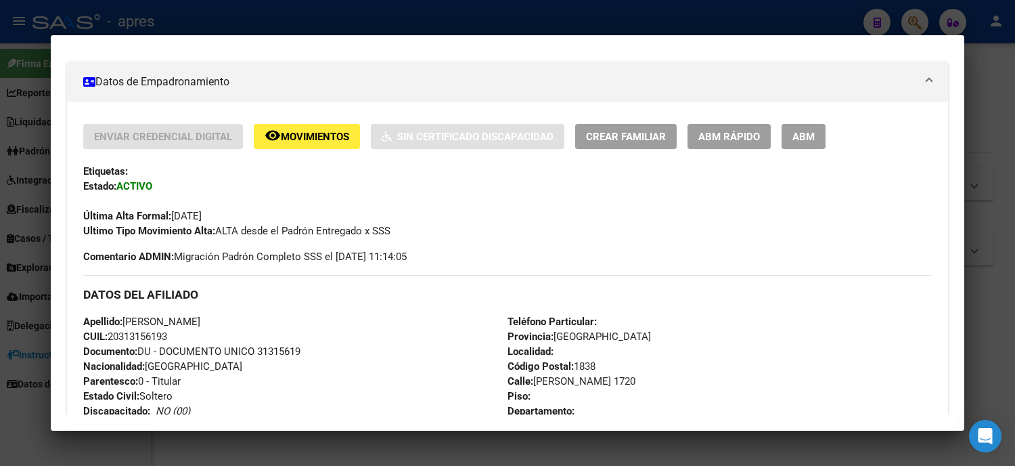
click at [0, 327] on div at bounding box center [507, 233] width 1015 height 466
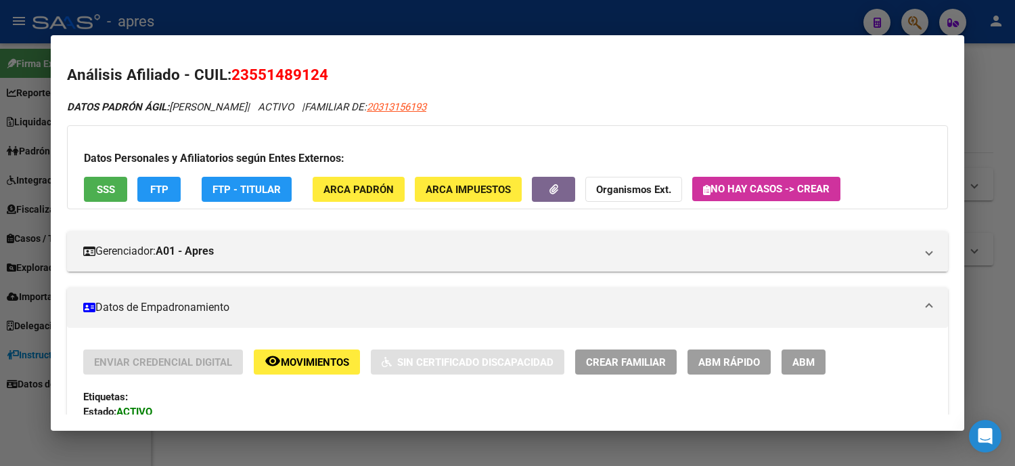
click at [35, 280] on div at bounding box center [507, 233] width 1015 height 466
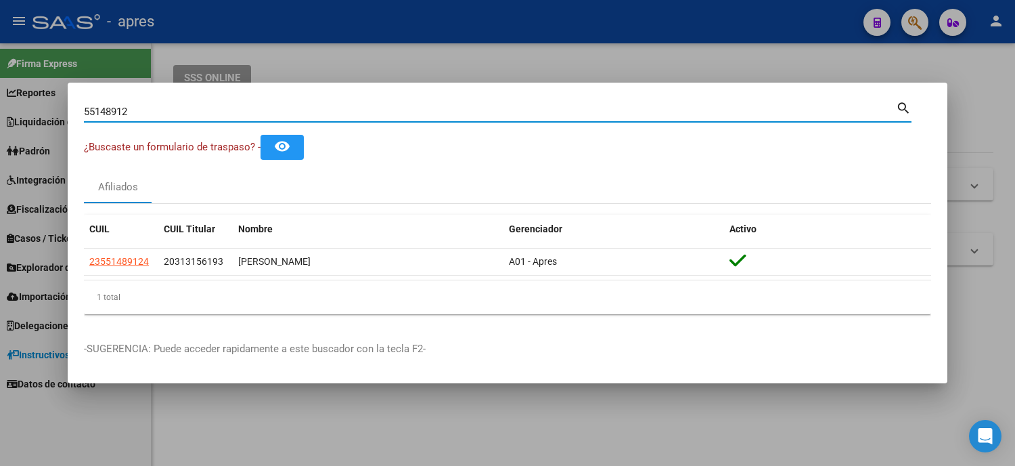
drag, startPoint x: 160, startPoint y: 112, endPoint x: 0, endPoint y: 88, distance: 161.6
click at [0, 93] on div "55148912 Buscar (apellido, dni, cuil, nro traspaso, cuit, obra social) search ¿…" at bounding box center [507, 233] width 1015 height 466
paste input "7171746"
type input "57171746"
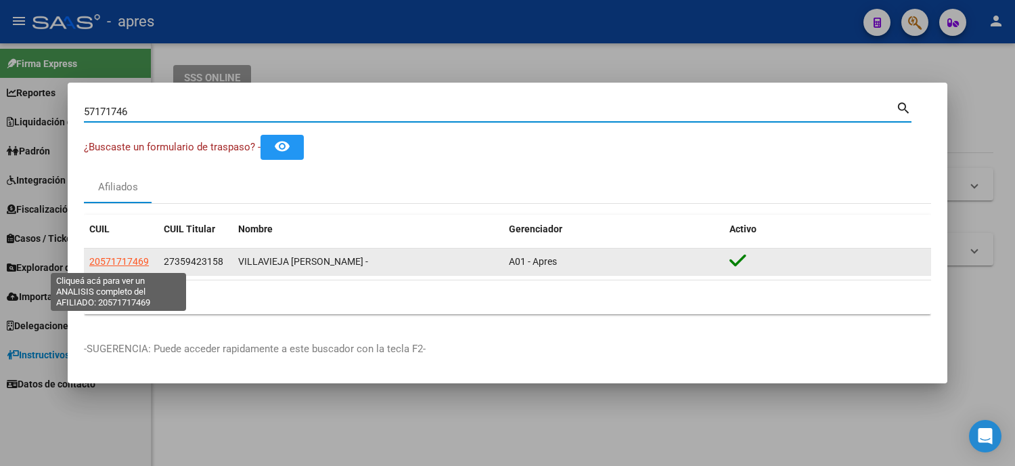
click at [120, 266] on span "20571717469" at bounding box center [119, 261] width 60 height 11
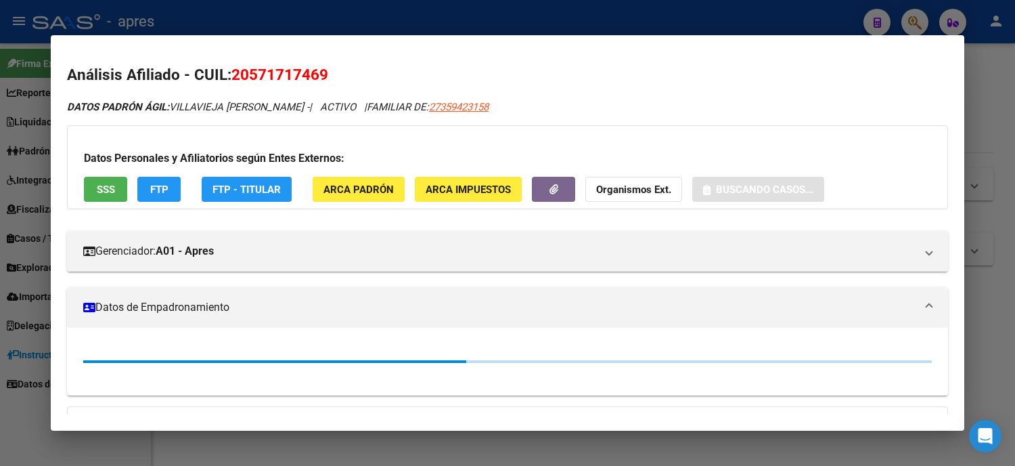
drag, startPoint x: 230, startPoint y: 54, endPoint x: 226, endPoint y: 66, distance: 12.8
click at [226, 66] on h2 "Análisis Afiliado - CUIL: 20571717469" at bounding box center [507, 75] width 881 height 23
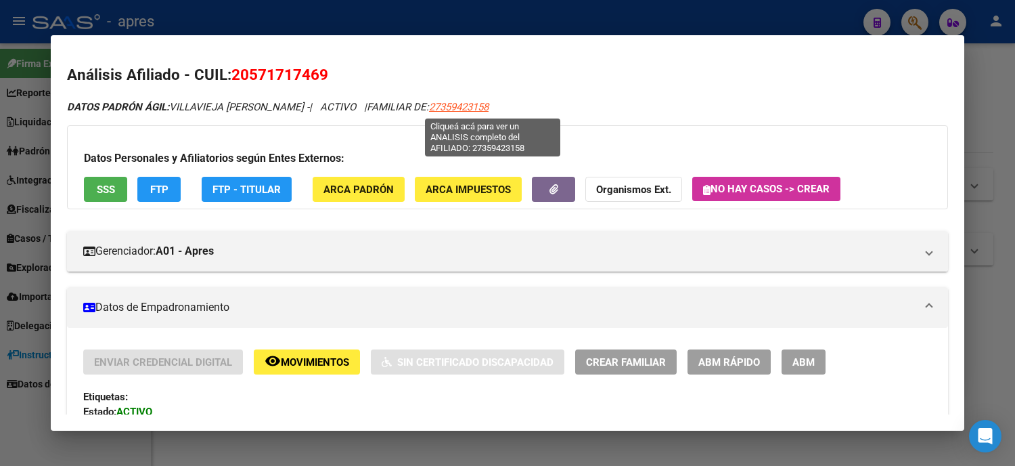
click at [489, 104] on span "27359423158" at bounding box center [459, 107] width 60 height 12
type textarea "27359423158"
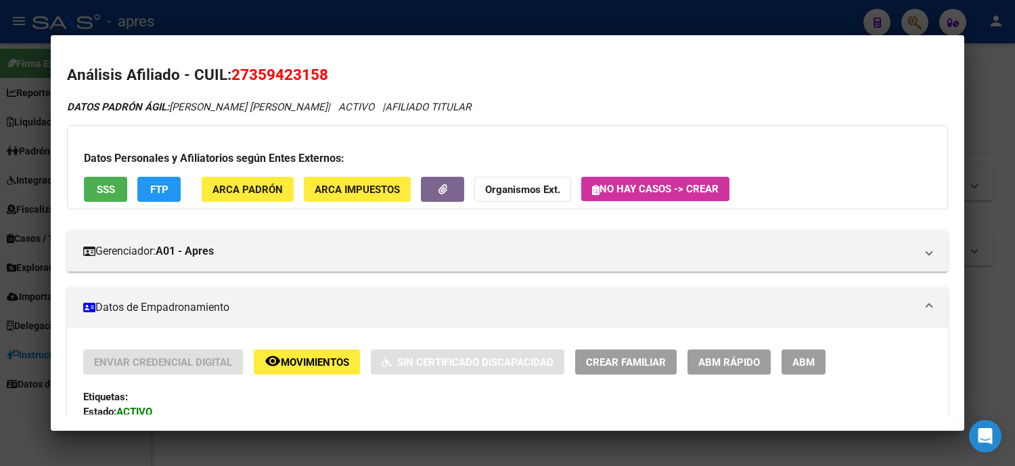
drag, startPoint x: 313, startPoint y: 70, endPoint x: 208, endPoint y: 62, distance: 104.5
click at [208, 62] on mat-dialog-content "Análisis Afiliado - CUIL: 27359423158 DATOS PADRÓN ÁGIL: RUIZ MELANIE SABRINA |…" at bounding box center [508, 232] width 914 height 363
click at [224, 64] on h2 "Análisis Afiliado - CUIL: 27359423158" at bounding box center [507, 75] width 881 height 23
drag, startPoint x: 221, startPoint y: 72, endPoint x: 313, endPoint y: 73, distance: 92.0
click at [313, 73] on h2 "Análisis Afiliado - CUIL: 27359423158" at bounding box center [507, 75] width 881 height 23
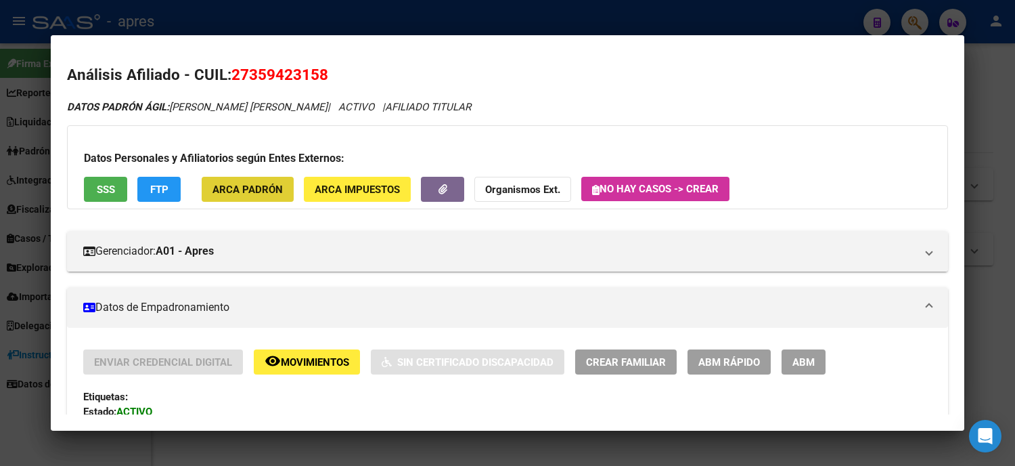
click at [246, 73] on span "27359423158" at bounding box center [279, 75] width 97 height 18
click at [0, 257] on div at bounding box center [507, 233] width 1015 height 466
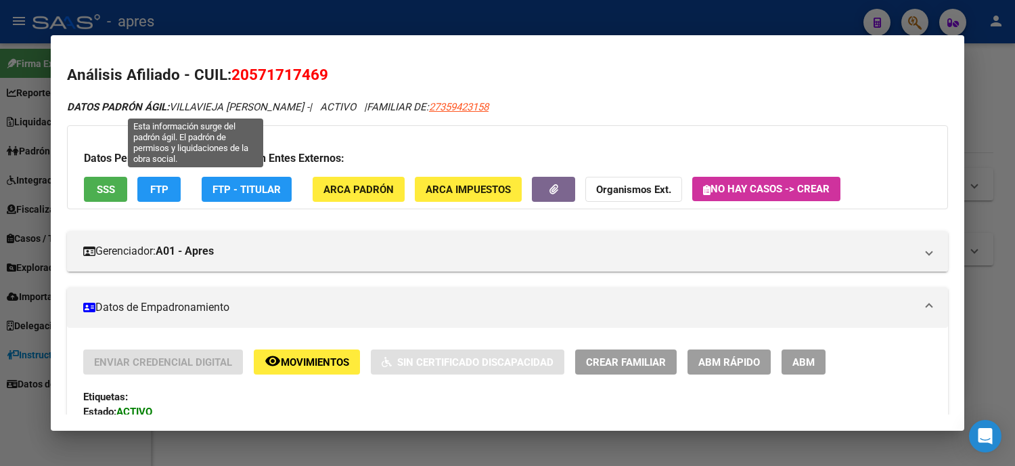
click at [0, 140] on div at bounding box center [507, 233] width 1015 height 466
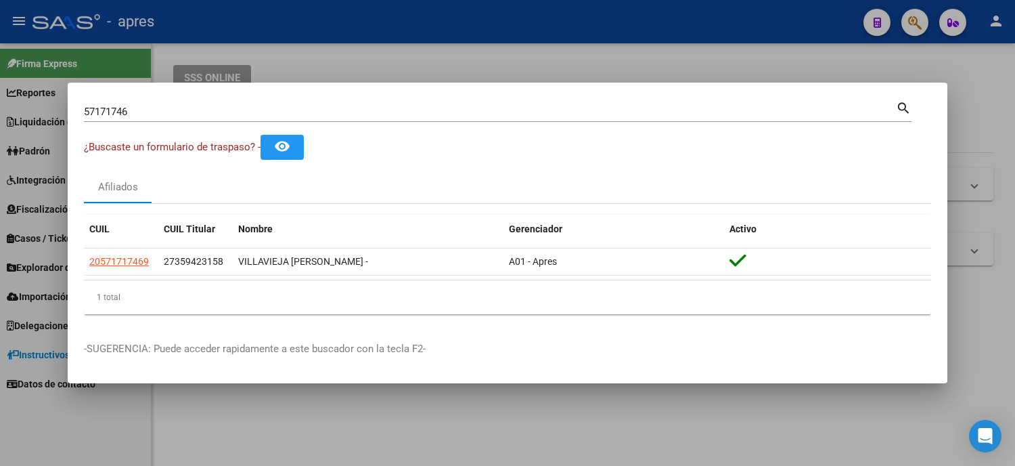
drag, startPoint x: 151, startPoint y: 111, endPoint x: 73, endPoint y: 109, distance: 77.9
click at [78, 109] on mat-dialog-content "57171746 Buscar (apellido, dni, cuil, nro traspaso, cuit, obra social) search ¿…" at bounding box center [508, 212] width 880 height 226
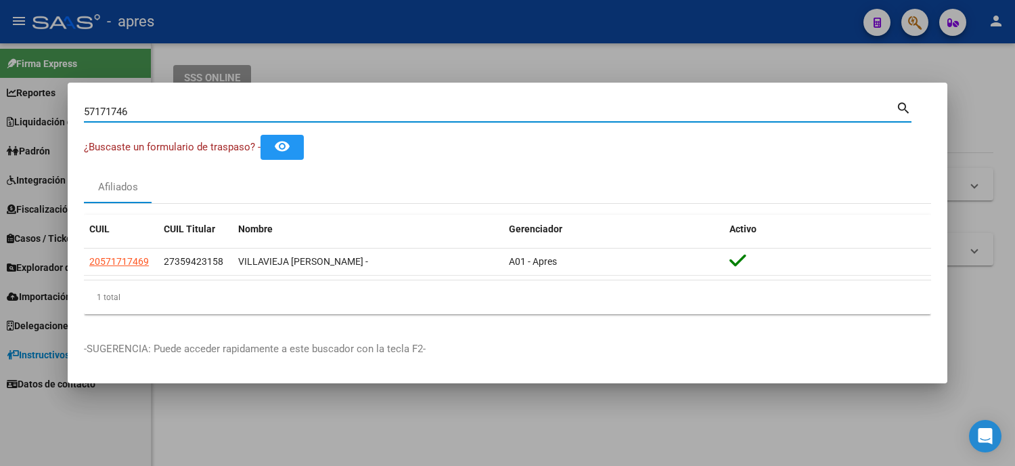
paste input "8621329"
type input "58621329"
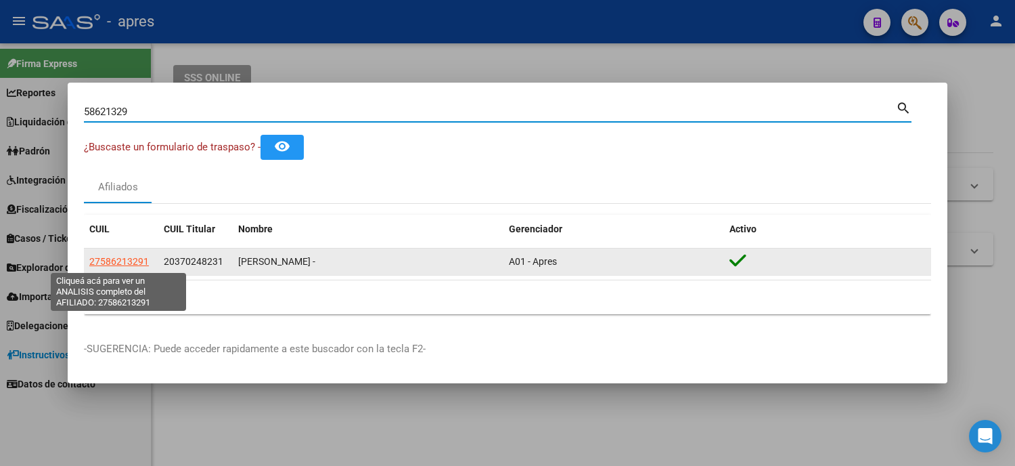
click at [123, 263] on span "27586213291" at bounding box center [119, 261] width 60 height 11
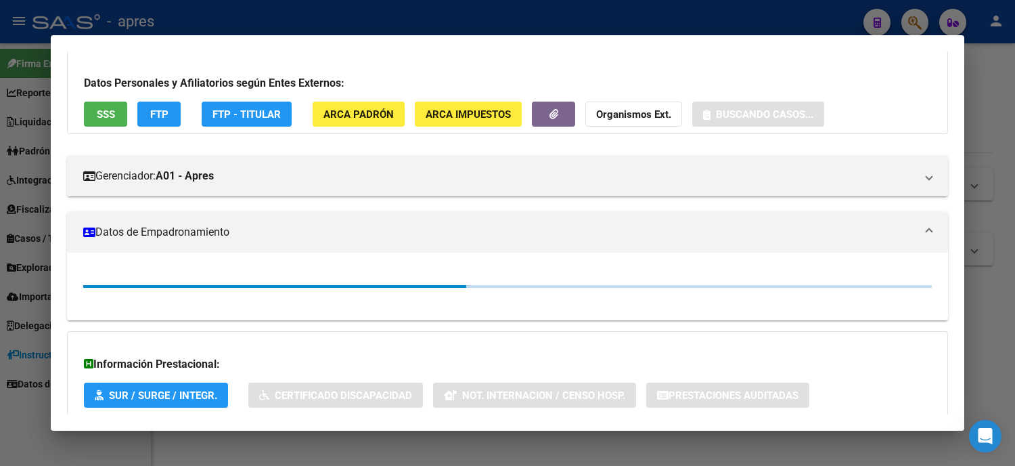
scroll to position [0, 0]
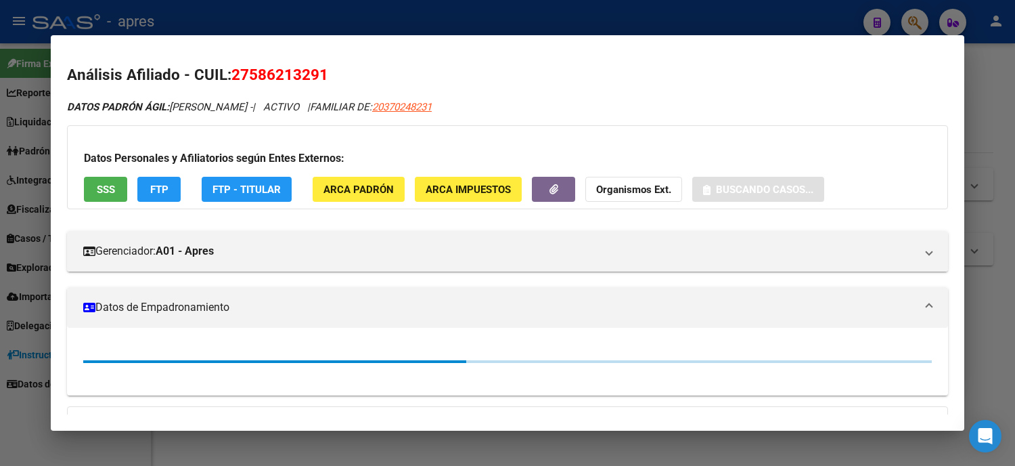
drag, startPoint x: 292, startPoint y: 79, endPoint x: 222, endPoint y: 68, distance: 71.3
click at [222, 68] on h2 "Análisis Afiliado - CUIL: 27586213291" at bounding box center [507, 75] width 881 height 23
click at [409, 106] on span "20370248231" at bounding box center [402, 107] width 60 height 12
type textarea "20370248231"
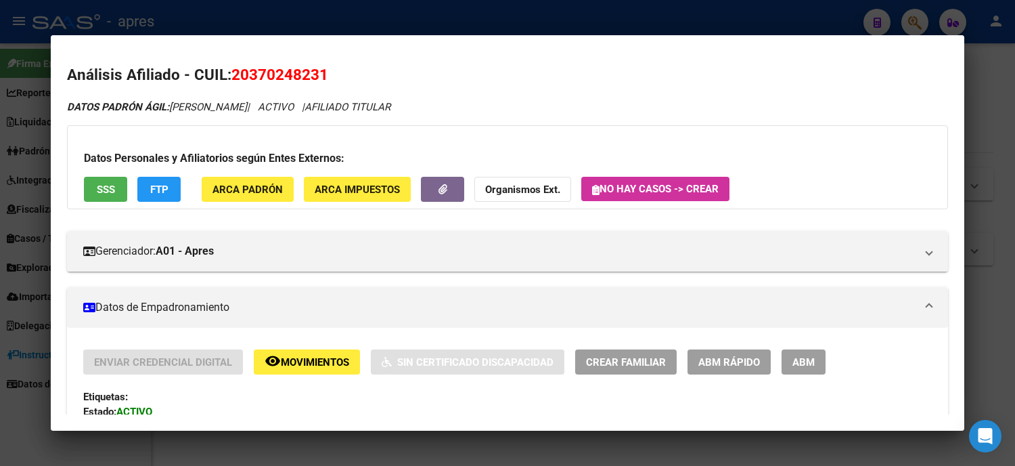
click at [11, 261] on div at bounding box center [507, 233] width 1015 height 466
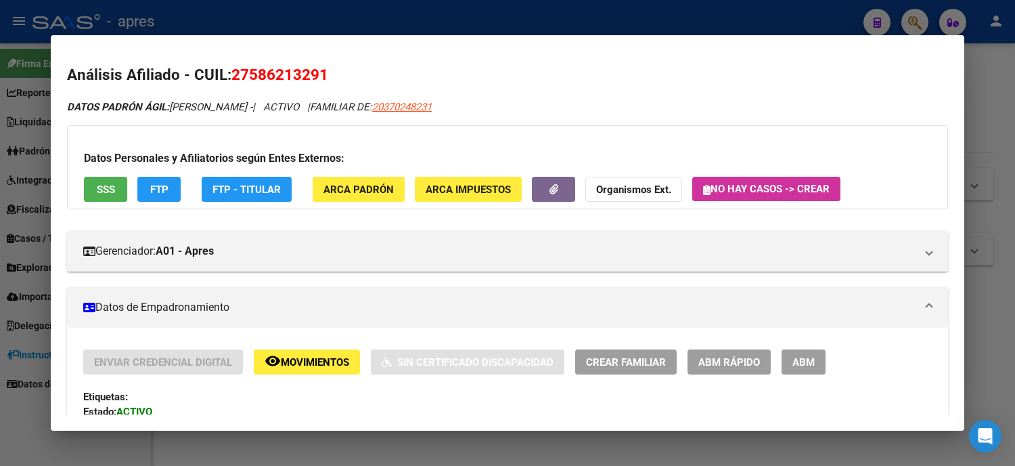
click at [0, 207] on div at bounding box center [507, 233] width 1015 height 466
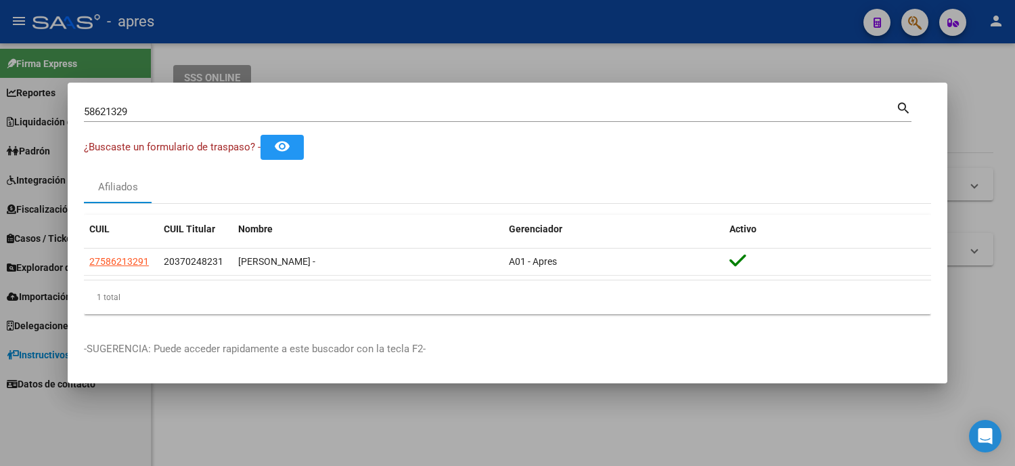
drag, startPoint x: 177, startPoint y: 92, endPoint x: 173, endPoint y: 112, distance: 20.0
click at [175, 93] on mat-dialog-container "58621329 Buscar (apellido, dni, cuil, nro traspaso, cuit, obra social) search ¿…" at bounding box center [508, 233] width 880 height 300
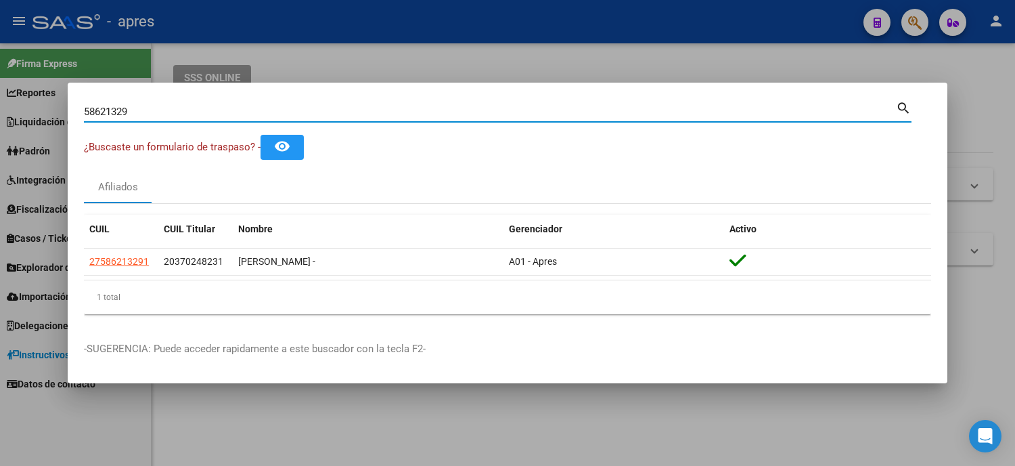
drag, startPoint x: 173, startPoint y: 112, endPoint x: 0, endPoint y: 118, distance: 173.4
click at [0, 118] on div "58621329 Buscar (apellido, dni, cuil, nro traspaso, cuit, obra social) search ¿…" at bounding box center [507, 233] width 1015 height 466
paste input "36172560"
type input "36172560"
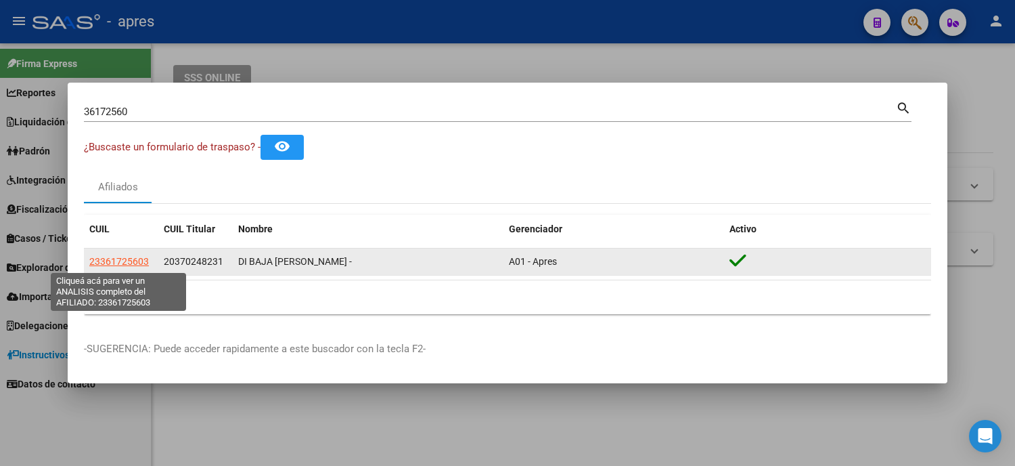
click at [125, 262] on span "23361725603" at bounding box center [119, 261] width 60 height 11
type textarea "23361725603"
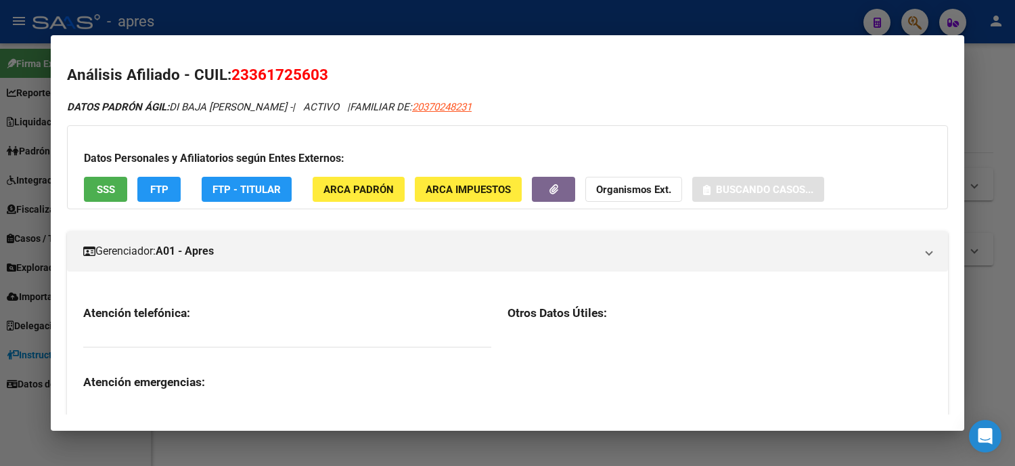
click at [239, 64] on h2 "Análisis Afiliado - CUIL: 23361725603" at bounding box center [507, 75] width 881 height 23
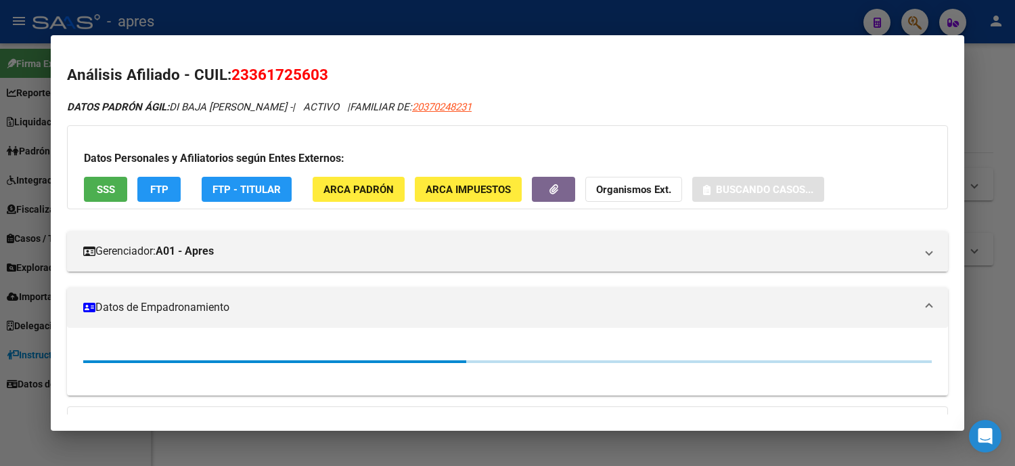
click at [238, 73] on span "23361725603" at bounding box center [279, 75] width 97 height 18
click at [242, 72] on span "23361725603" at bounding box center [279, 75] width 97 height 18
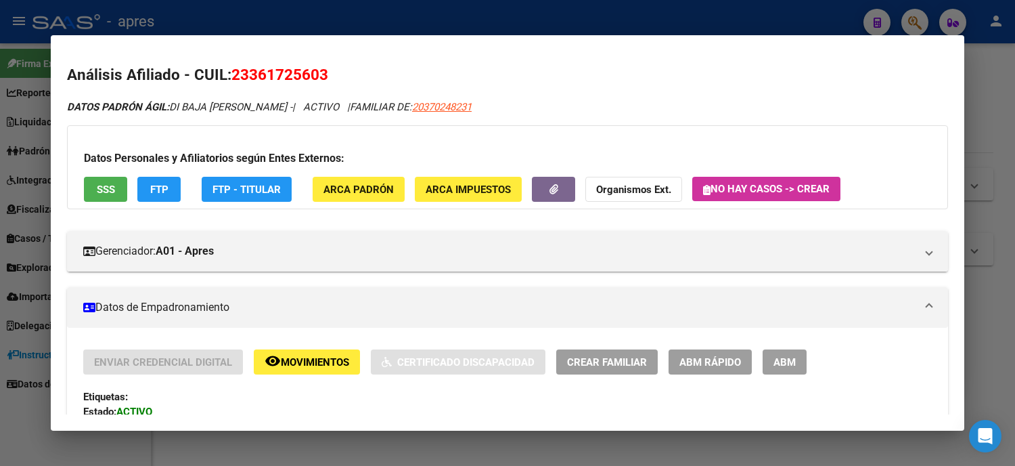
click at [242, 72] on span "23361725603" at bounding box center [279, 75] width 97 height 18
click at [249, 80] on span "23361725603" at bounding box center [279, 75] width 97 height 18
click at [252, 80] on span "23361725603" at bounding box center [279, 75] width 97 height 18
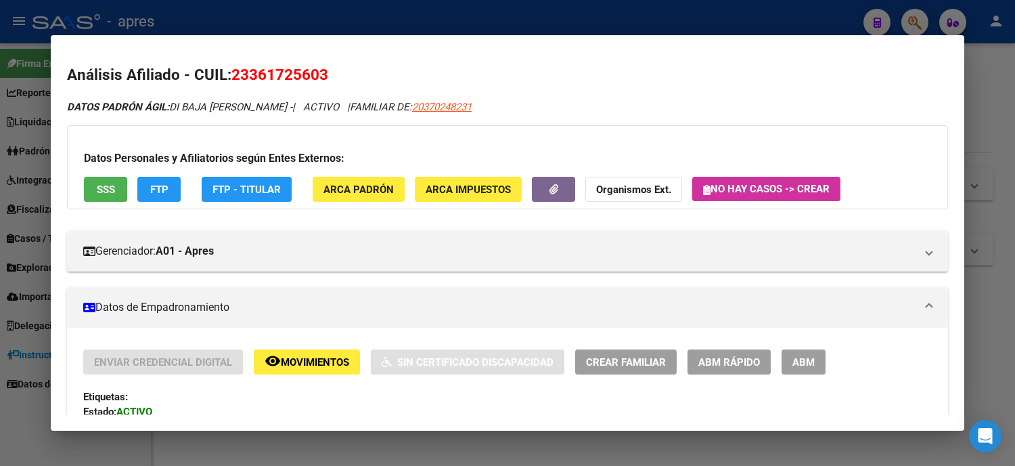
click at [244, 77] on span "23361725603" at bounding box center [279, 75] width 97 height 18
drag, startPoint x: 234, startPoint y: 72, endPoint x: 241, endPoint y: 76, distance: 7.6
click at [241, 76] on span "23361725603" at bounding box center [279, 75] width 97 height 18
drag, startPoint x: 244, startPoint y: 77, endPoint x: 288, endPoint y: 76, distance: 44.0
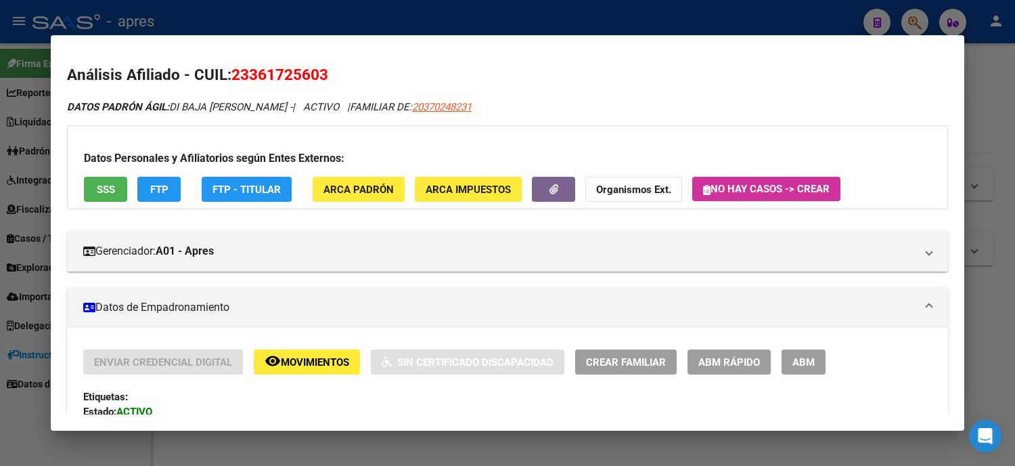
click at [288, 76] on span "23361725603" at bounding box center [279, 75] width 97 height 18
click at [315, 76] on h2 "Análisis Afiliado - CUIL: 23361725603" at bounding box center [507, 75] width 881 height 23
drag, startPoint x: 308, startPoint y: 74, endPoint x: 171, endPoint y: 68, distance: 137.5
click at [180, 69] on h2 "Análisis Afiliado - CUIL: 23361725603" at bounding box center [507, 75] width 881 height 23
click at [0, 269] on div at bounding box center [507, 233] width 1015 height 466
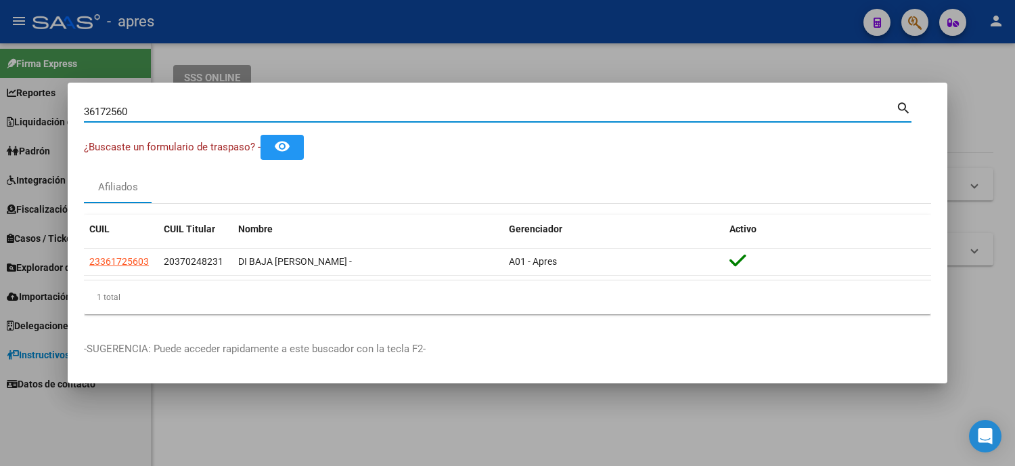
drag, startPoint x: 162, startPoint y: 113, endPoint x: 19, endPoint y: 97, distance: 144.3
click at [19, 97] on div "36172560 Buscar (apellido, dni, cuil, nro traspaso, cuit, obra social) search ¿…" at bounding box center [507, 233] width 1015 height 466
paste input "602967"
type input "36602967"
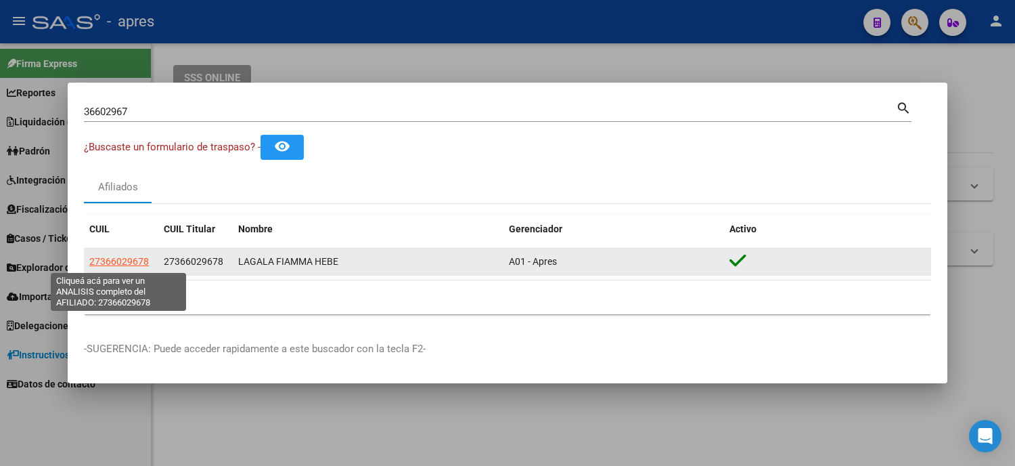
click at [120, 257] on span "27366029678" at bounding box center [119, 261] width 60 height 11
type textarea "27366029678"
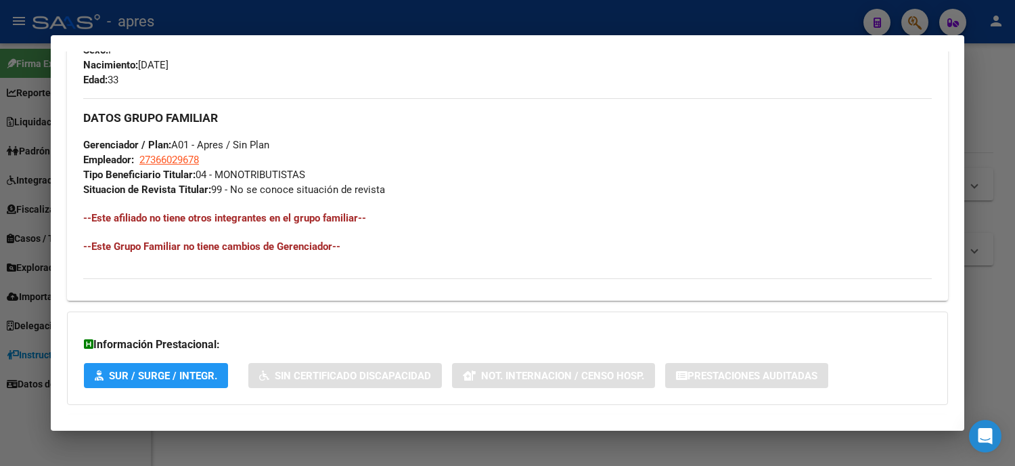
scroll to position [665, 0]
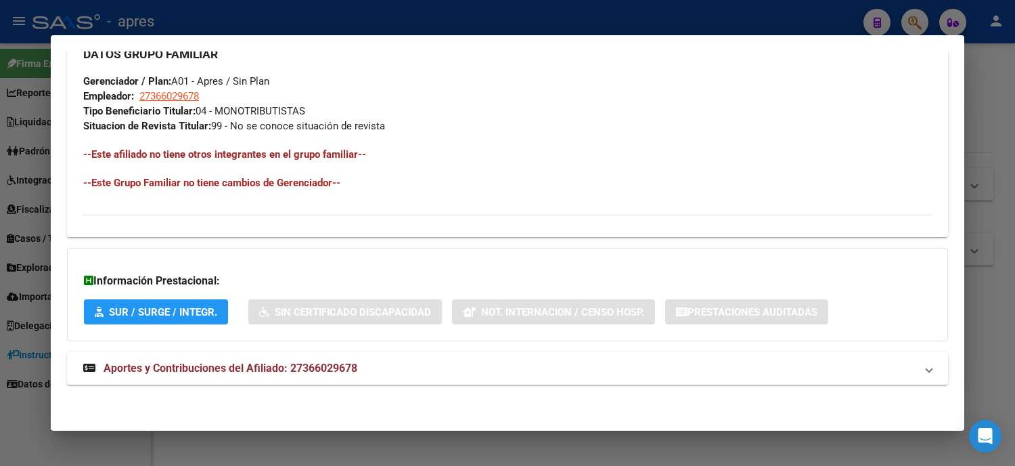
click at [0, 228] on div at bounding box center [507, 233] width 1015 height 466
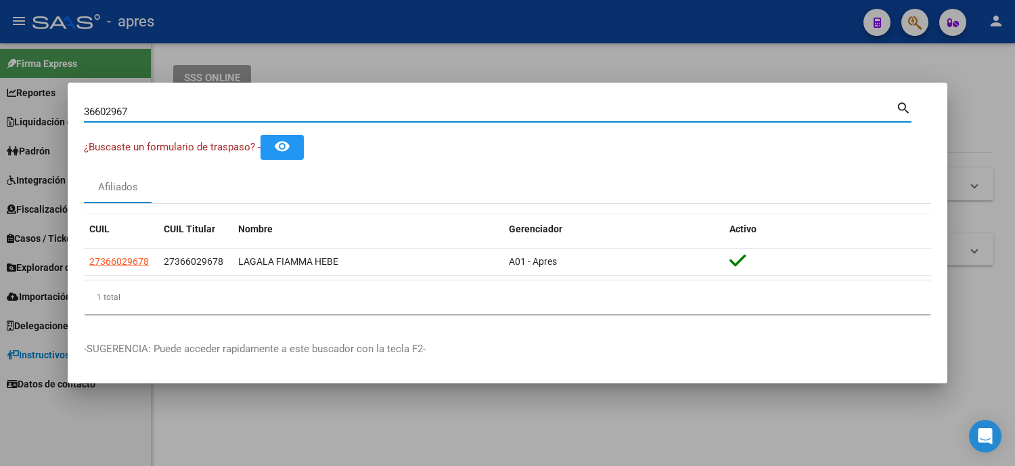
drag, startPoint x: 139, startPoint y: 111, endPoint x: 24, endPoint y: 115, distance: 115.1
click at [27, 116] on div "36602967 Buscar (apellido, dni, cuil, nro traspaso, cuit, obra social) search ¿…" at bounding box center [507, 233] width 1015 height 466
paste input "736642"
type input "37366427"
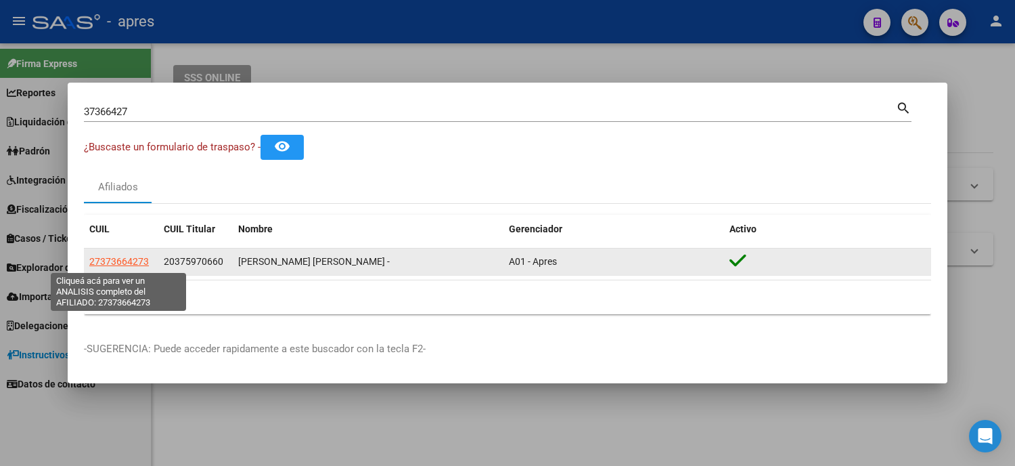
click at [131, 261] on span "27373664273" at bounding box center [119, 261] width 60 height 11
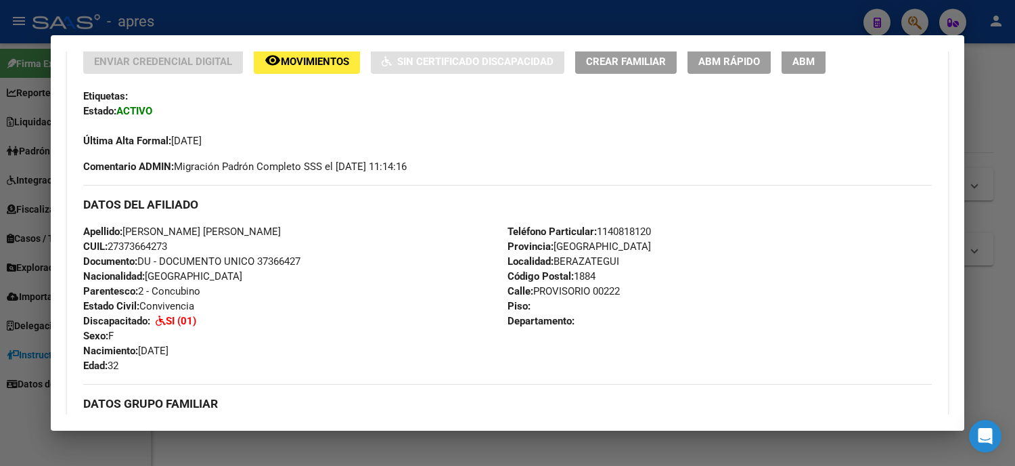
scroll to position [0, 0]
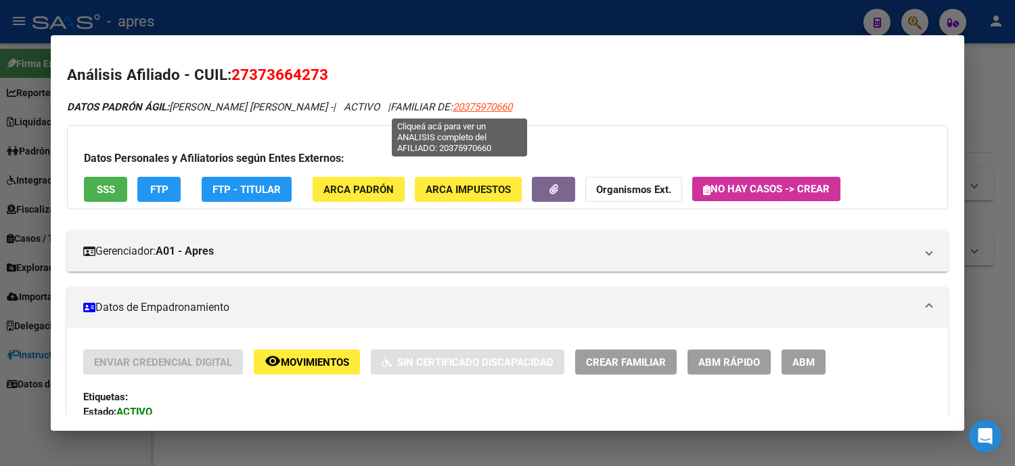
click at [491, 106] on span "20375970660" at bounding box center [483, 107] width 60 height 12
type textarea "20375970660"
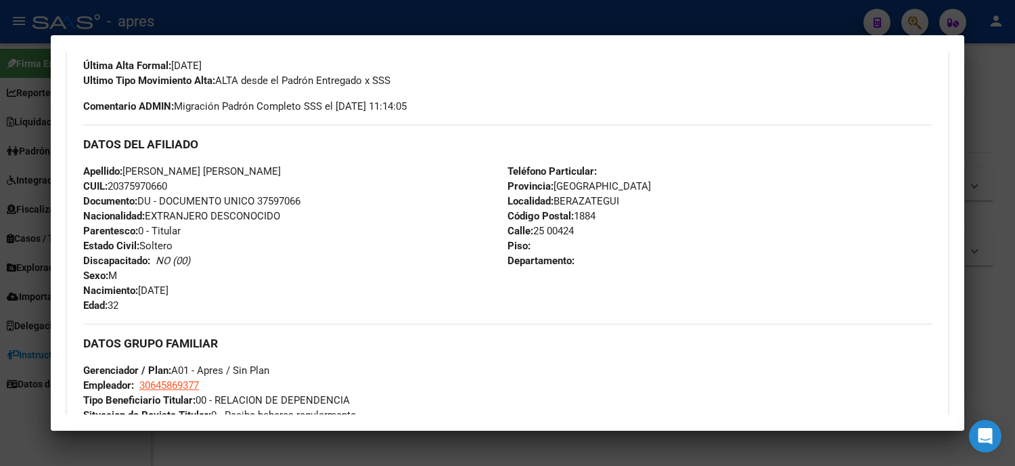
scroll to position [526, 0]
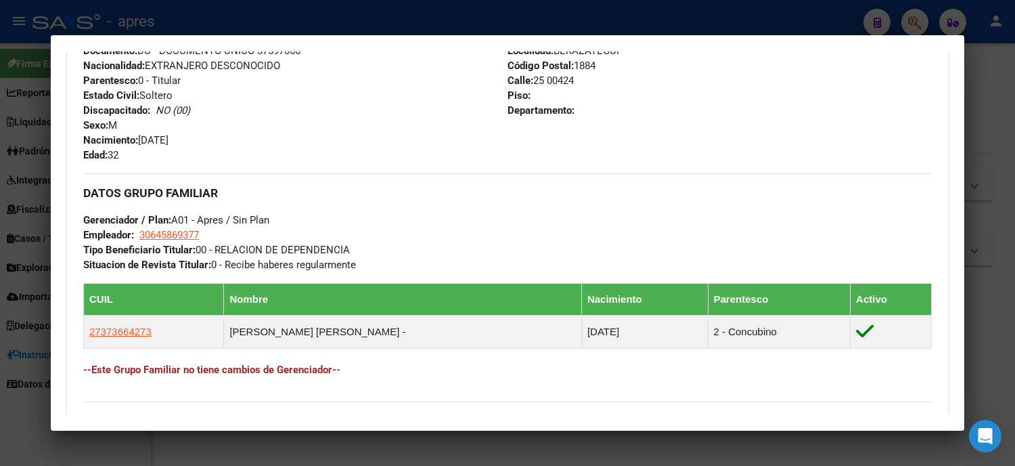
click at [0, 221] on div at bounding box center [507, 233] width 1015 height 466
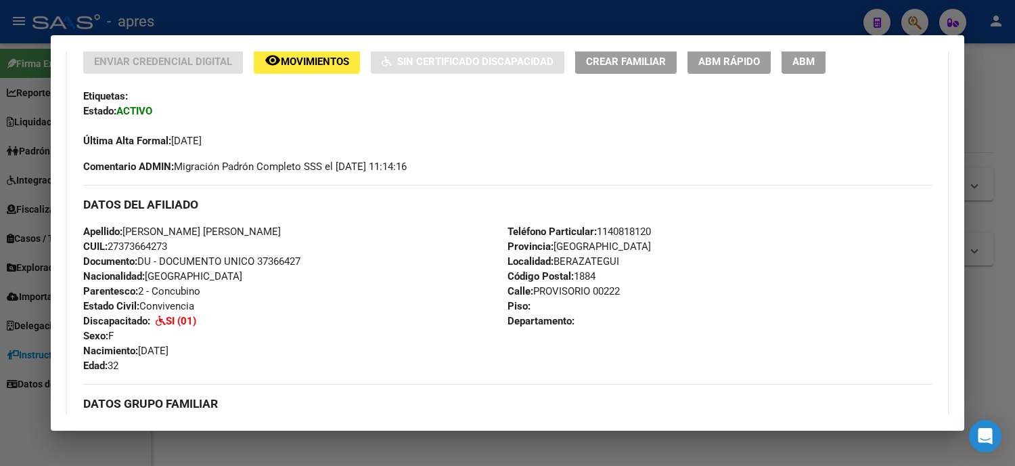
scroll to position [0, 0]
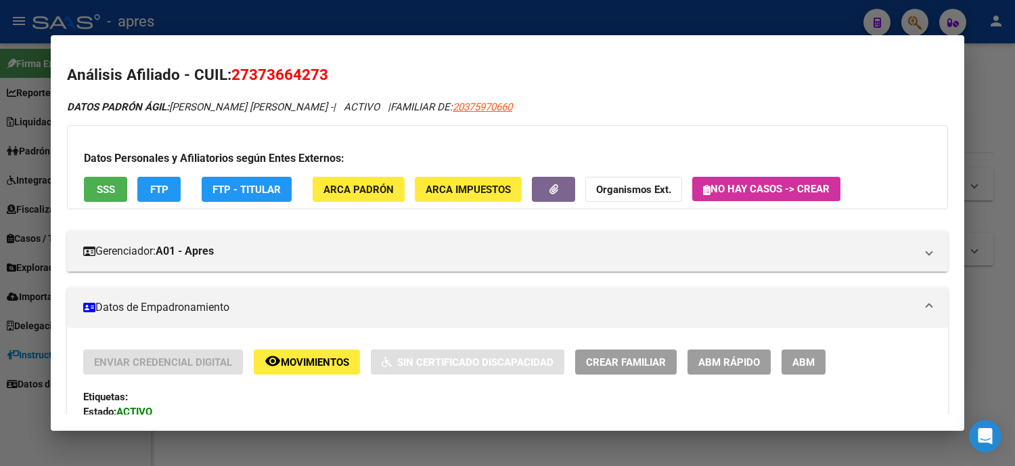
drag, startPoint x: 242, startPoint y: 71, endPoint x: 303, endPoint y: 70, distance: 61.6
click at [303, 70] on span "27373664273" at bounding box center [279, 75] width 97 height 18
drag, startPoint x: 275, startPoint y: 80, endPoint x: 227, endPoint y: 83, distance: 48.8
click at [227, 83] on h2 "Análisis Afiliado - CUIL: 27373664273" at bounding box center [507, 75] width 881 height 23
click at [0, 240] on div at bounding box center [507, 233] width 1015 height 466
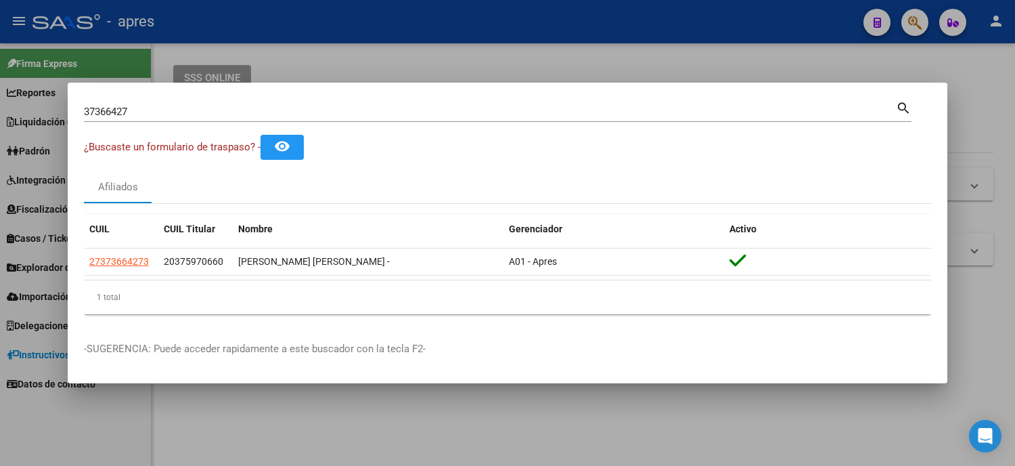
drag, startPoint x: 200, startPoint y: 107, endPoint x: 0, endPoint y: 93, distance: 200.8
click at [3, 97] on div "37366427 Buscar (apellido, dni, cuil, nro traspaso, cuit, obra social) search ¿…" at bounding box center [507, 233] width 1015 height 466
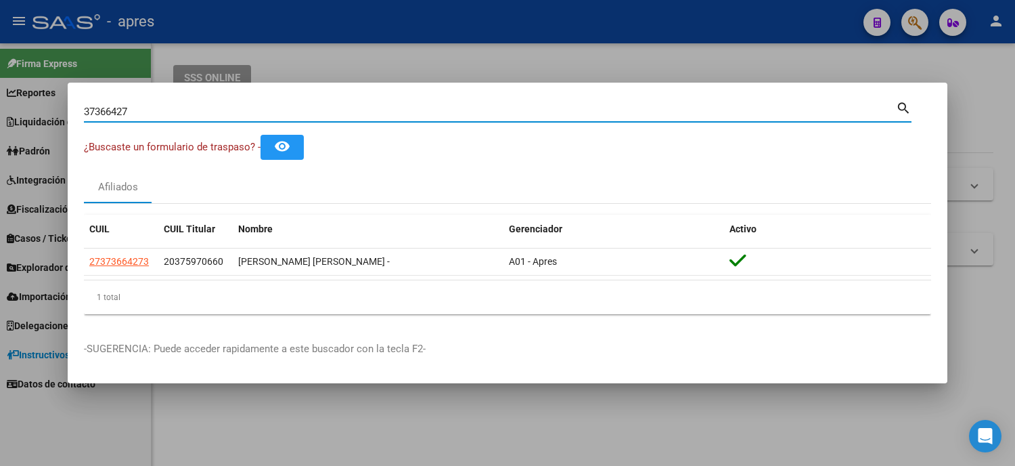
paste input "53523531"
type input "53523531"
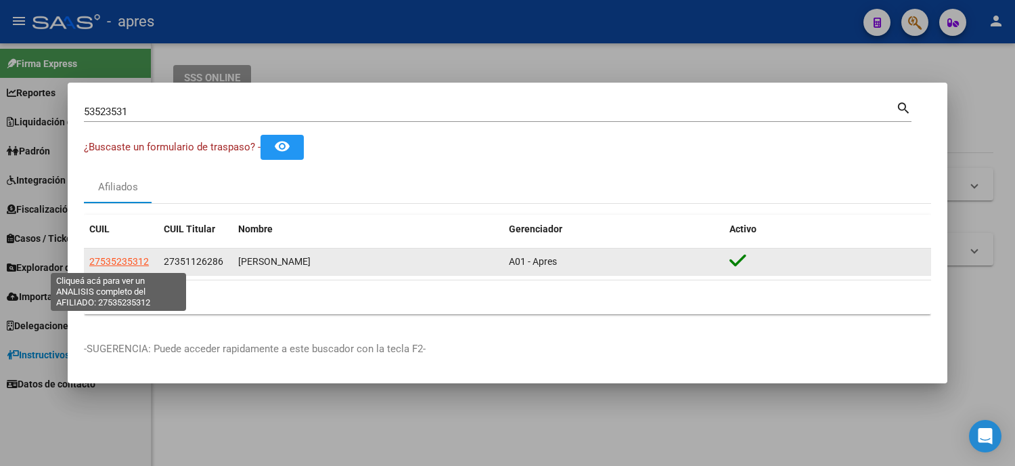
click at [112, 258] on span "27535235312" at bounding box center [119, 261] width 60 height 11
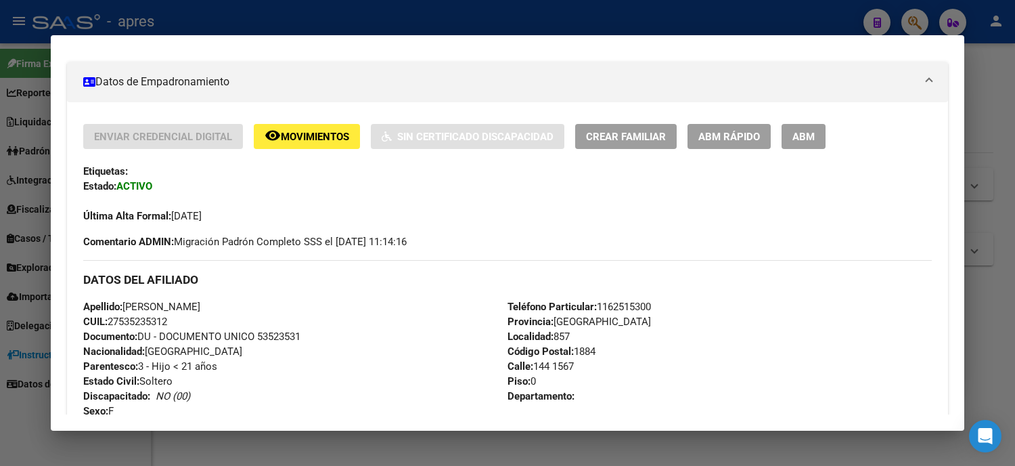
scroll to position [150, 0]
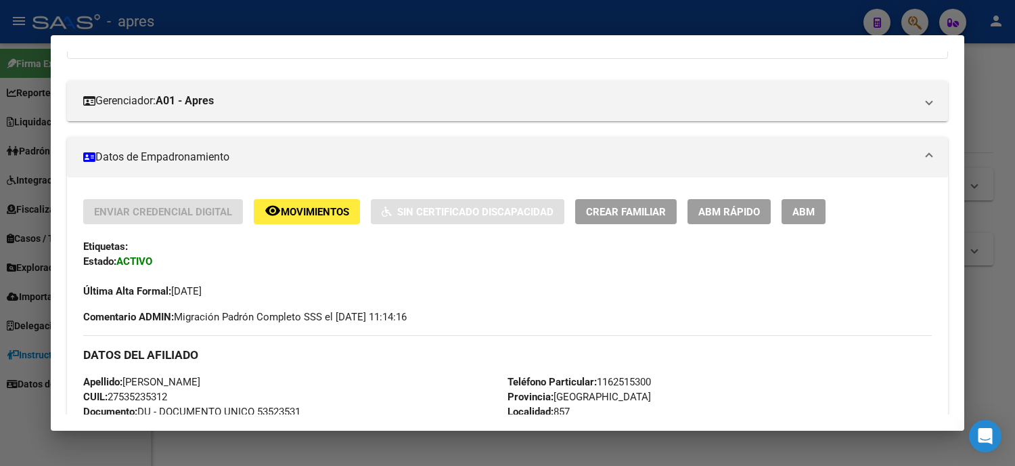
click at [0, 286] on div at bounding box center [507, 233] width 1015 height 466
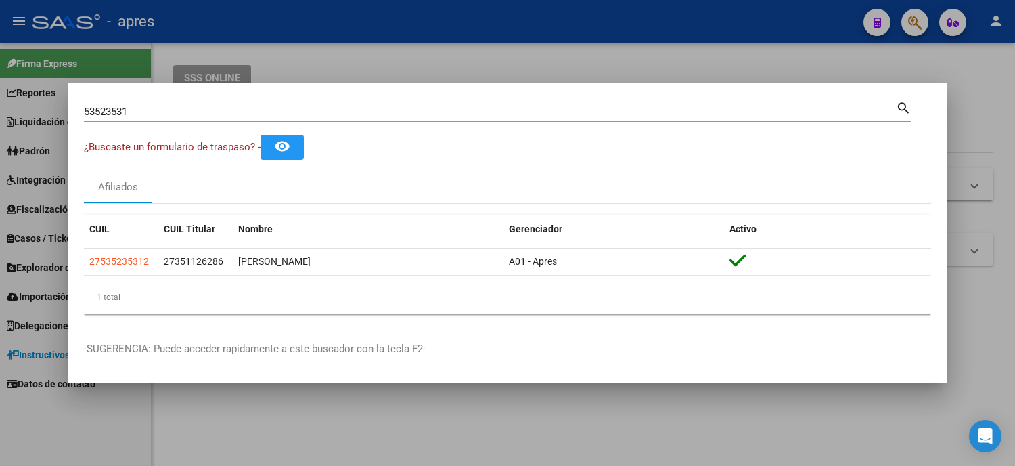
click at [149, 104] on div "53523531 Buscar (apellido, dni, cuil, nro traspaso, cuit, obra social)" at bounding box center [490, 112] width 812 height 20
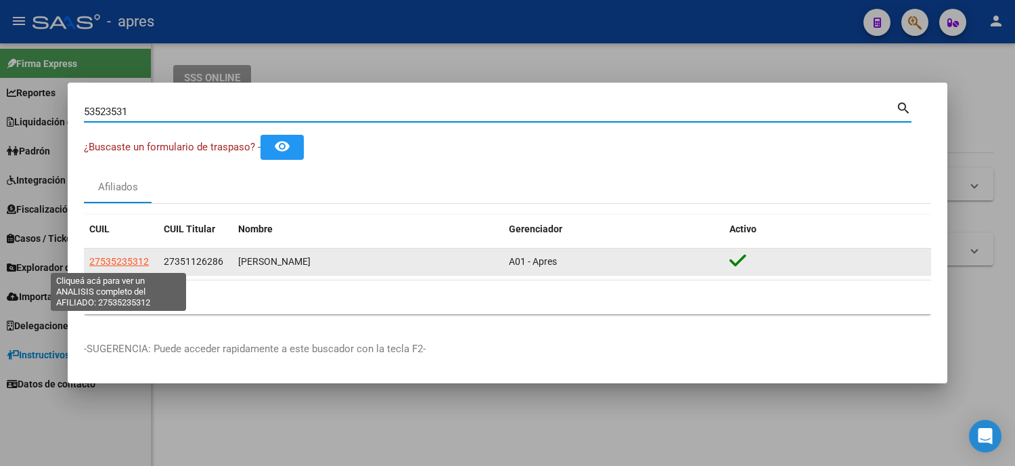
click at [107, 265] on span "27535235312" at bounding box center [119, 261] width 60 height 11
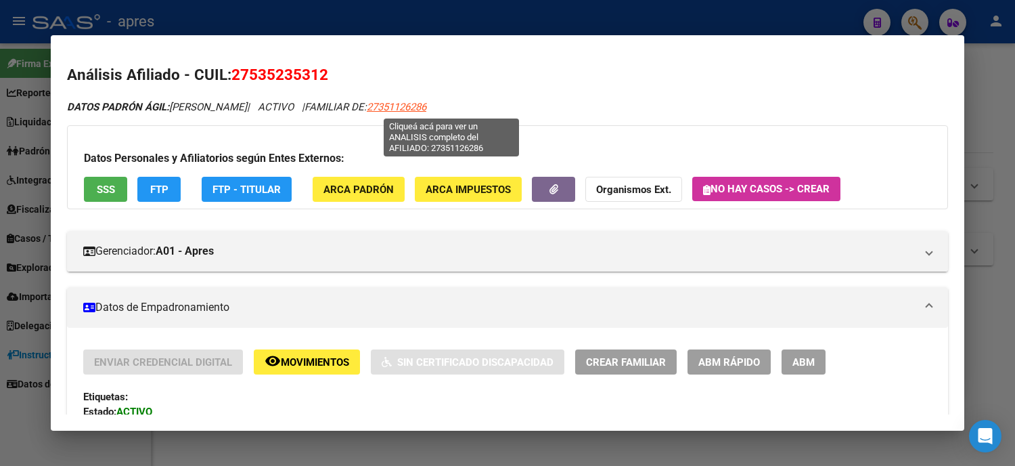
click at [426, 104] on span "27351126286" at bounding box center [397, 107] width 60 height 12
type textarea "27351126286"
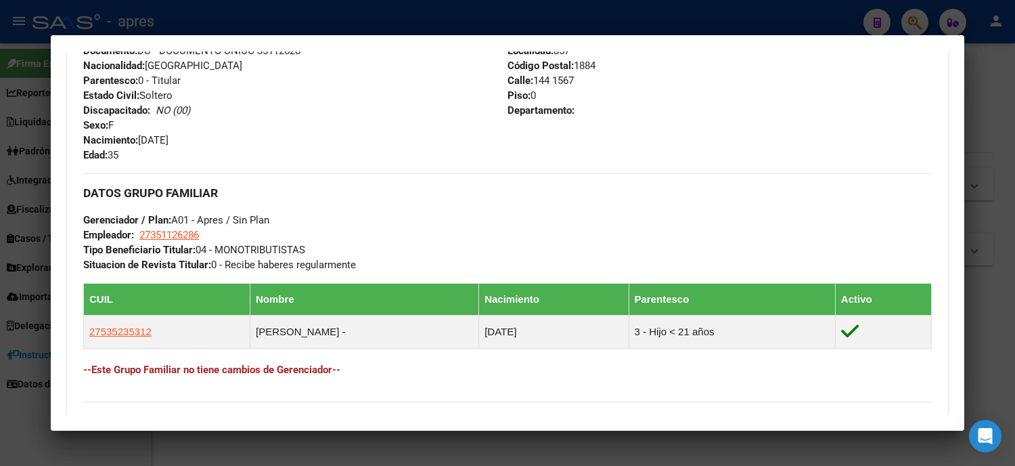
scroll to position [713, 0]
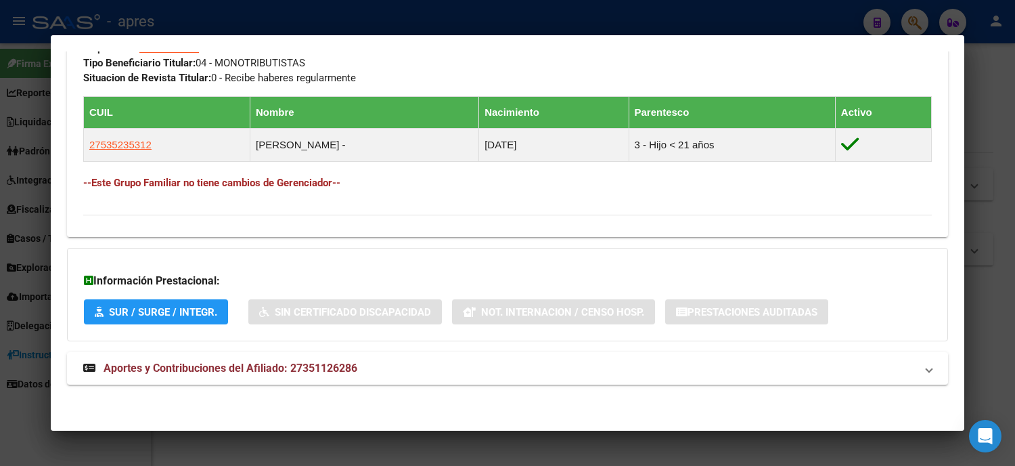
click at [0, 265] on div at bounding box center [507, 233] width 1015 height 466
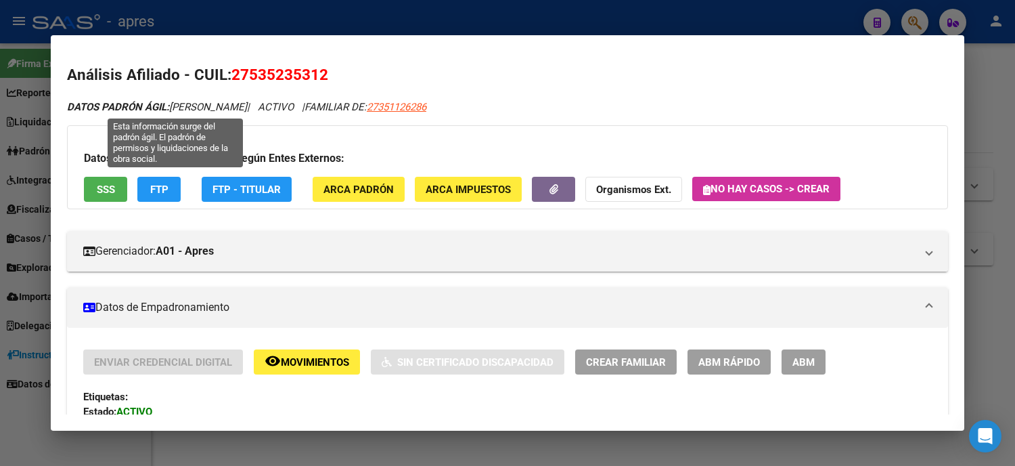
click at [0, 177] on div at bounding box center [507, 233] width 1015 height 466
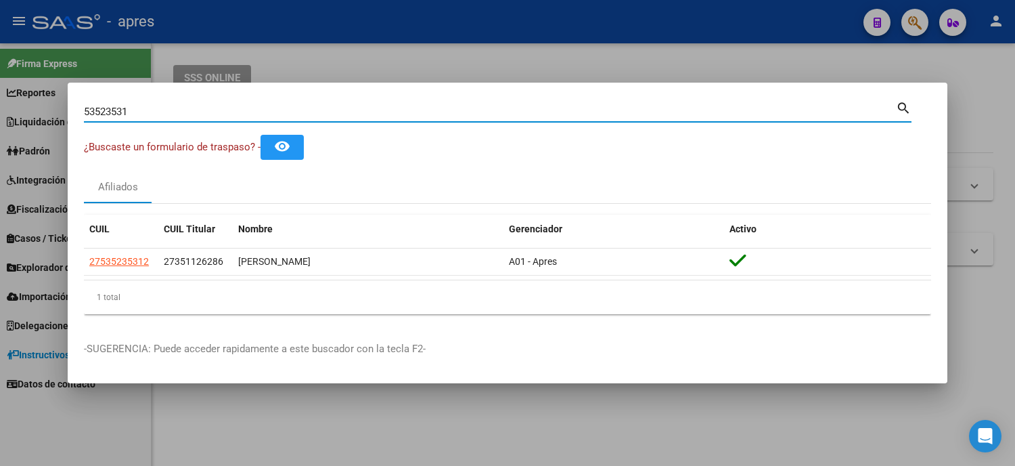
drag, startPoint x: 156, startPoint y: 108, endPoint x: 0, endPoint y: 83, distance: 157.8
click at [0, 83] on div "53523531 Buscar (apellido, dni, cuil, nro traspaso, cuit, obra social) search ¿…" at bounding box center [507, 233] width 1015 height 466
paste input "42373149"
type input "42373149"
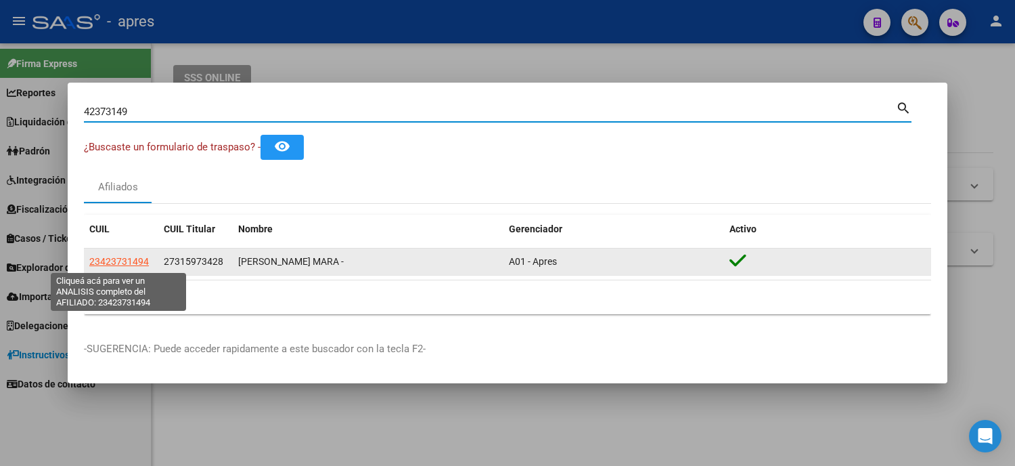
click at [133, 259] on span "23423731494" at bounding box center [119, 261] width 60 height 11
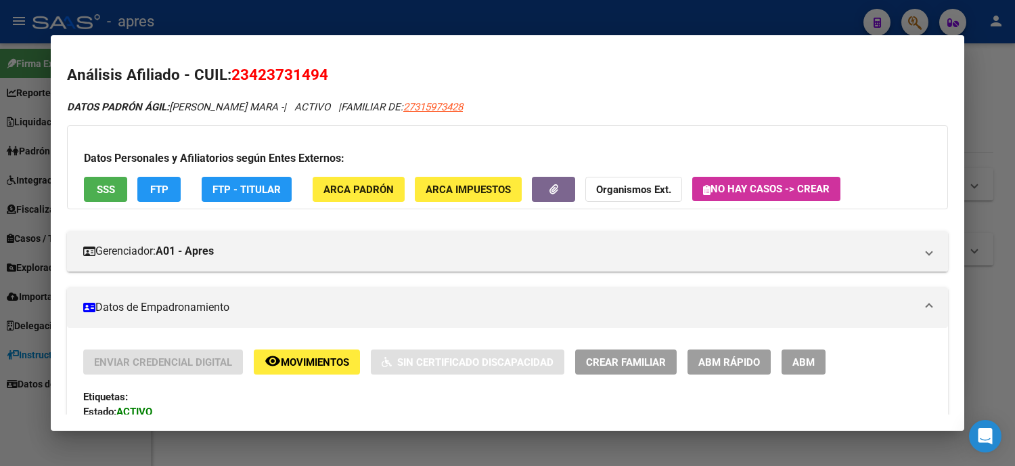
drag, startPoint x: 325, startPoint y: 75, endPoint x: 227, endPoint y: 80, distance: 98.2
click at [227, 80] on h2 "Análisis Afiliado - CUIL: 23423731494" at bounding box center [507, 75] width 881 height 23
click at [445, 106] on span "27315973428" at bounding box center [433, 107] width 60 height 12
type textarea "27315973428"
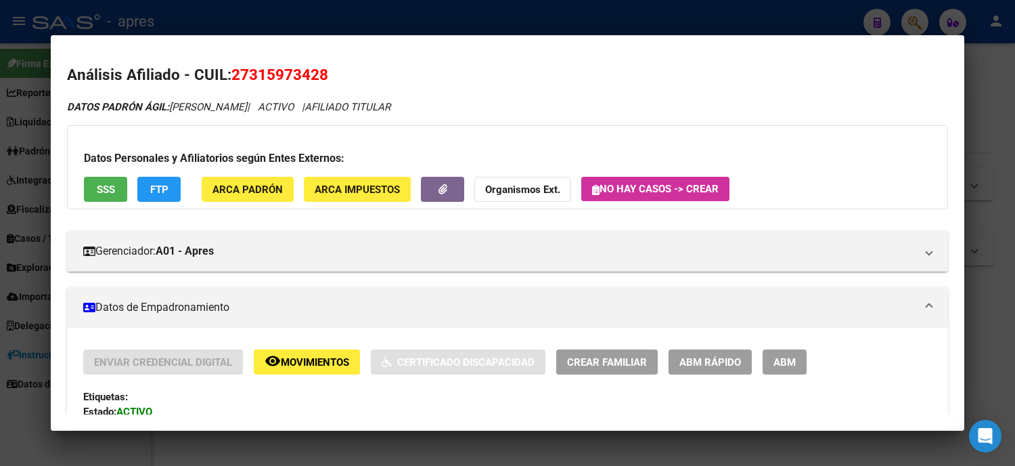
drag, startPoint x: 241, startPoint y: 62, endPoint x: 223, endPoint y: 64, distance: 17.8
click at [223, 64] on mat-dialog-content "Análisis Afiliado - CUIL: 27315973428 DATOS PADRÓN ÁGIL: VERA YESICA ALEJANDRA …" at bounding box center [508, 232] width 914 height 363
click at [36, 200] on div at bounding box center [507, 233] width 1015 height 466
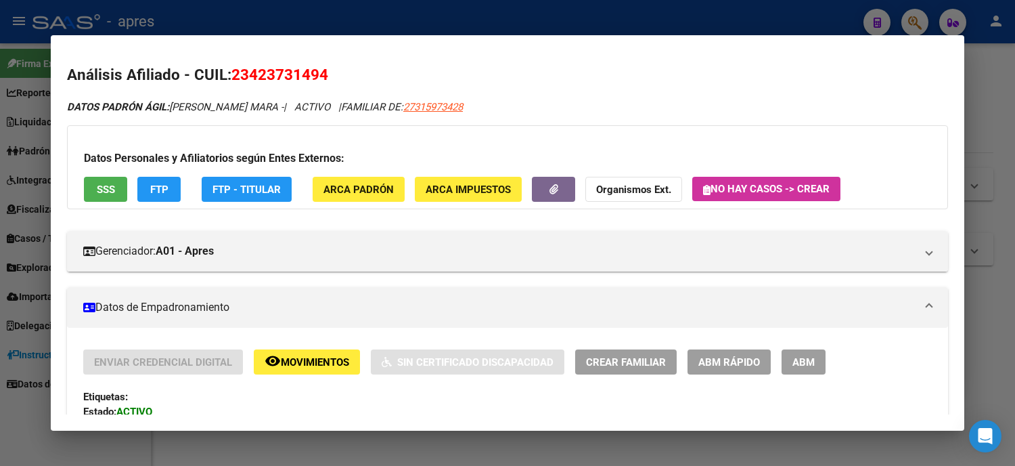
drag, startPoint x: 0, startPoint y: 124, endPoint x: 97, endPoint y: 89, distance: 103.4
click at [0, 125] on div at bounding box center [507, 233] width 1015 height 466
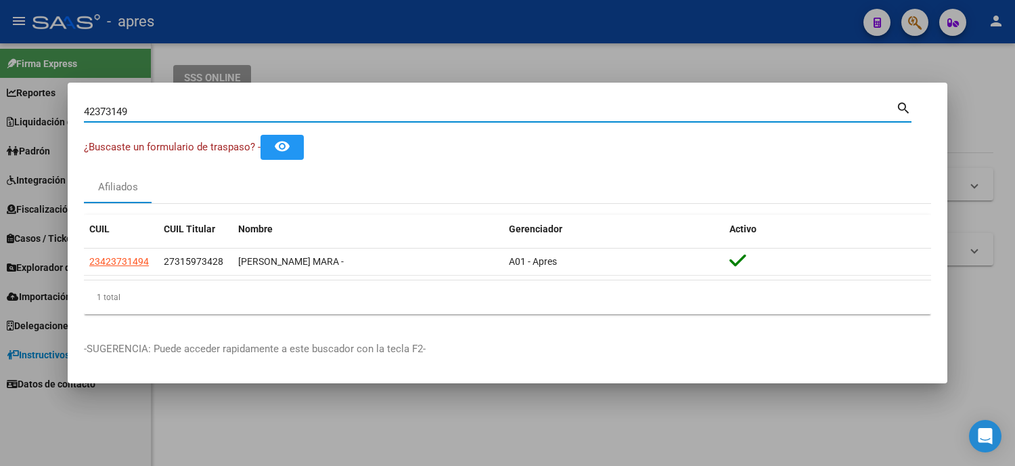
drag, startPoint x: 149, startPoint y: 112, endPoint x: 30, endPoint y: 95, distance: 119.6
click at [43, 100] on div "42373149 Buscar (apellido, dni, cuil, nro traspaso, cuit, obra social) search ¿…" at bounding box center [507, 233] width 1015 height 466
paste input "23423731494"
type input "23423731494"
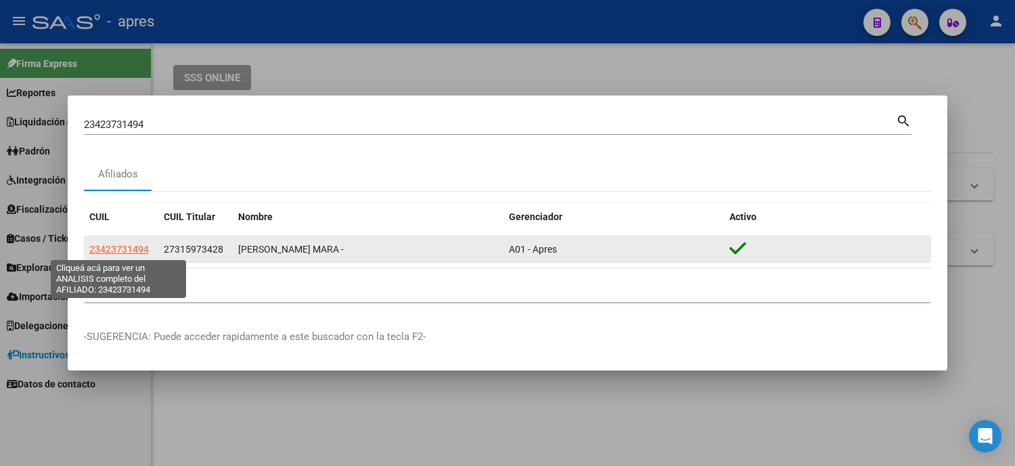
click at [118, 252] on span "23423731494" at bounding box center [119, 249] width 60 height 11
type textarea "23423731494"
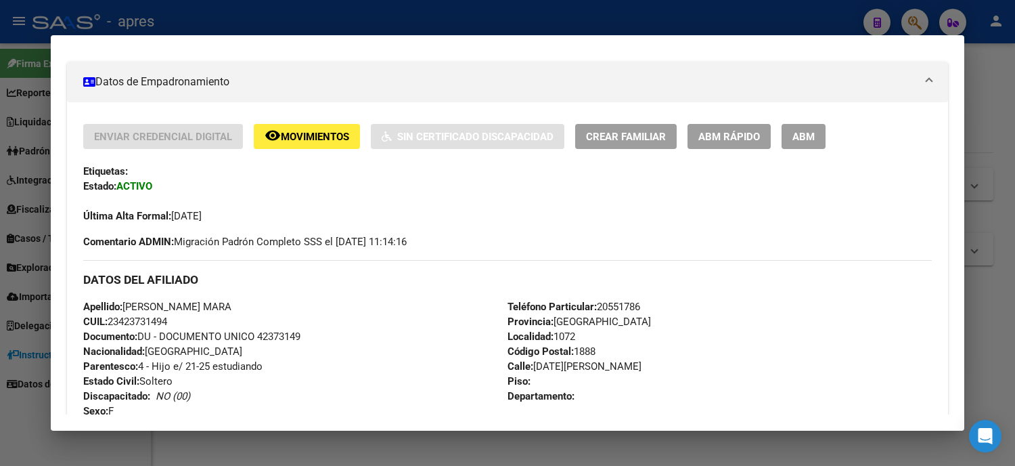
scroll to position [376, 0]
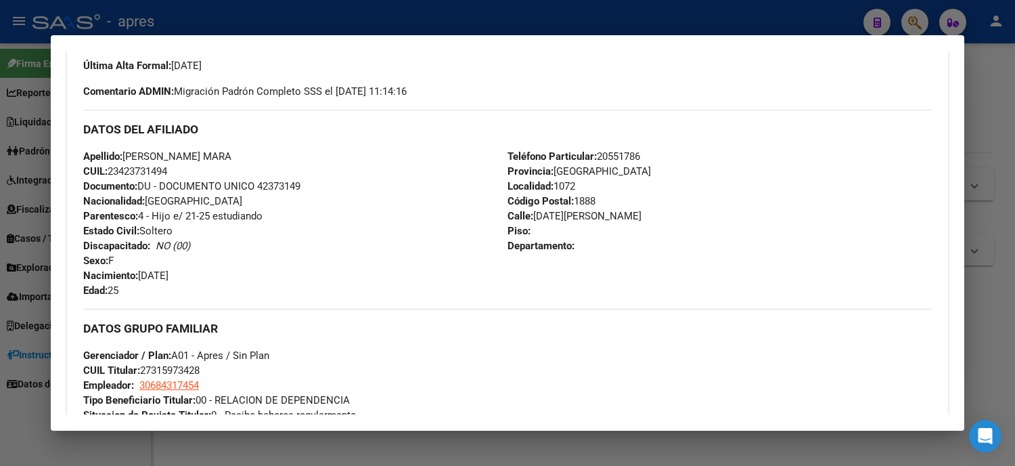
click at [0, 311] on div at bounding box center [507, 233] width 1015 height 466
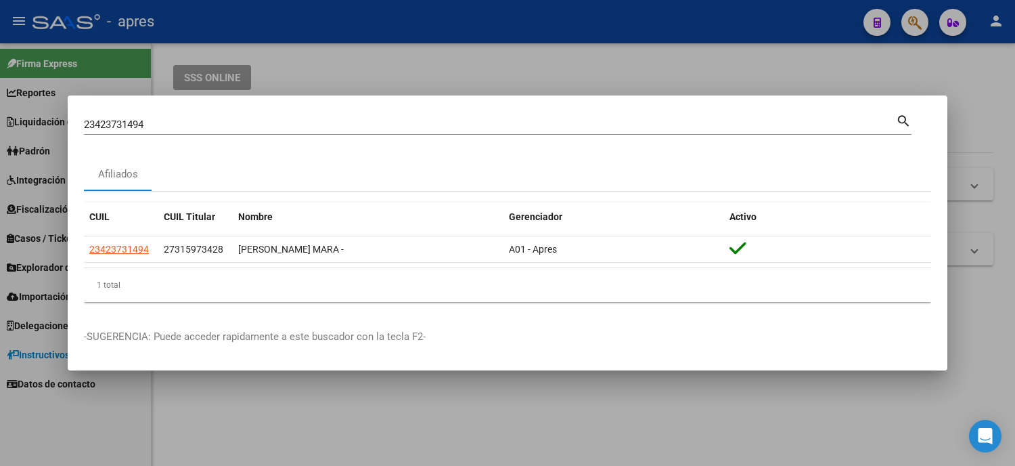
click at [0, 275] on div at bounding box center [507, 233] width 1015 height 466
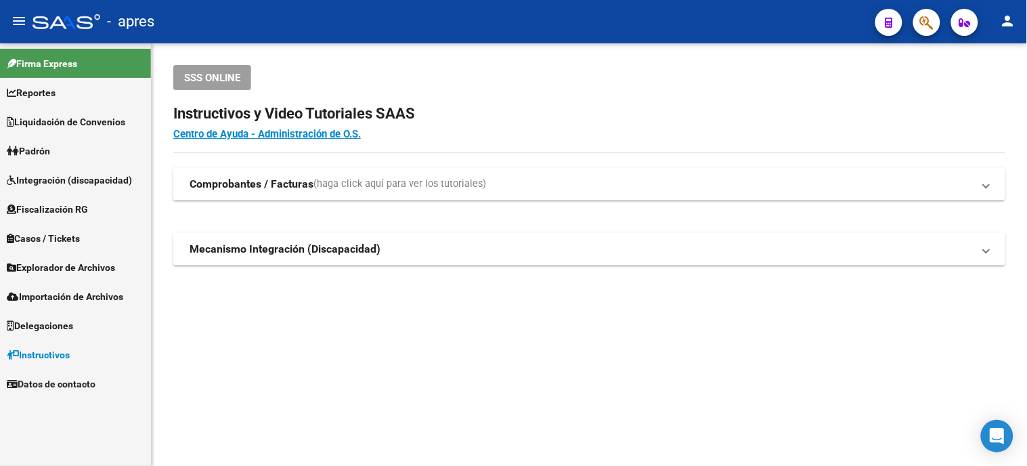
click at [935, 25] on button "button" at bounding box center [926, 22] width 27 height 27
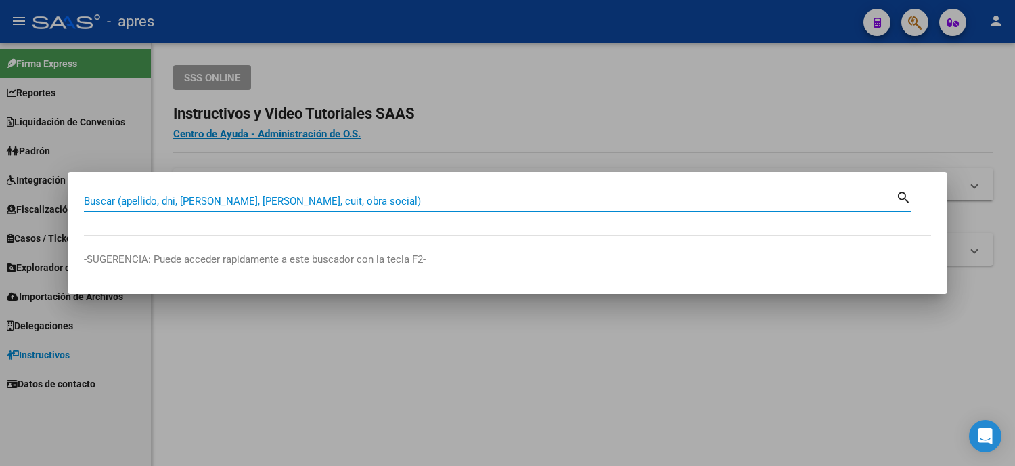
paste input "35329318"
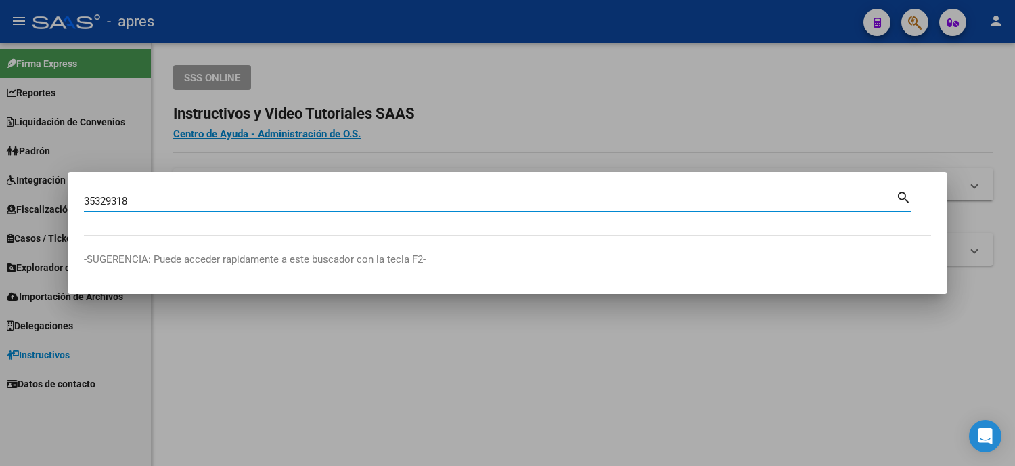
type input "35329318"
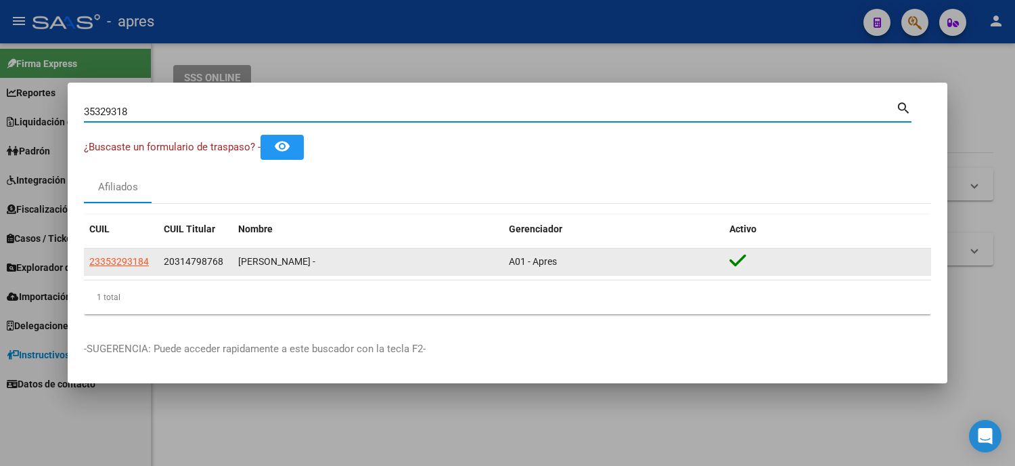
click at [126, 271] on datatable-body-cell "23353293184" at bounding box center [121, 261] width 74 height 26
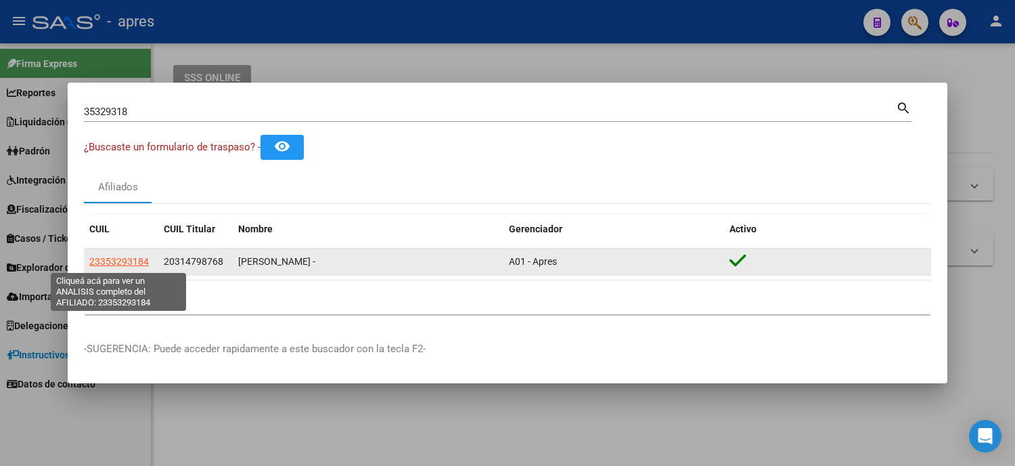
click at [114, 262] on span "23353293184" at bounding box center [119, 261] width 60 height 11
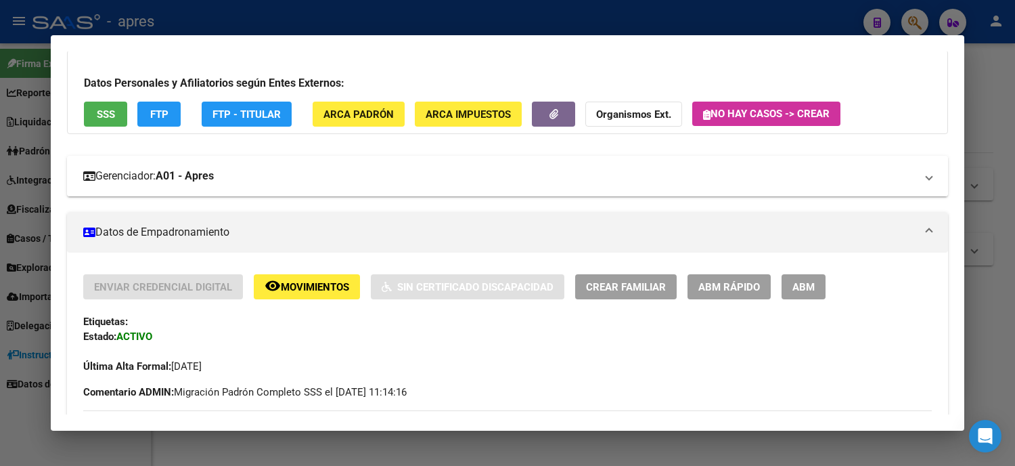
scroll to position [0, 0]
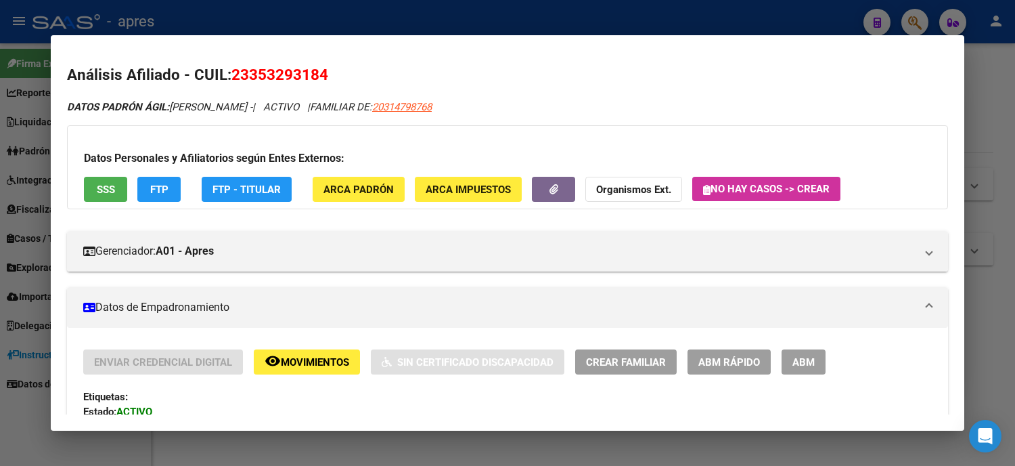
drag, startPoint x: 319, startPoint y: 74, endPoint x: 221, endPoint y: 78, distance: 97.5
click at [221, 78] on h2 "Análisis Afiliado - CUIL: 23353293184" at bounding box center [507, 75] width 881 height 23
click at [432, 104] on span "20314798768" at bounding box center [402, 107] width 60 height 12
type textarea "20314798768"
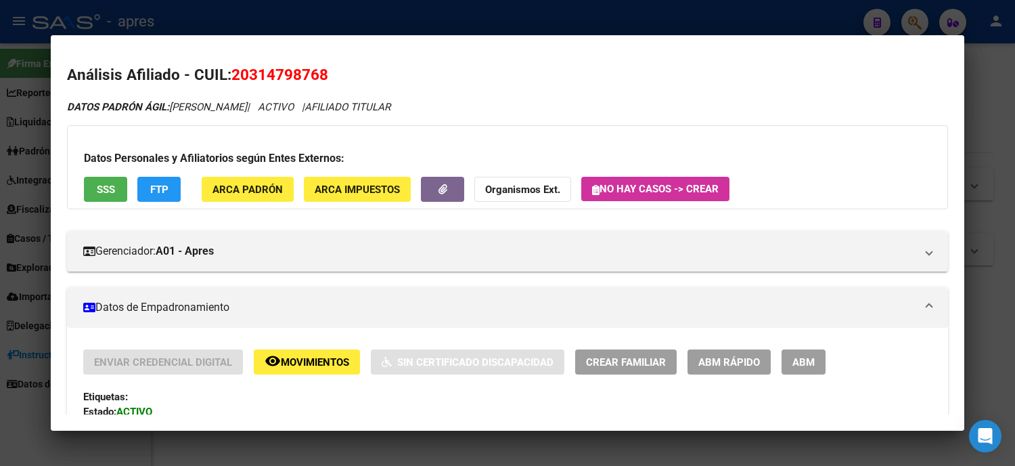
click at [0, 164] on div at bounding box center [507, 233] width 1015 height 466
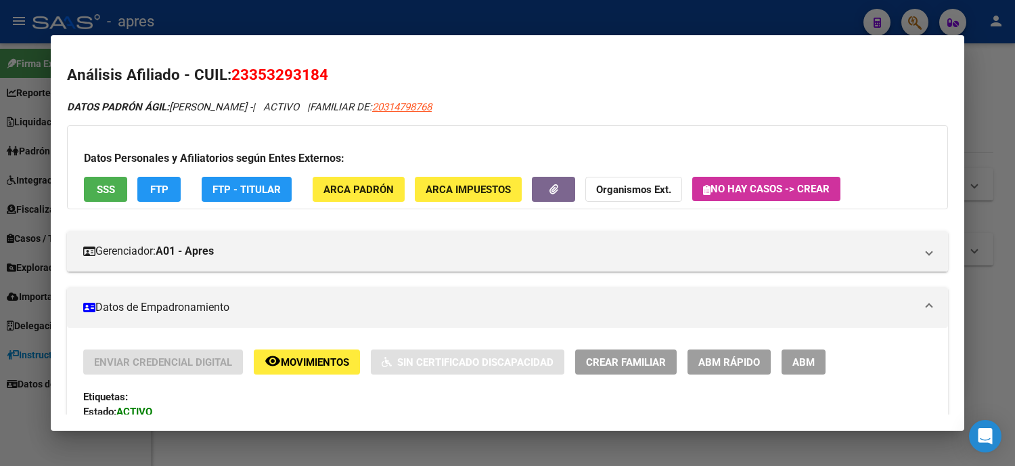
click at [0, 152] on div at bounding box center [507, 233] width 1015 height 466
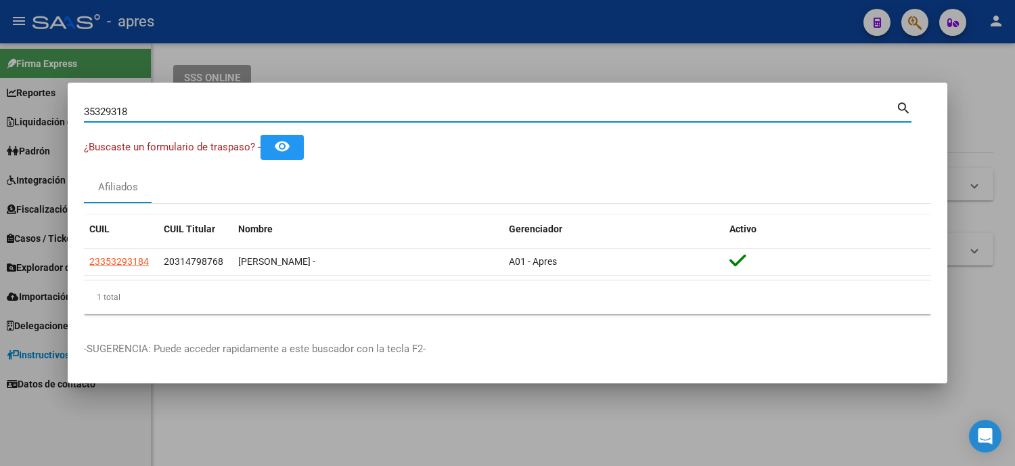
drag, startPoint x: 158, startPoint y: 110, endPoint x: 37, endPoint y: 108, distance: 120.5
click at [47, 115] on div "35329318 Buscar (apellido, dni, cuil, nro traspaso, cuit, obra social) search ¿…" at bounding box center [507, 233] width 1015 height 466
paste input "49807260"
type input "49807260"
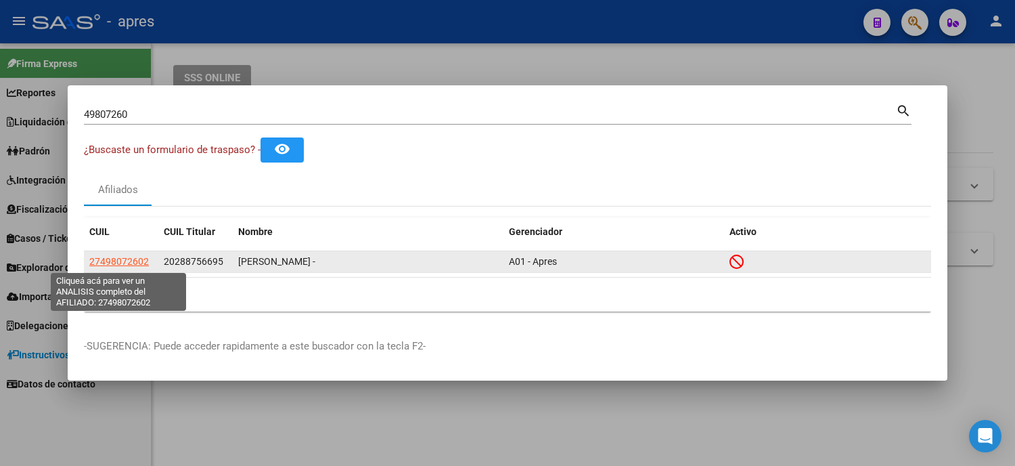
click at [129, 267] on span "27498072602" at bounding box center [119, 261] width 60 height 11
type textarea "27498072602"
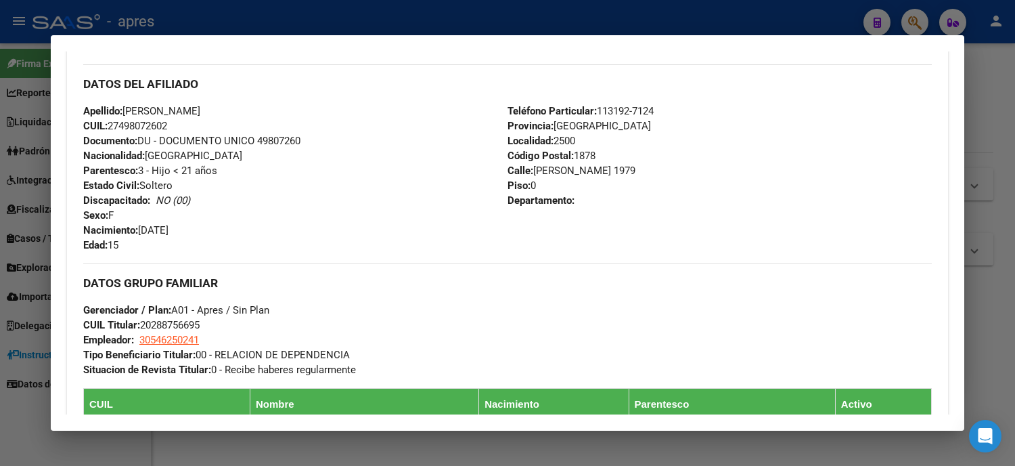
scroll to position [797, 0]
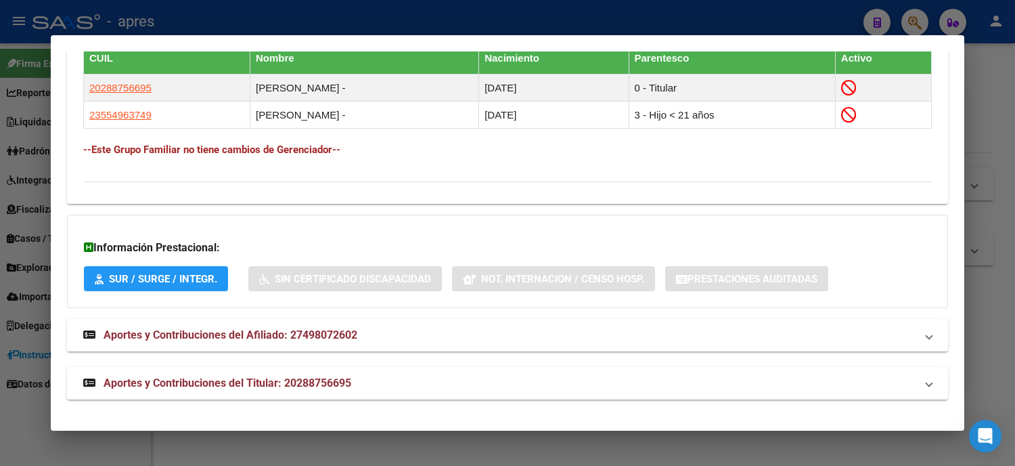
click at [0, 241] on div at bounding box center [507, 233] width 1015 height 466
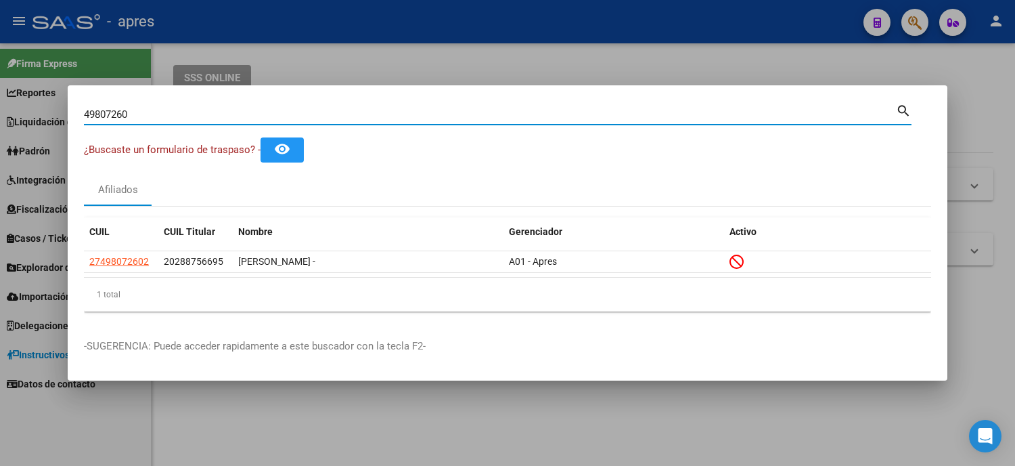
drag, startPoint x: 236, startPoint y: 111, endPoint x: 0, endPoint y: 76, distance: 238.1
click at [0, 76] on div "49807260 Buscar (apellido, dni, cuil, nro traspaso, cuit, obra social) search ¿…" at bounding box center [507, 233] width 1015 height 466
paste input "2302131"
type input "42302131"
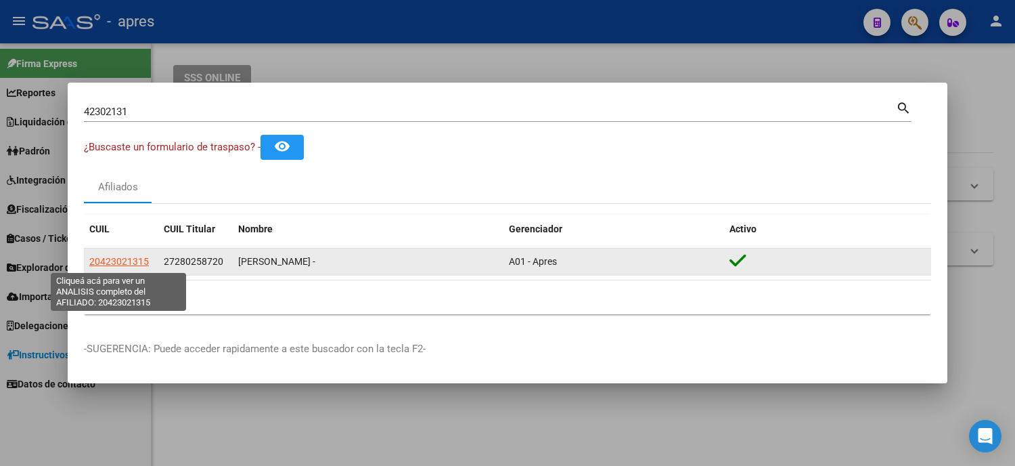
click at [124, 262] on span "20423021315" at bounding box center [119, 261] width 60 height 11
type textarea "20423021315"
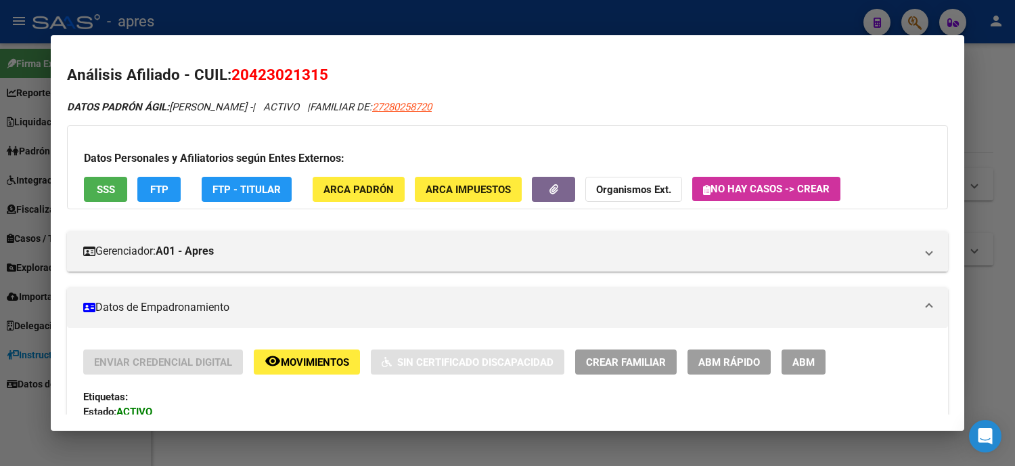
drag, startPoint x: 333, startPoint y: 68, endPoint x: 227, endPoint y: 75, distance: 105.8
click at [227, 75] on h2 "Análisis Afiliado - CUIL: 20423021315" at bounding box center [507, 75] width 881 height 23
click at [231, 82] on span "20423021315" at bounding box center [279, 75] width 97 height 18
drag, startPoint x: 227, startPoint y: 76, endPoint x: 257, endPoint y: 74, distance: 29.8
click at [290, 68] on span "20423021315" at bounding box center [279, 75] width 97 height 18
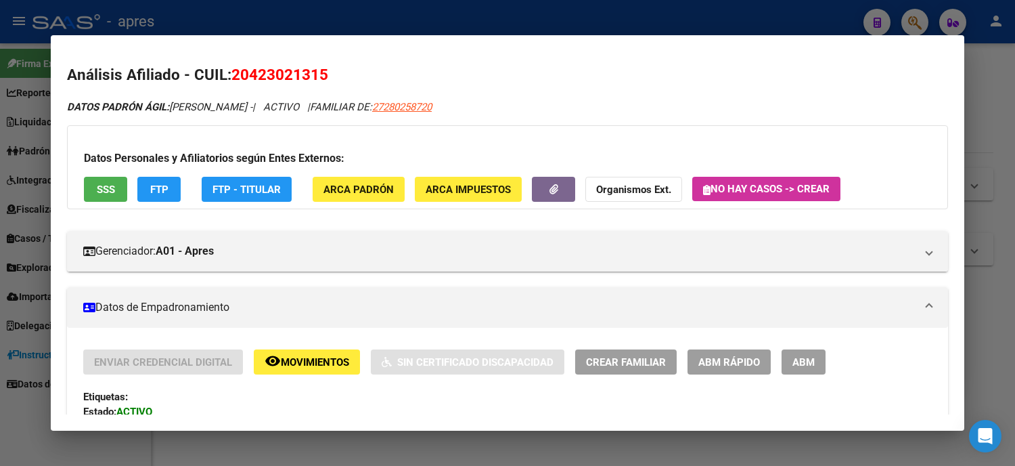
drag, startPoint x: 225, startPoint y: 76, endPoint x: 319, endPoint y: 73, distance: 94.1
click at [319, 73] on h2 "Análisis Afiliado - CUIL: 20423021315" at bounding box center [507, 75] width 881 height 23
click at [0, 240] on div at bounding box center [507, 233] width 1015 height 466
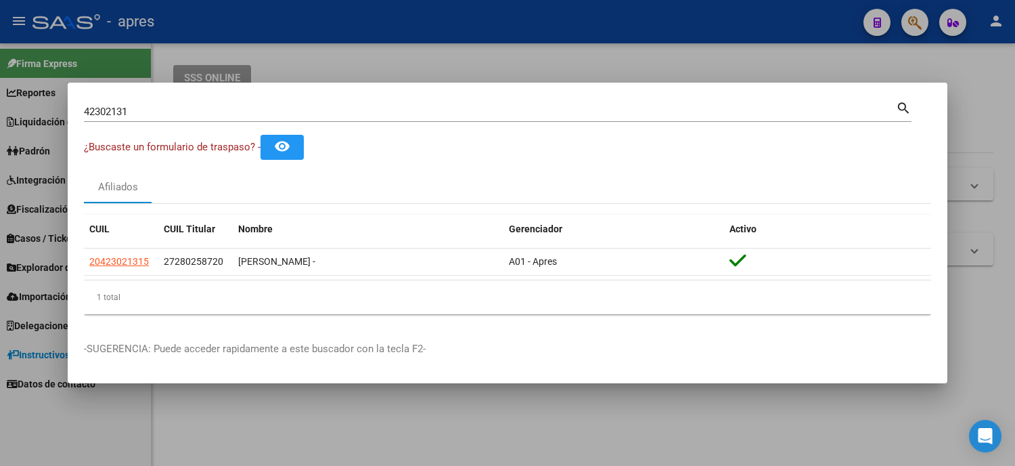
click at [39, 303] on div at bounding box center [507, 233] width 1015 height 466
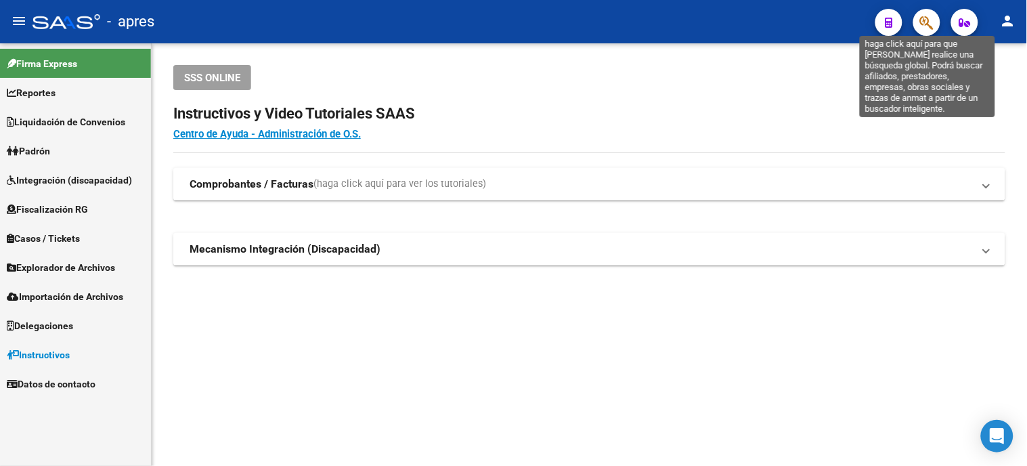
click at [923, 21] on icon "button" at bounding box center [927, 23] width 14 height 16
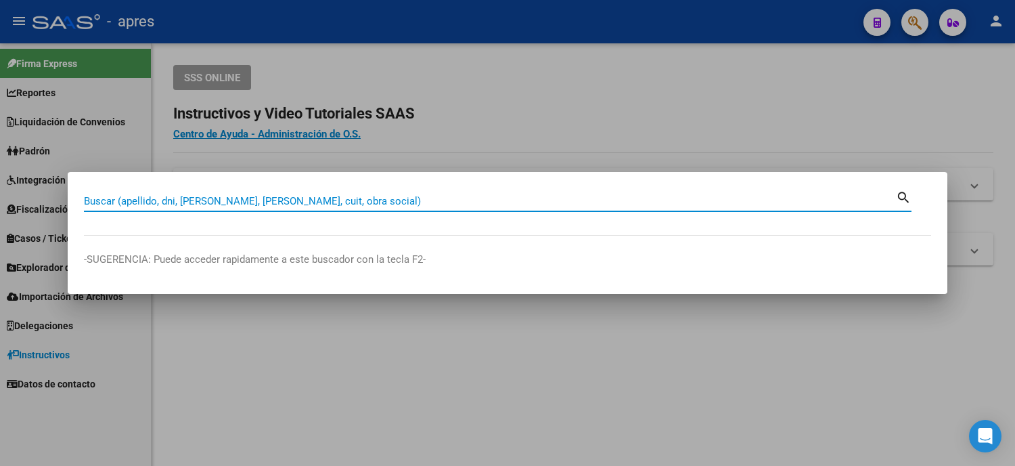
paste input "52592415"
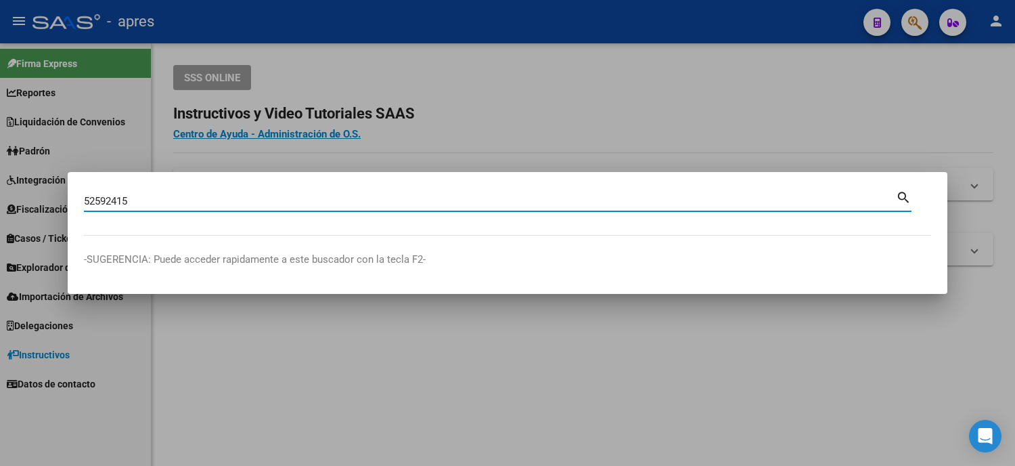
type input "52592415"
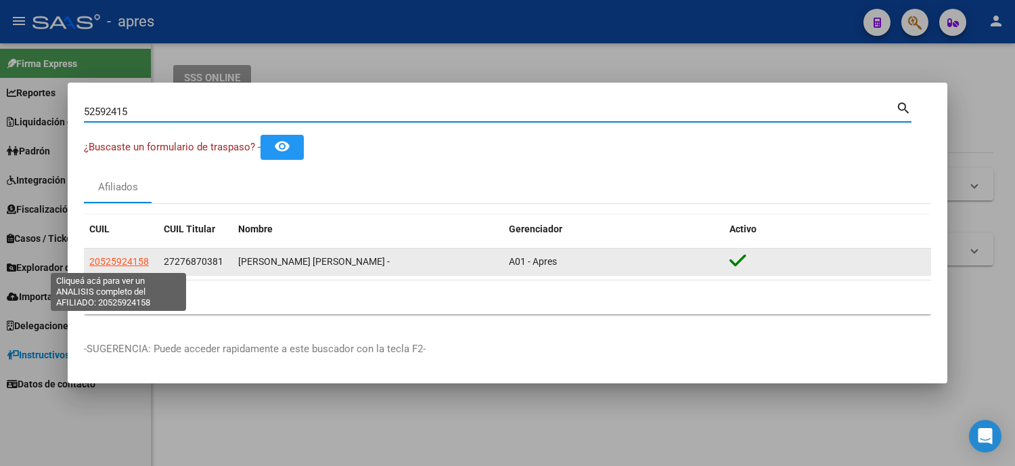
click at [120, 264] on span "20525924158" at bounding box center [119, 261] width 60 height 11
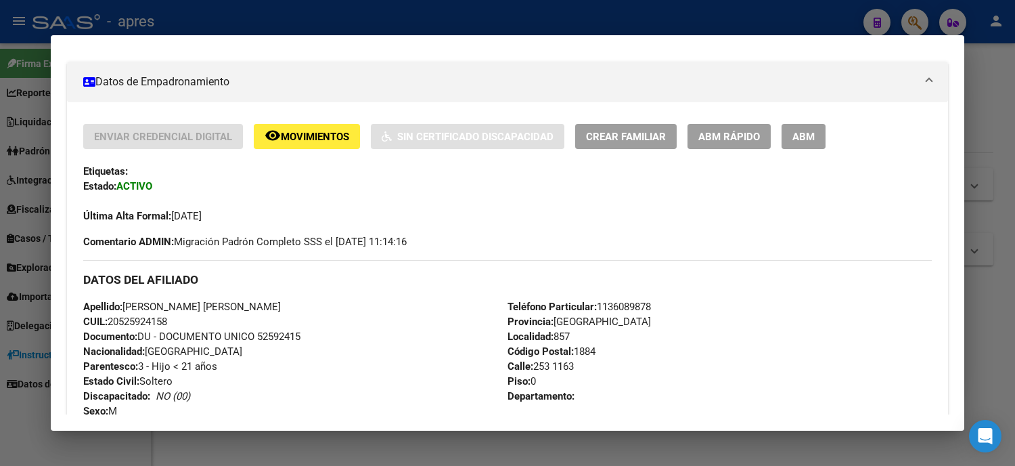
scroll to position [0, 0]
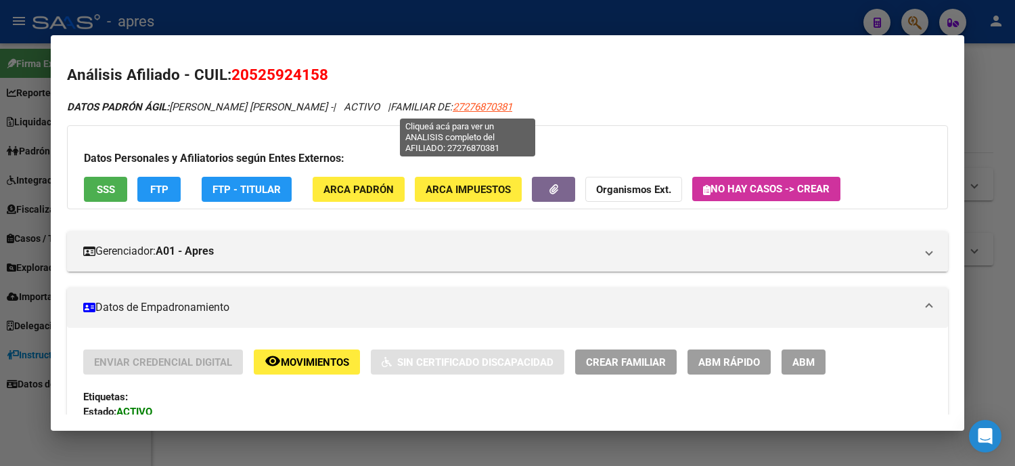
click at [453, 112] on span "27276870381" at bounding box center [483, 107] width 60 height 12
type textarea "27276870381"
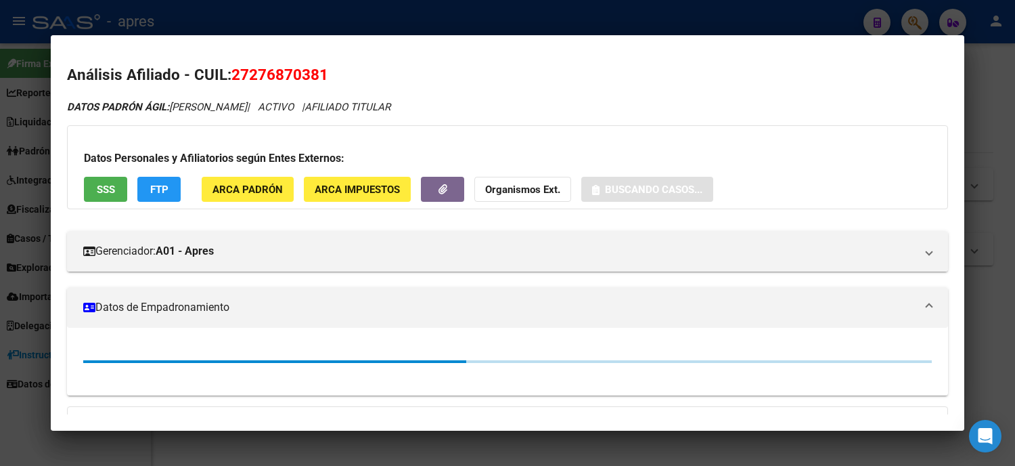
drag, startPoint x: 328, startPoint y: 72, endPoint x: 225, endPoint y: 72, distance: 102.9
click at [225, 72] on h2 "Análisis Afiliado - CUIL: 27276870381" at bounding box center [507, 75] width 881 height 23
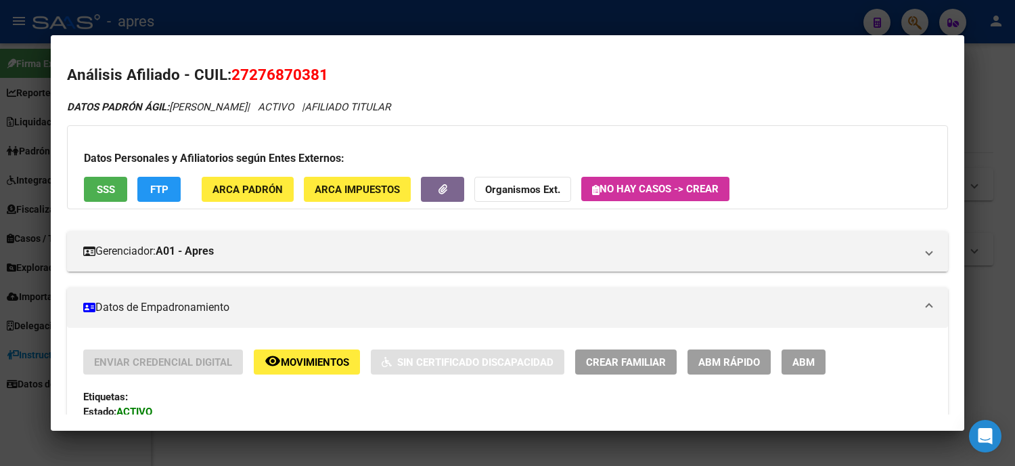
click at [0, 274] on div at bounding box center [507, 233] width 1015 height 466
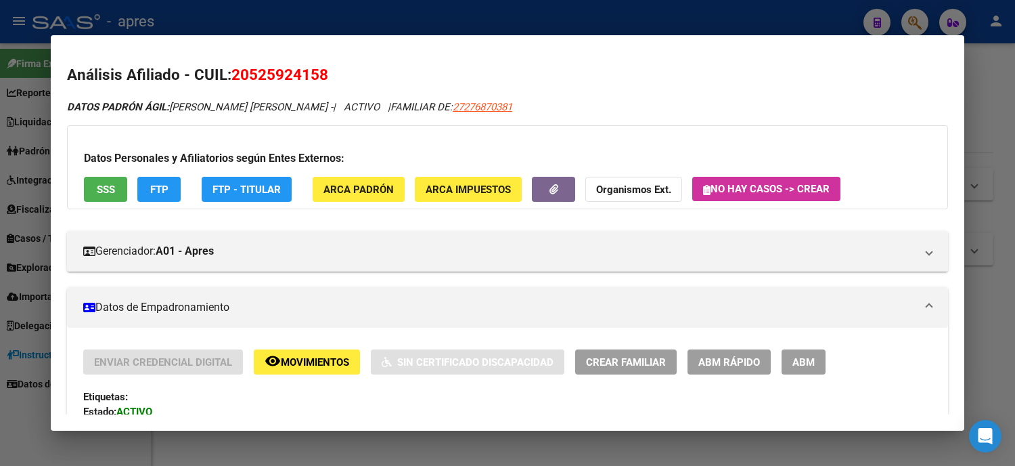
click at [0, 229] on div at bounding box center [507, 233] width 1015 height 466
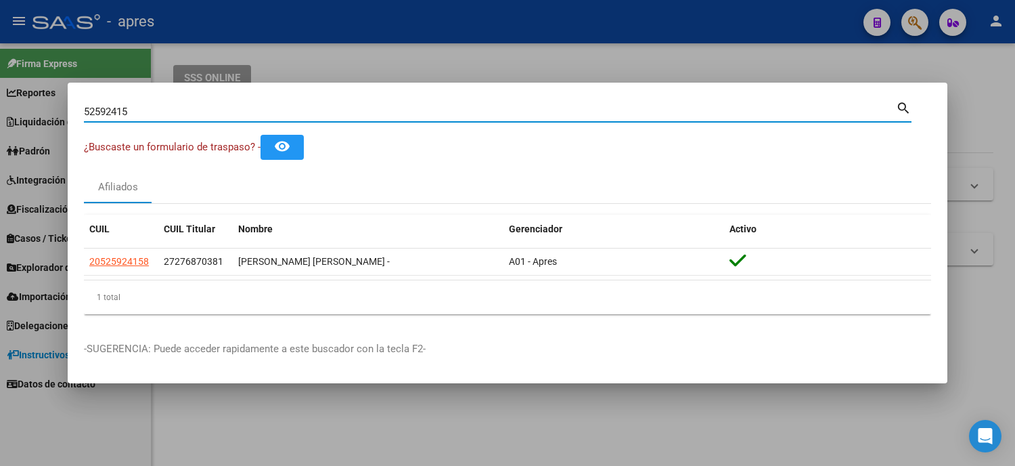
drag, startPoint x: 138, startPoint y: 111, endPoint x: 43, endPoint y: 93, distance: 97.0
click at [58, 99] on div "52592415 Buscar (apellido, dni, cuil, nro traspaso, cuit, obra social) search ¿…" at bounding box center [507, 233] width 1015 height 466
paste input "35760770"
type input "35760770"
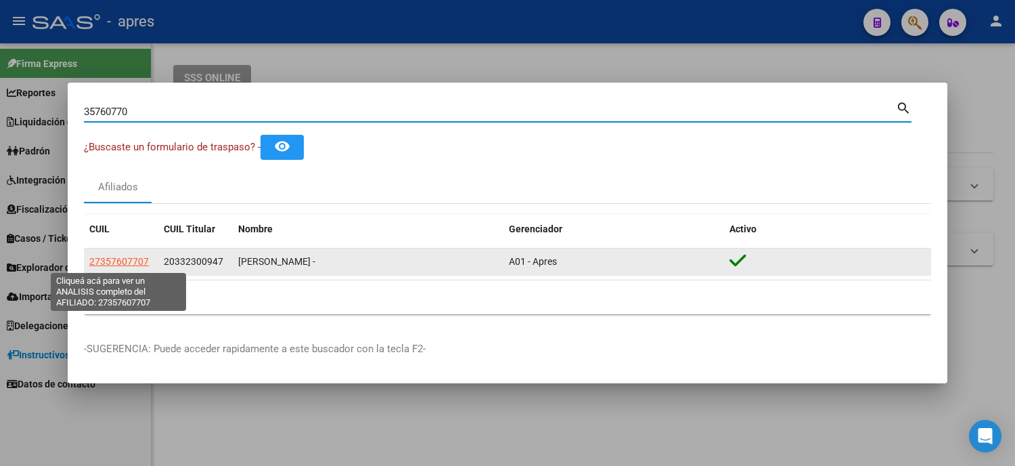
click at [122, 261] on span "27357607707" at bounding box center [119, 261] width 60 height 11
type textarea "27357607707"
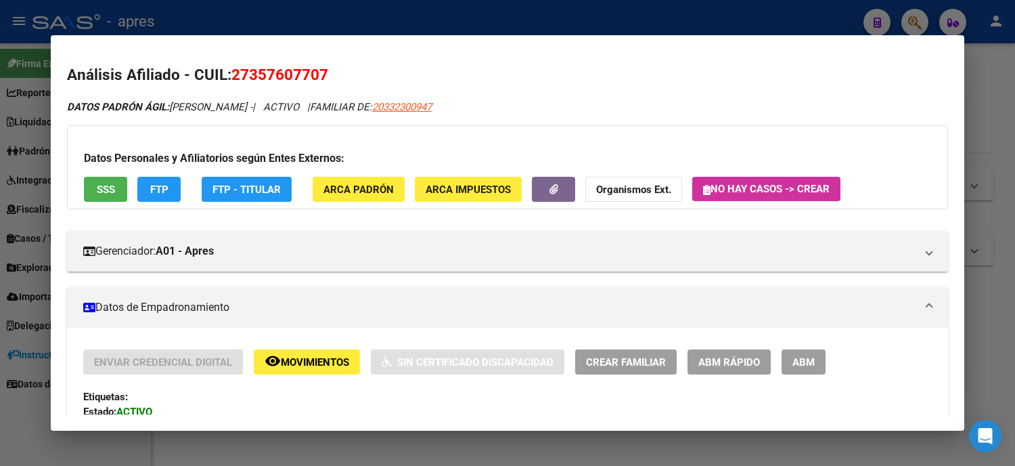
drag, startPoint x: 317, startPoint y: 78, endPoint x: 226, endPoint y: 76, distance: 90.7
click at [226, 76] on h2 "Análisis Afiliado - CUIL: 27357607707" at bounding box center [507, 75] width 881 height 23
click at [16, 356] on div at bounding box center [507, 233] width 1015 height 466
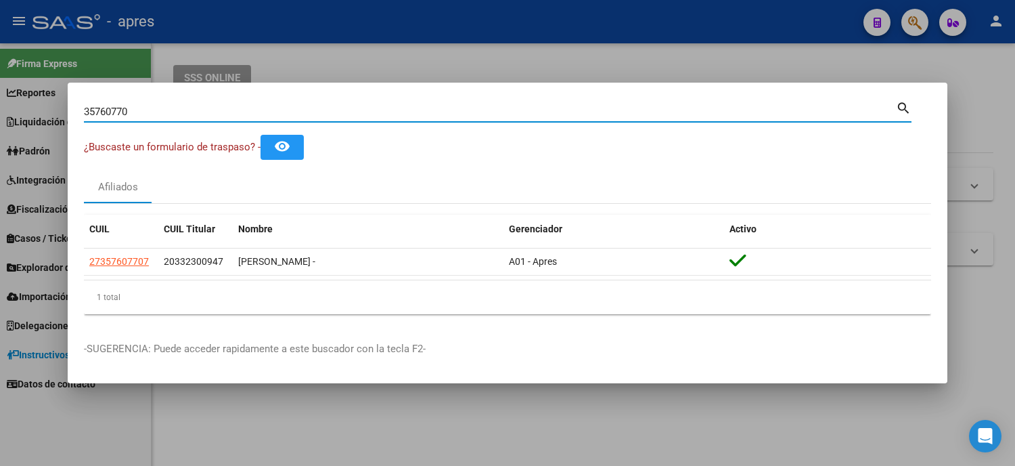
drag, startPoint x: 150, startPoint y: 116, endPoint x: 15, endPoint y: 125, distance: 135.6
click at [15, 125] on div "35760770 Buscar (apellido, dni, cuil, nro traspaso, cuit, obra social) search ¿…" at bounding box center [507, 233] width 1015 height 466
paste input "2743506269"
type input "27435062690"
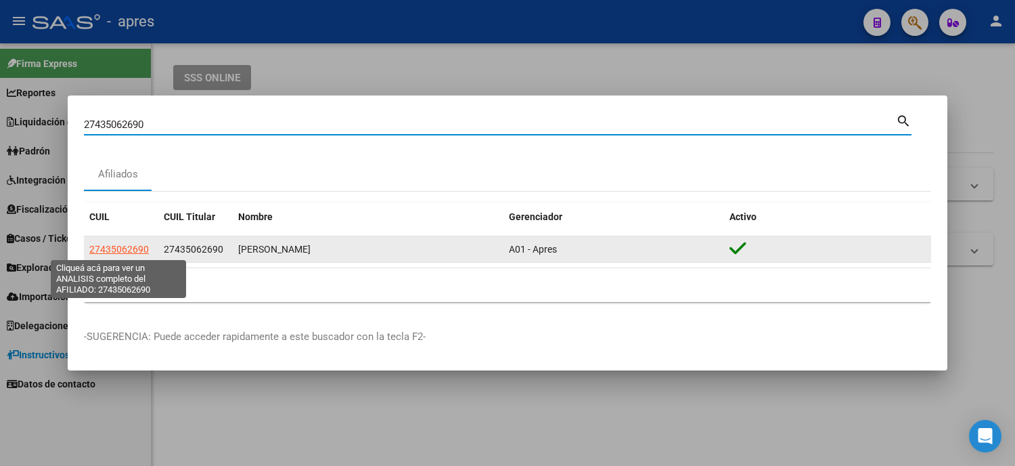
click at [131, 246] on span "27435062690" at bounding box center [119, 249] width 60 height 11
type textarea "27435062690"
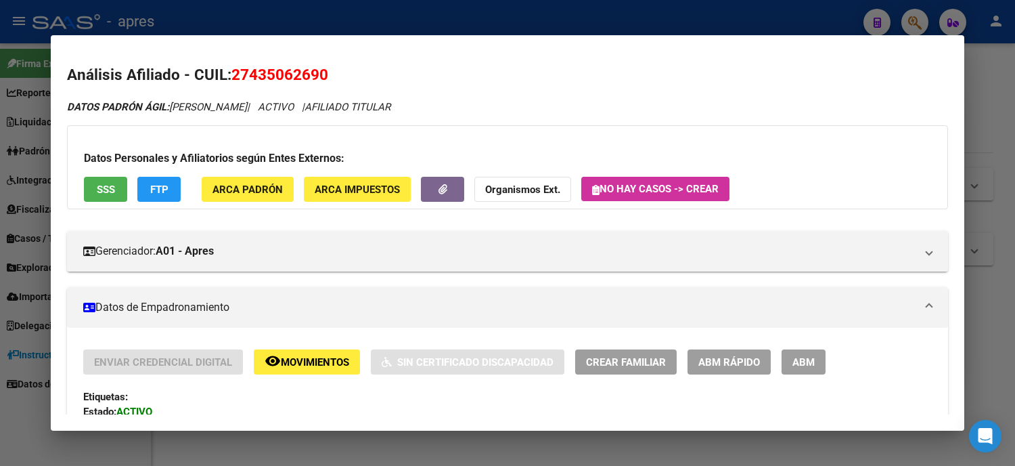
click at [0, 215] on div at bounding box center [507, 233] width 1015 height 466
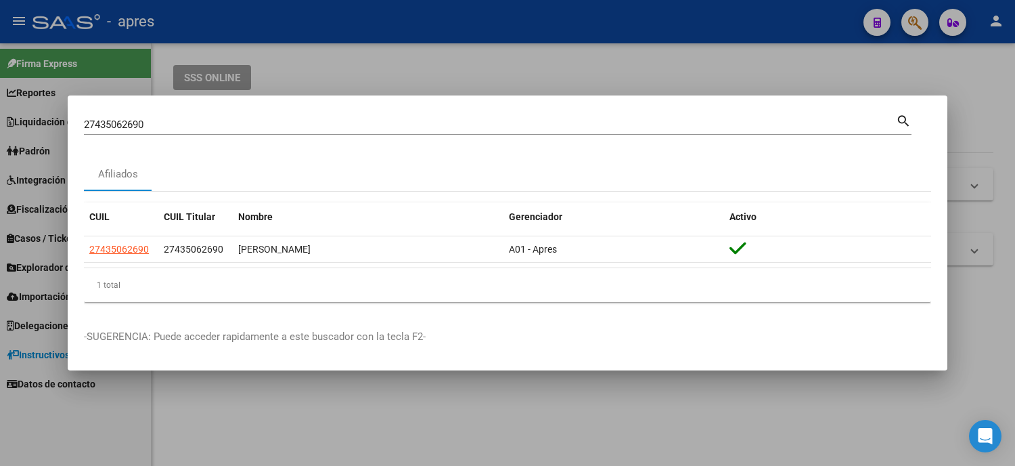
drag, startPoint x: 165, startPoint y: 114, endPoint x: 151, endPoint y: 134, distance: 24.8
click at [139, 124] on div "27435062690 Buscar (apellido, dni, cuil, nro traspaso, cuit, obra social)" at bounding box center [490, 124] width 812 height 20
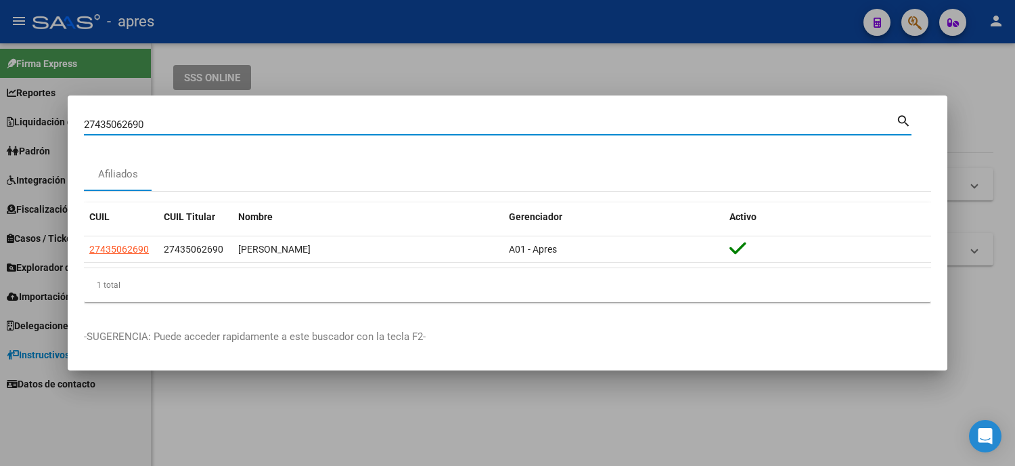
click at [79, 124] on mat-dialog-content "27435062690 Buscar (apellido, dni, cuil, nro traspaso, cuit, obra social) searc…" at bounding box center [508, 212] width 880 height 201
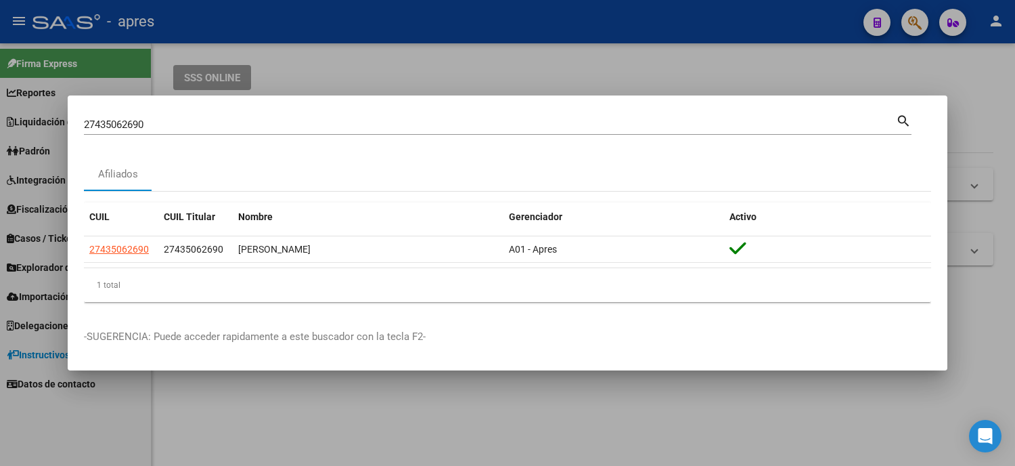
click at [153, 115] on div "27435062690 Buscar (apellido, dni, cuil, nro traspaso, cuit, obra social)" at bounding box center [490, 124] width 812 height 20
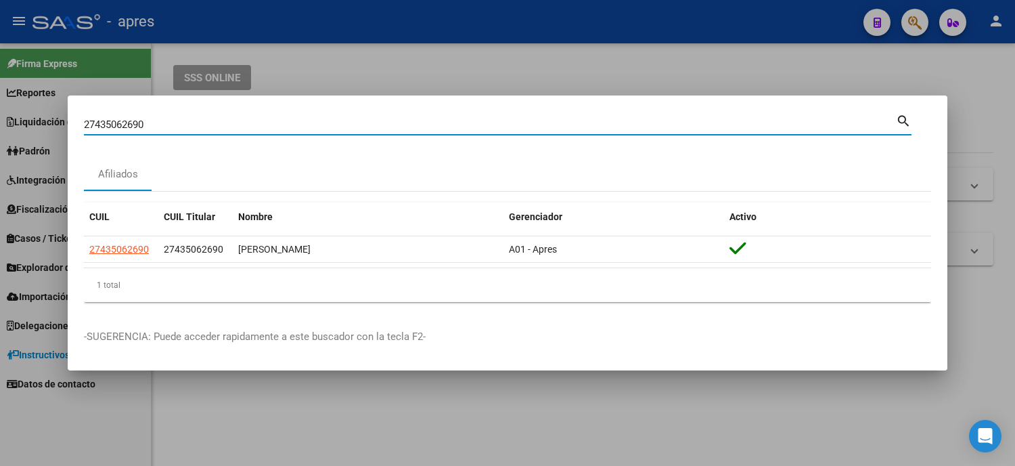
paste input "51173272"
drag, startPoint x: 246, startPoint y: 124, endPoint x: 0, endPoint y: 112, distance: 245.9
click at [0, 112] on div "2743506269051173272 Buscar (apellido, dni, cuil, nro traspaso, cuit, obra socia…" at bounding box center [507, 233] width 1015 height 466
paste input
type input "51173272"
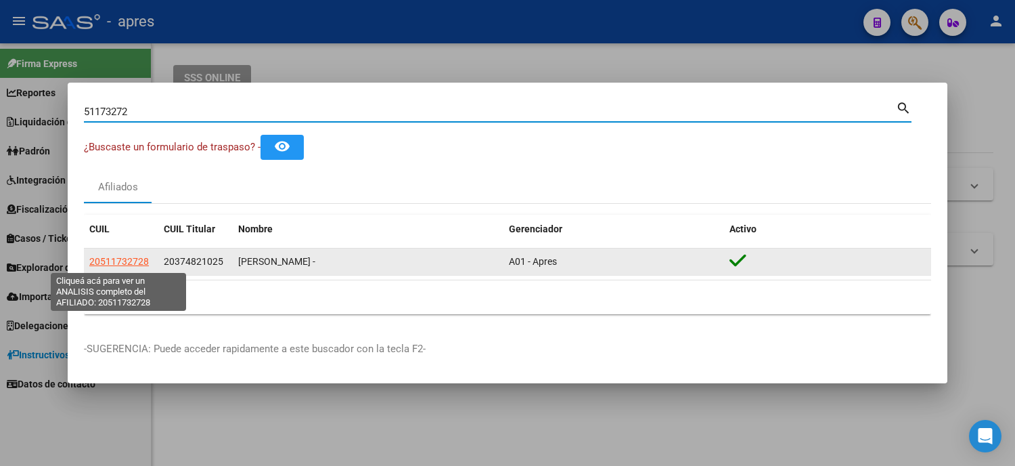
click at [98, 265] on span "20511732728" at bounding box center [119, 261] width 60 height 11
type textarea "20511732728"
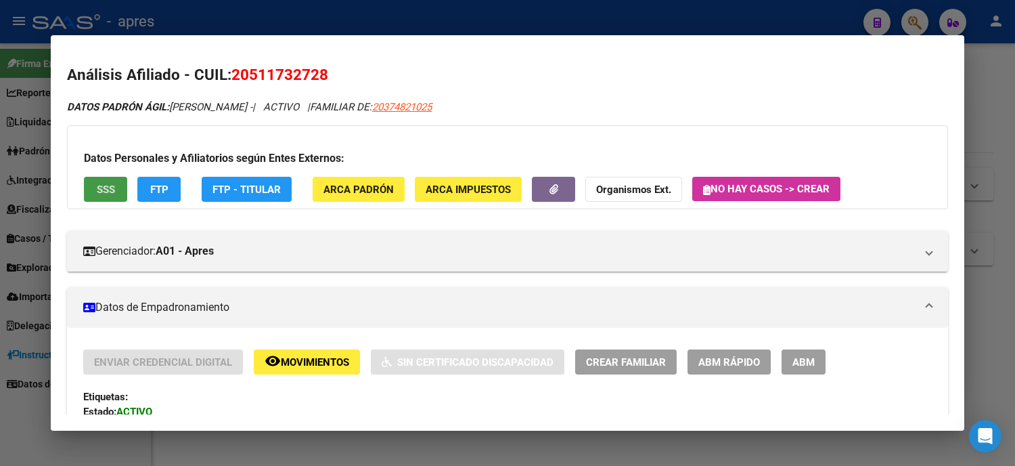
click at [0, 277] on div at bounding box center [507, 233] width 1015 height 466
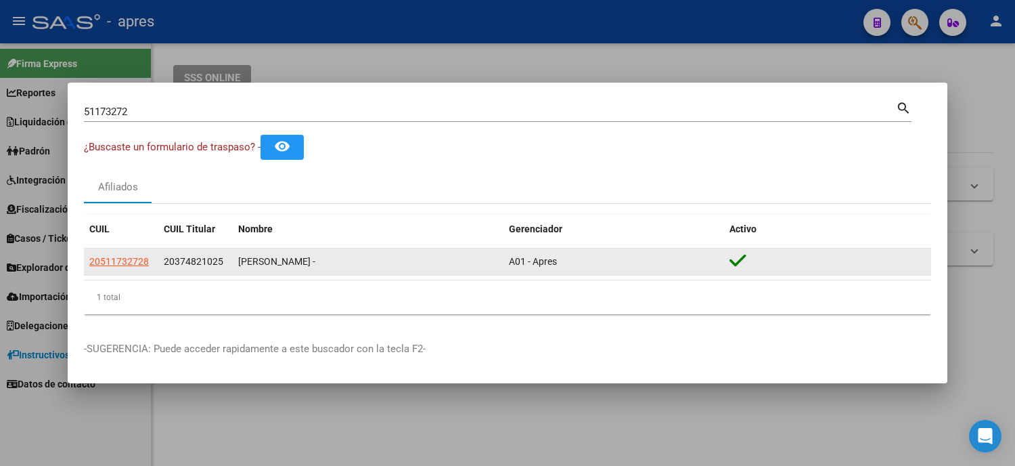
click at [105, 265] on span "20511732728" at bounding box center [119, 261] width 60 height 11
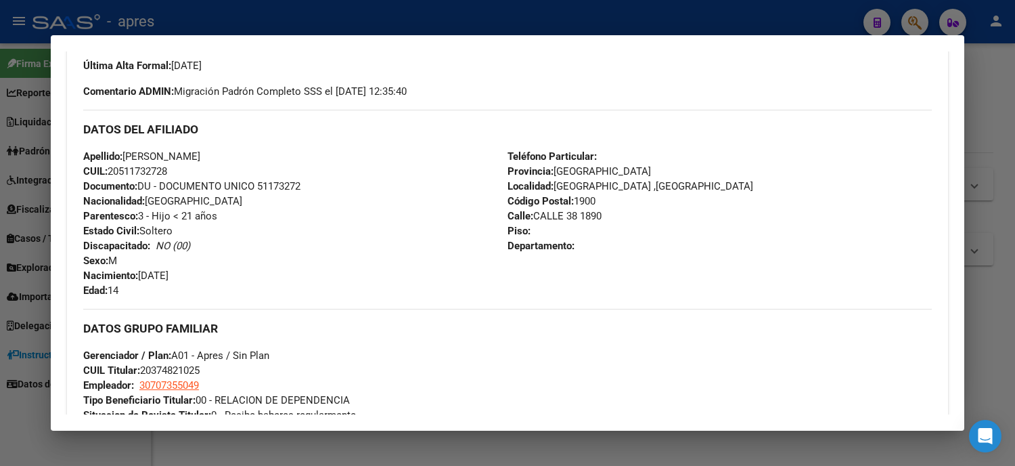
scroll to position [526, 0]
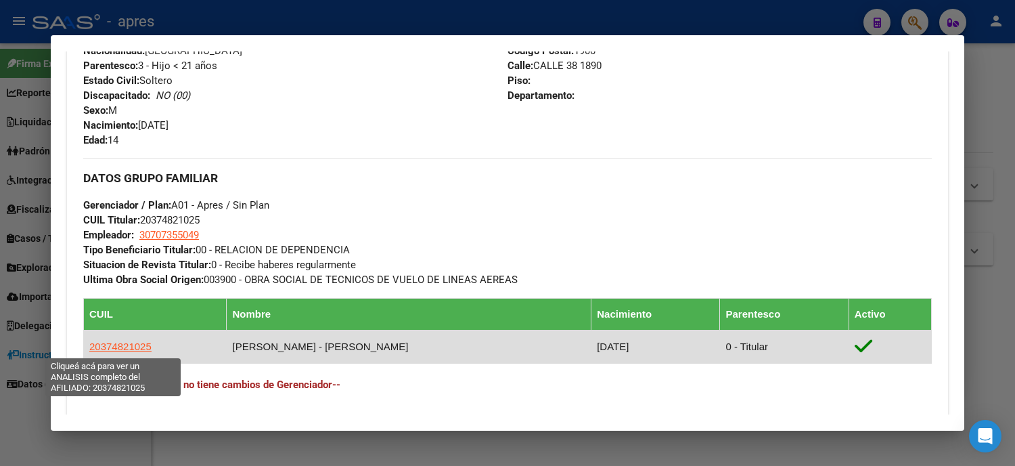
drag, startPoint x: 168, startPoint y: 355, endPoint x: 85, endPoint y: 350, distance: 82.7
click at [85, 350] on td "20374821025" at bounding box center [155, 346] width 143 height 33
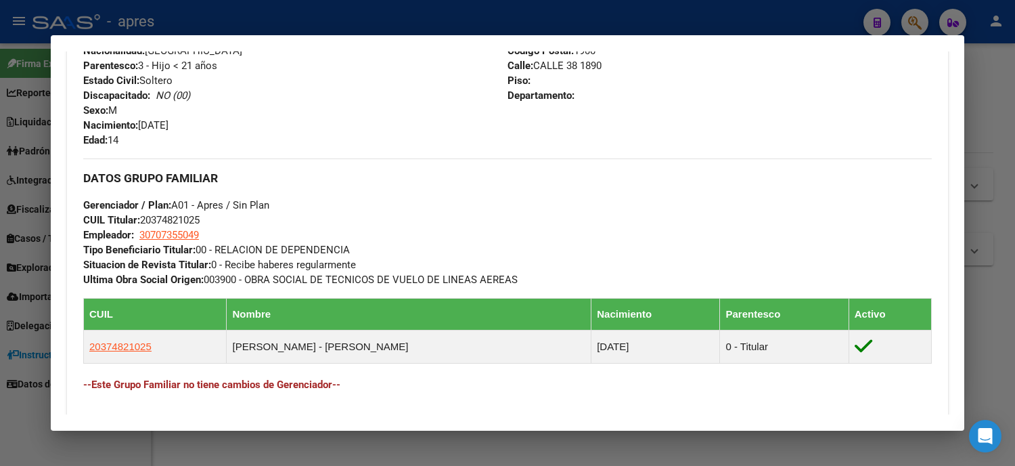
scroll to position [300, 0]
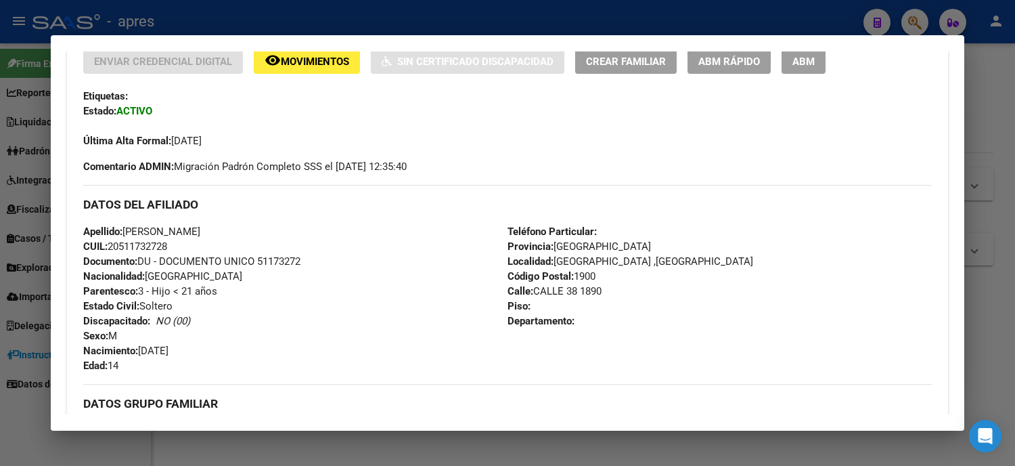
click at [0, 326] on div at bounding box center [507, 233] width 1015 height 466
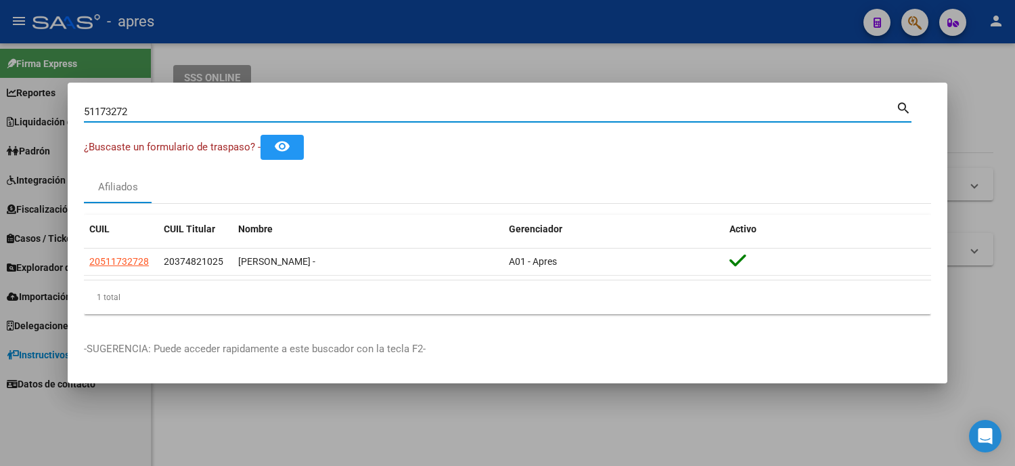
drag, startPoint x: 183, startPoint y: 105, endPoint x: 50, endPoint y: 114, distance: 133.6
click at [50, 114] on div "51173272 Buscar (apellido, dni, cuil, nro traspaso, cuit, obra social) search ¿…" at bounding box center [507, 233] width 1015 height 466
paste input "30142790"
type input "30142790"
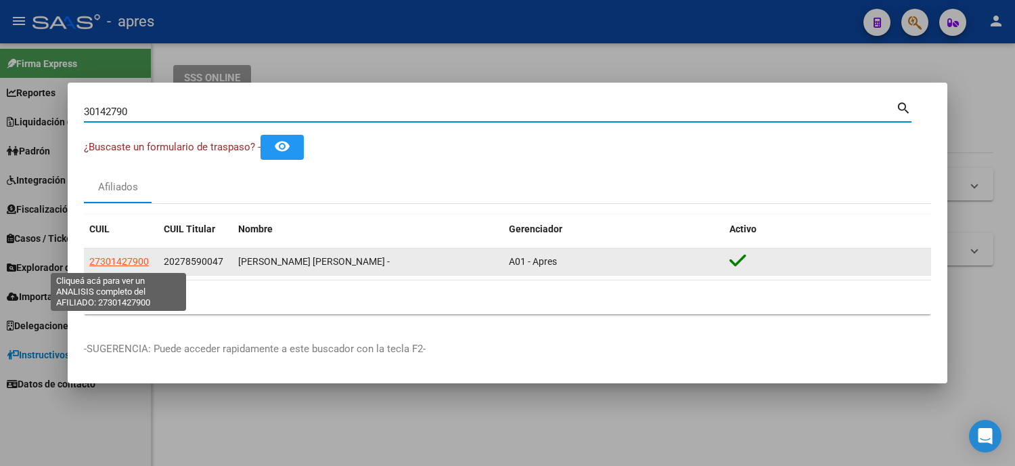
click at [133, 265] on span "27301427900" at bounding box center [119, 261] width 60 height 11
type textarea "27301427900"
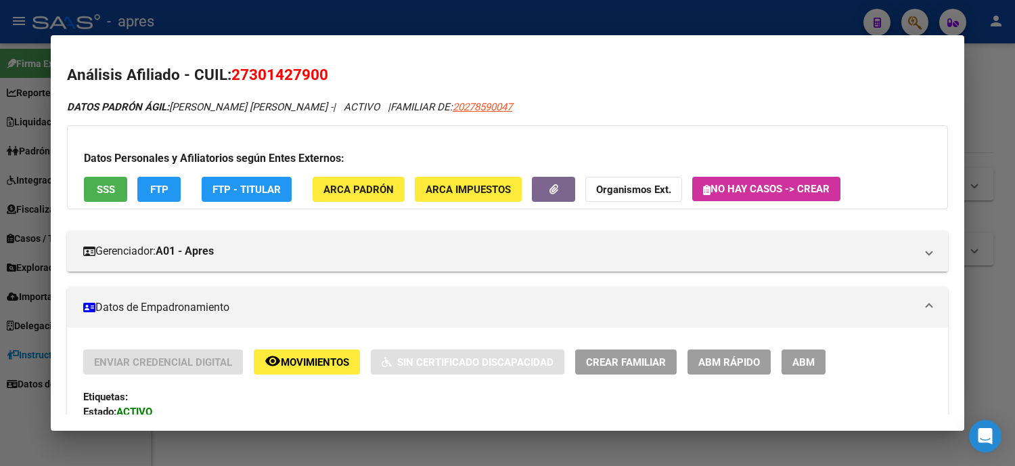
drag, startPoint x: 334, startPoint y: 87, endPoint x: 223, endPoint y: 76, distance: 110.8
click at [231, 76] on span "27301427900" at bounding box center [279, 75] width 97 height 18
drag, startPoint x: 225, startPoint y: 76, endPoint x: 314, endPoint y: 75, distance: 89.3
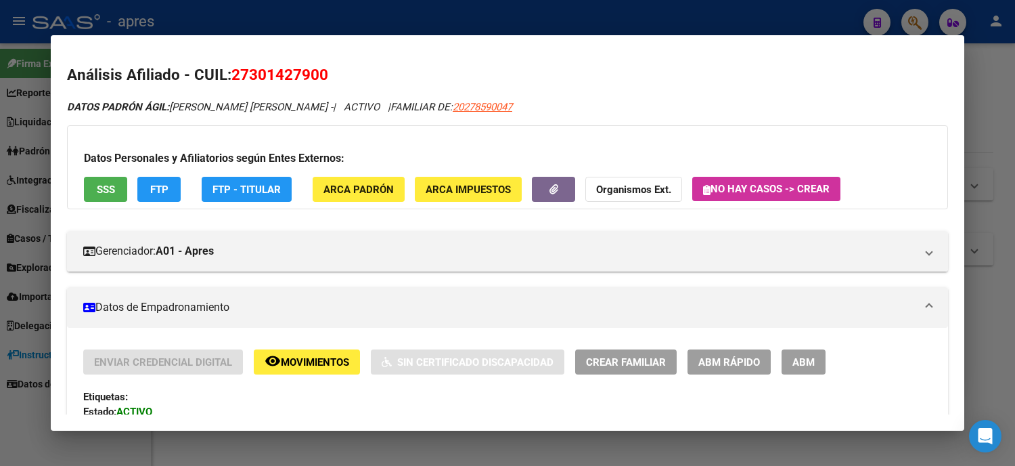
click at [314, 75] on h2 "Análisis Afiliado - CUIL: 27301427900" at bounding box center [507, 75] width 881 height 23
click at [0, 256] on div at bounding box center [507, 233] width 1015 height 466
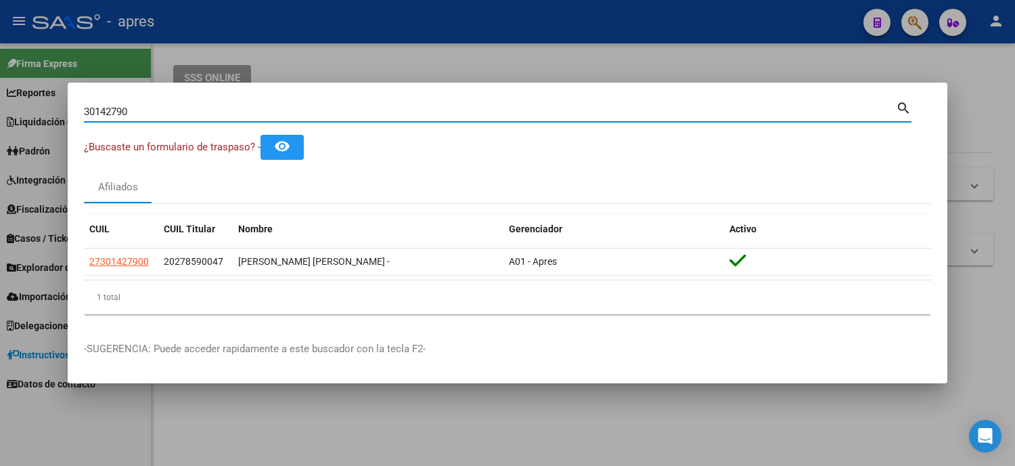
drag, startPoint x: 179, startPoint y: 115, endPoint x: 0, endPoint y: 100, distance: 179.3
click at [0, 115] on div "30142790 Buscar (apellido, dni, cuil, nro traspaso, cuit, obra social) search ¿…" at bounding box center [507, 233] width 1015 height 466
paste input "49540584"
type input "49540584"
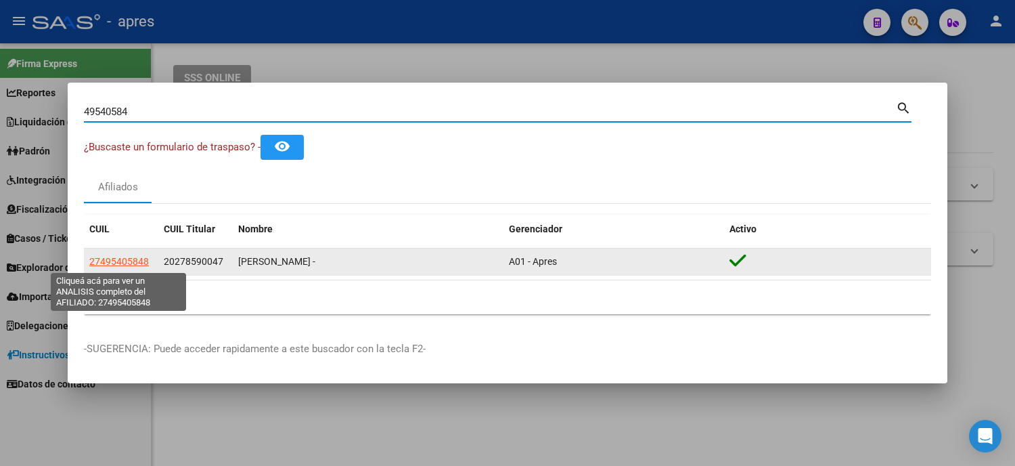
click at [122, 267] on span "27495405848" at bounding box center [119, 261] width 60 height 11
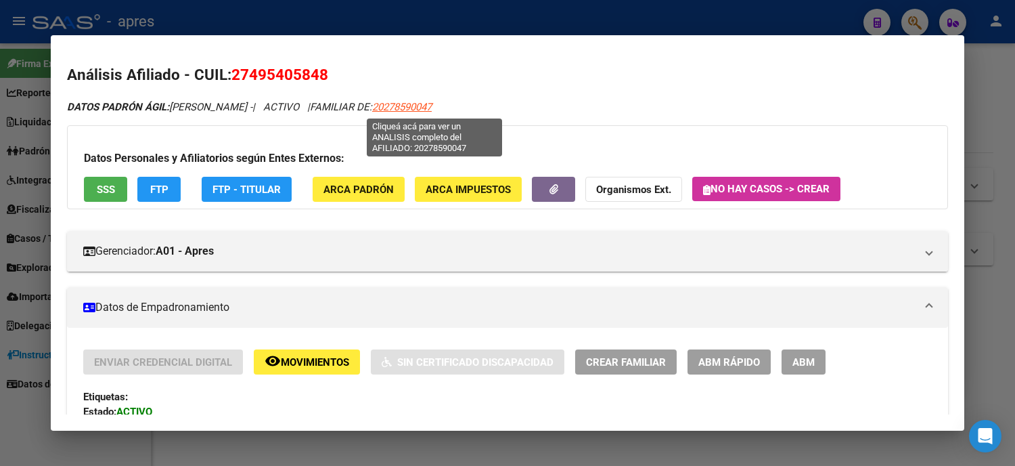
click at [426, 106] on span "20278590047" at bounding box center [402, 107] width 60 height 12
type textarea "20278590047"
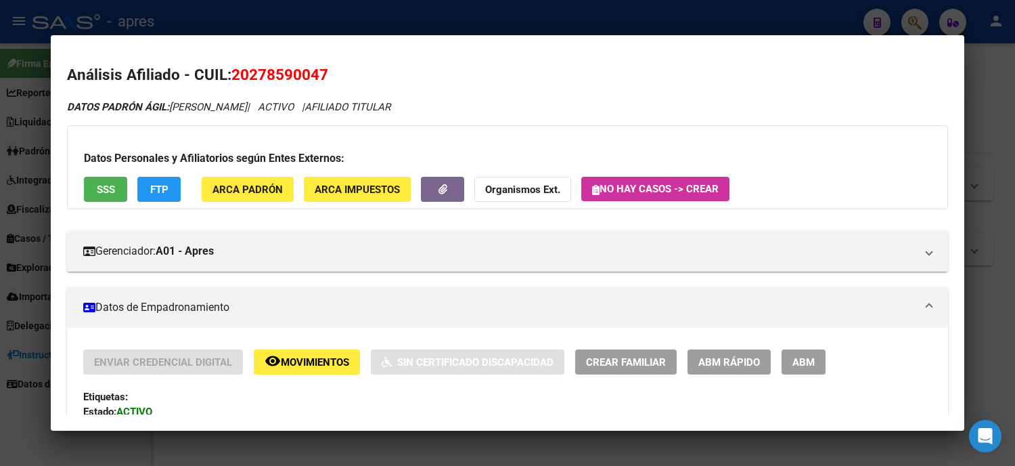
click at [0, 238] on div at bounding box center [507, 233] width 1015 height 466
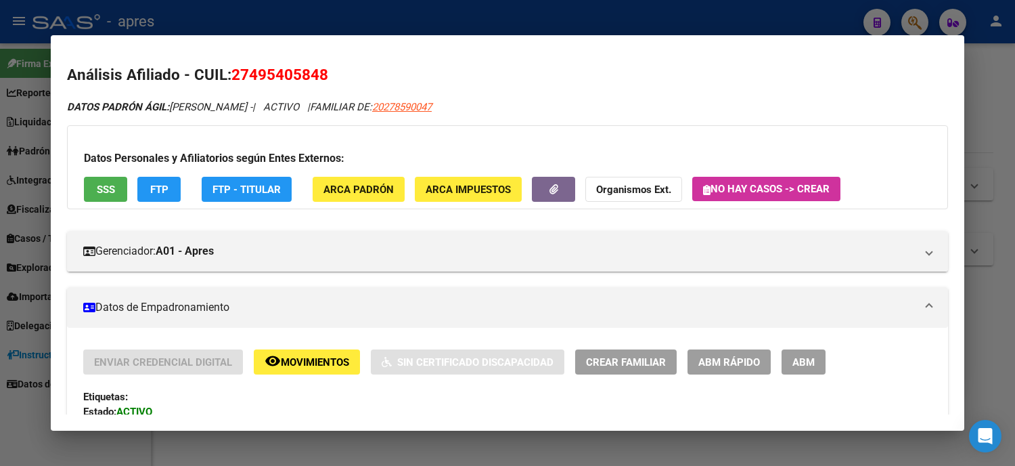
drag, startPoint x: 242, startPoint y: 77, endPoint x: 307, endPoint y: 77, distance: 65.0
click at [307, 77] on span "27495405848" at bounding box center [279, 75] width 97 height 18
click at [0, 194] on div at bounding box center [507, 233] width 1015 height 466
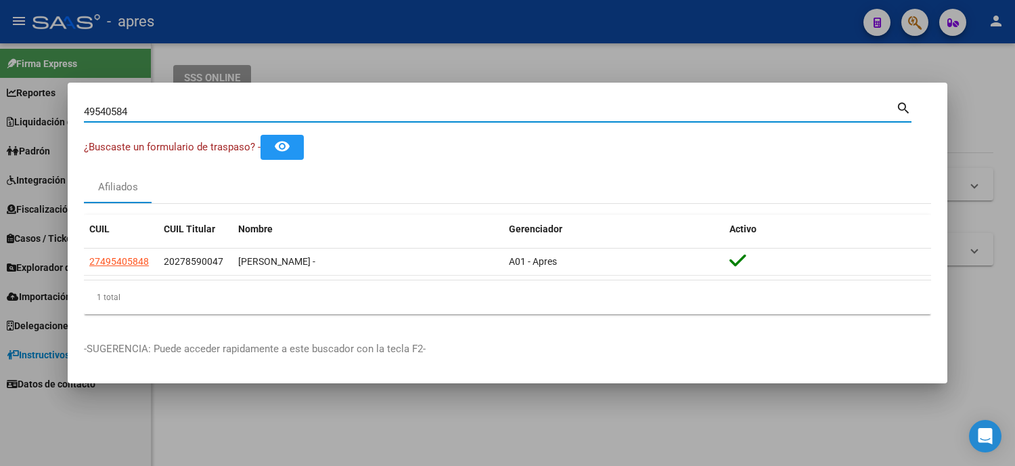
drag, startPoint x: 181, startPoint y: 113, endPoint x: 0, endPoint y: 113, distance: 181.4
click at [0, 113] on div "49540584 Buscar (apellido, dni, cuil, nro traspaso, cuit, obra social) search ¿…" at bounding box center [507, 233] width 1015 height 466
paste input "38589173"
type input "38589173"
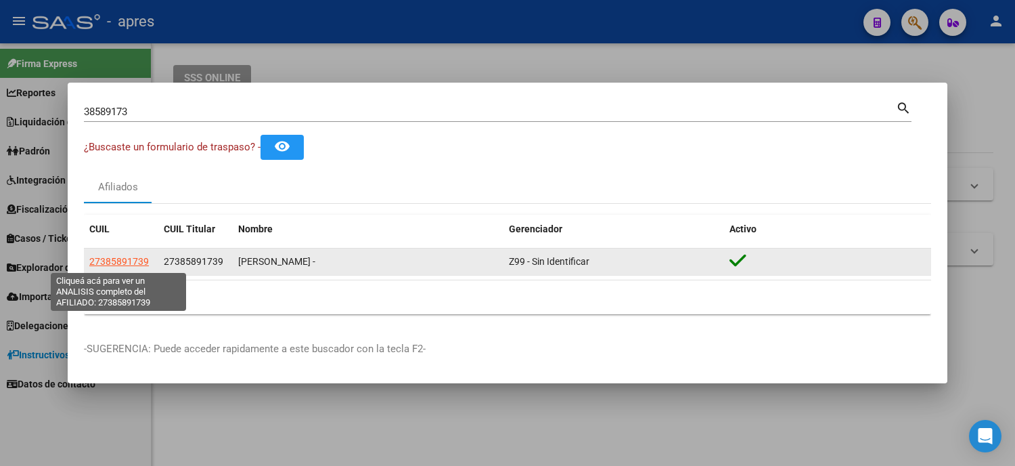
click at [132, 260] on span "27385891739" at bounding box center [119, 261] width 60 height 11
type textarea "27385891739"
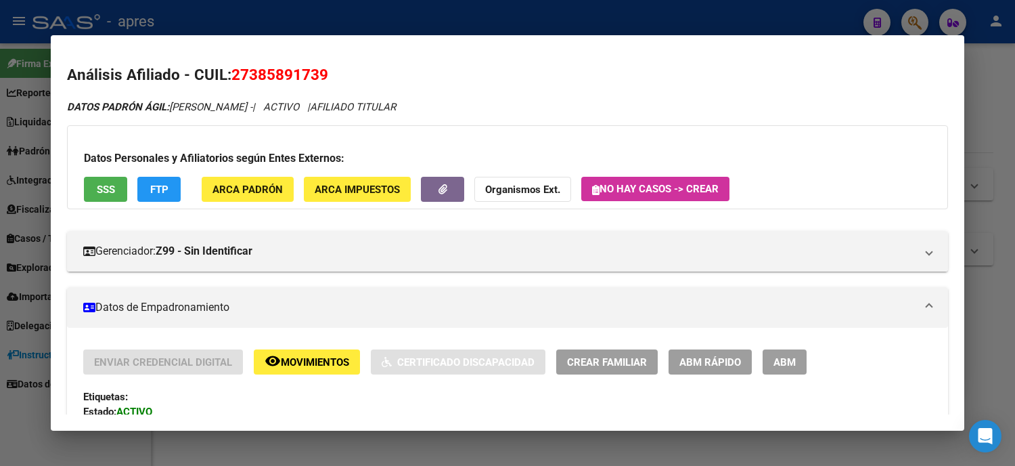
drag, startPoint x: 336, startPoint y: 70, endPoint x: 224, endPoint y: 75, distance: 112.5
click at [224, 75] on h2 "Análisis Afiliado - CUIL: 27385891739" at bounding box center [507, 75] width 881 height 23
click at [0, 152] on div at bounding box center [507, 233] width 1015 height 466
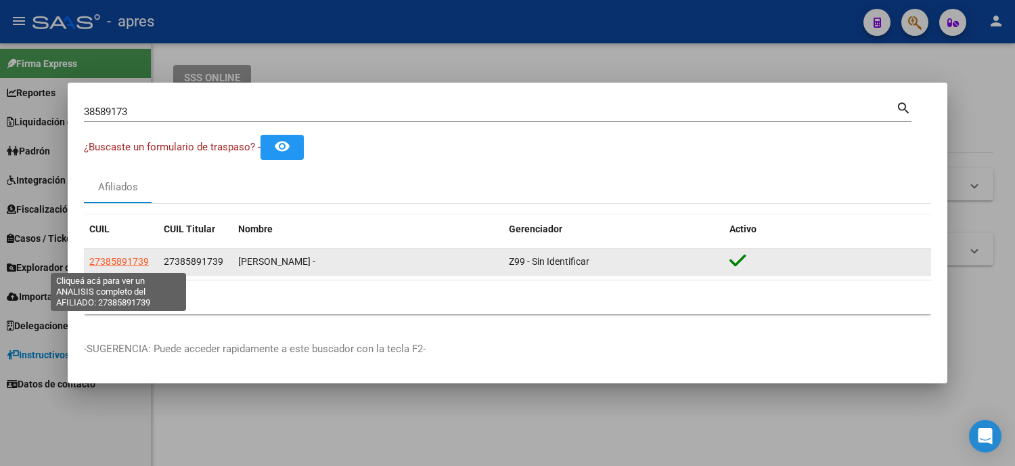
click at [112, 259] on span "27385891739" at bounding box center [119, 261] width 60 height 11
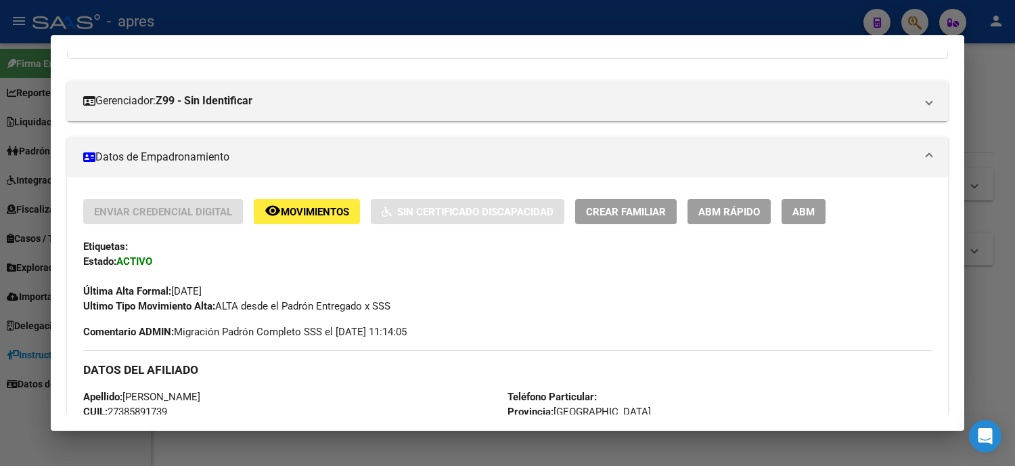
scroll to position [0, 0]
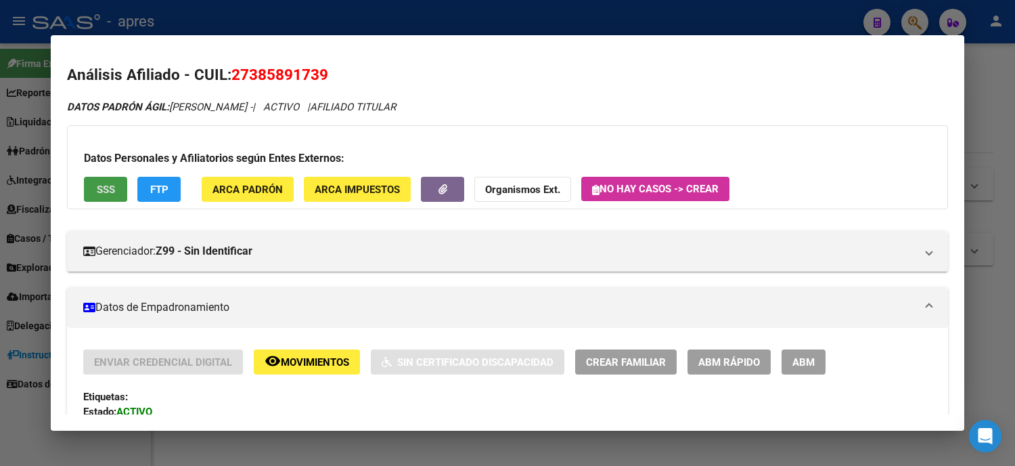
click at [97, 194] on span "SSS" at bounding box center [106, 189] width 18 height 12
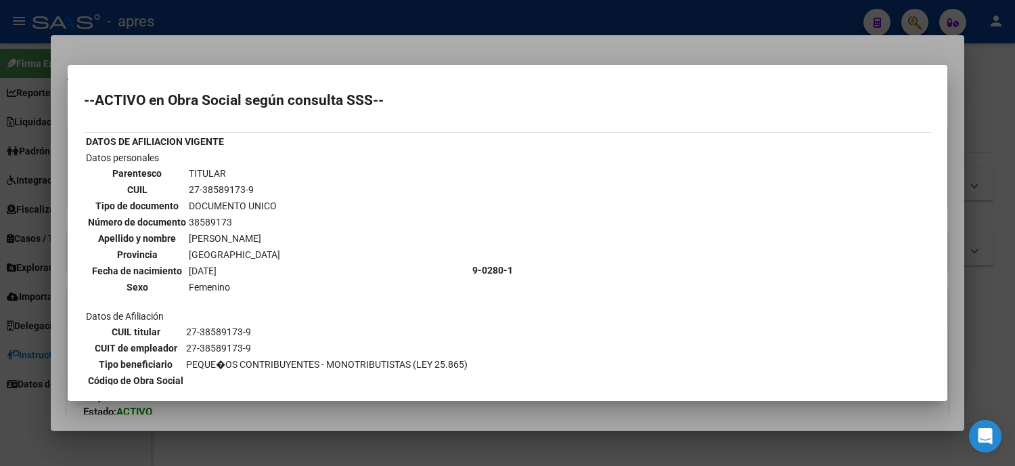
click at [14, 233] on div at bounding box center [507, 233] width 1015 height 466
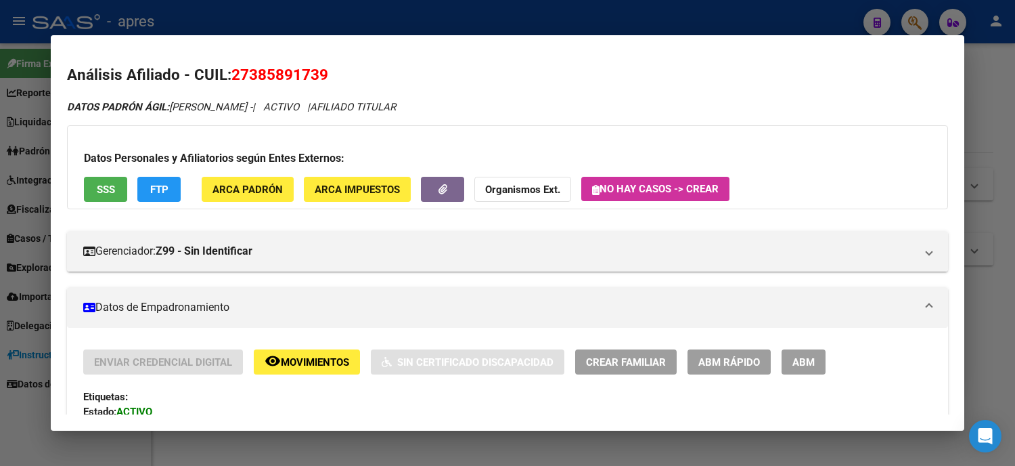
click at [89, 181] on button "SSS" at bounding box center [105, 189] width 43 height 25
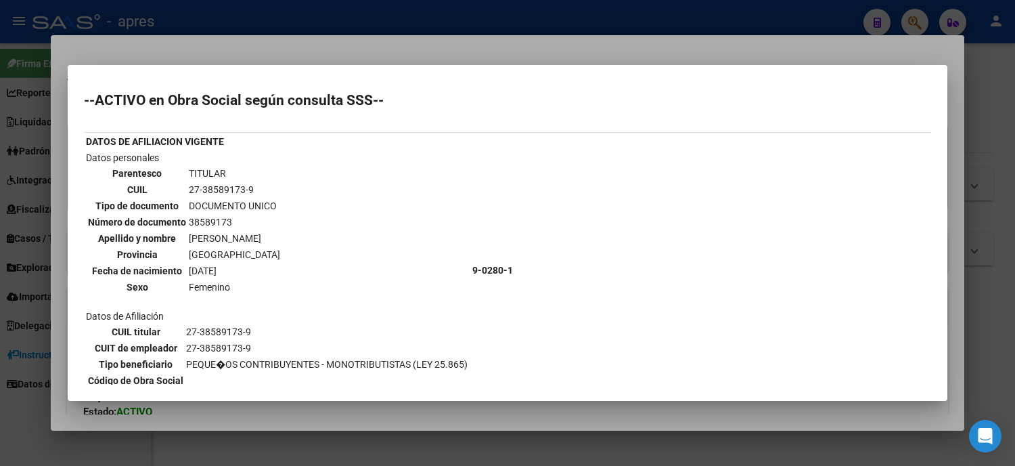
click at [45, 194] on div at bounding box center [507, 233] width 1015 height 466
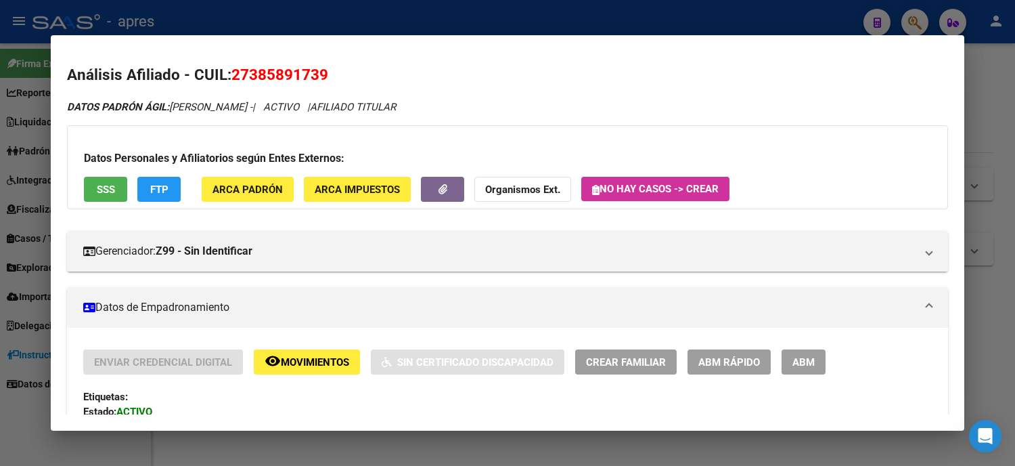
click at [0, 246] on div at bounding box center [507, 233] width 1015 height 466
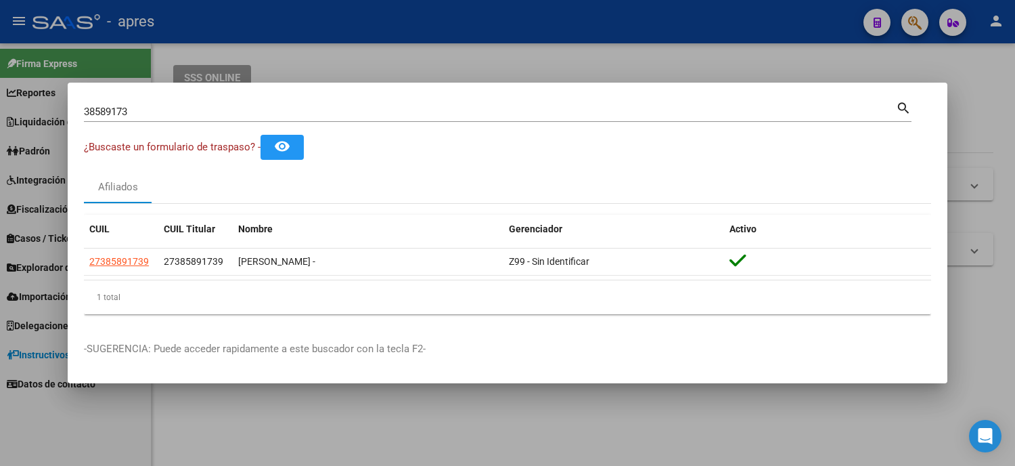
drag, startPoint x: 193, startPoint y: 106, endPoint x: 88, endPoint y: 93, distance: 105.6
click at [88, 93] on mat-dialog-container "38589173 Buscar (apellido, dni, cuil, nro traspaso, cuit, obra social) search ¿…" at bounding box center [508, 233] width 880 height 300
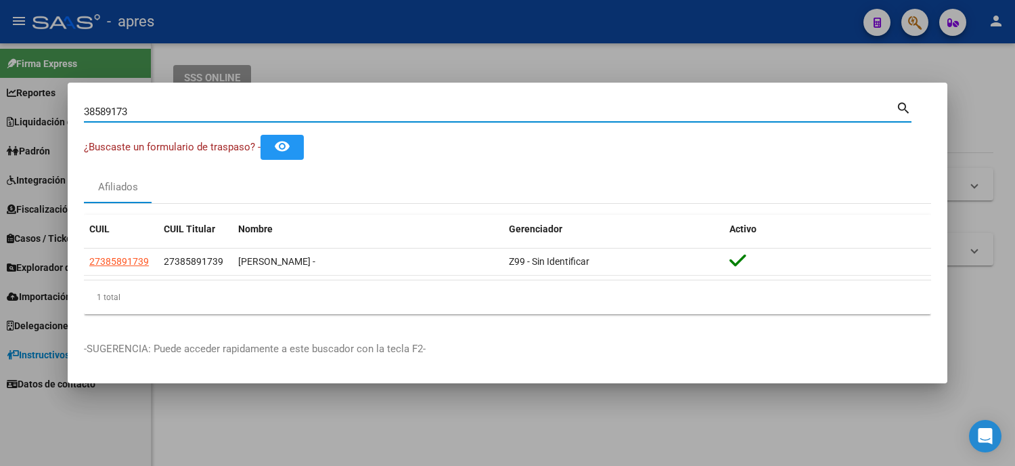
paste input "35353342"
type input "3"
paste input "35353342"
type input "35353342"
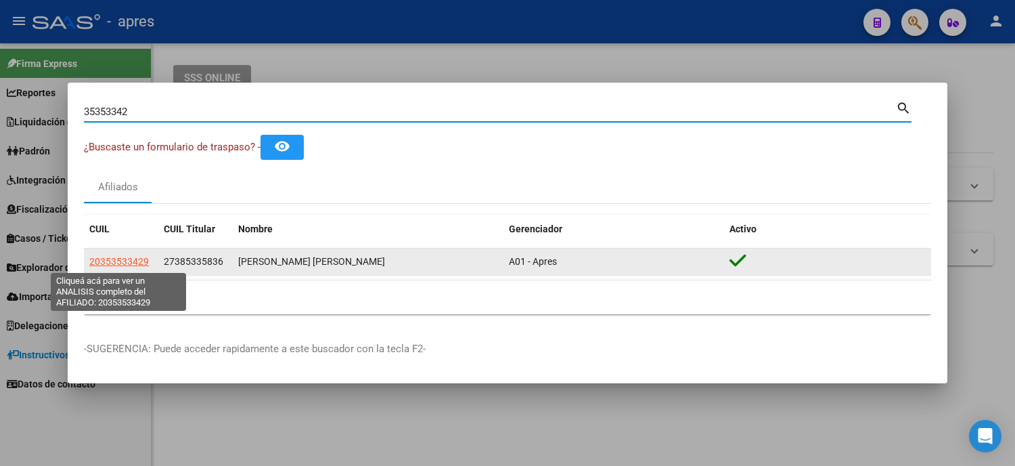
click at [124, 266] on span "20353533429" at bounding box center [119, 261] width 60 height 11
type textarea "20353533429"
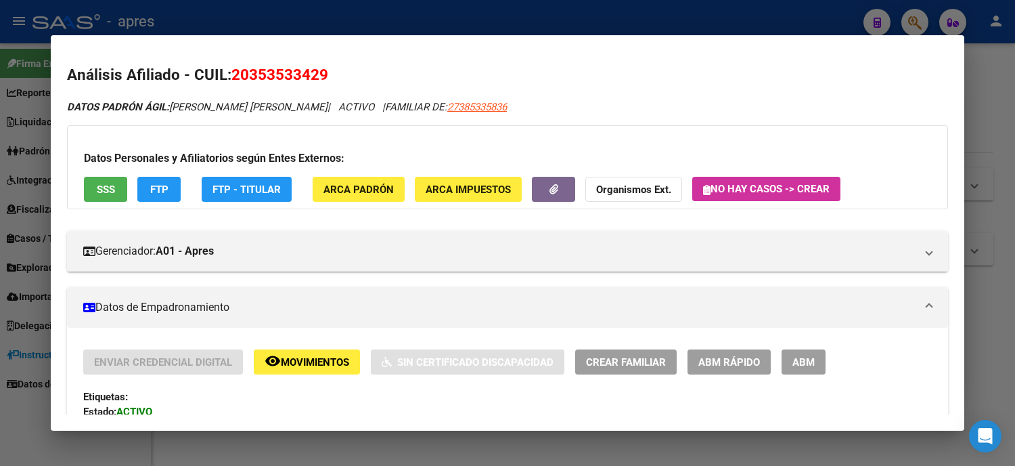
click at [259, 82] on span "20353533429" at bounding box center [279, 75] width 97 height 18
drag, startPoint x: 250, startPoint y: 80, endPoint x: 286, endPoint y: 80, distance: 35.9
click at [271, 80] on span "20353533429" at bounding box center [279, 75] width 97 height 18
click at [286, 80] on span "20353533429" at bounding box center [279, 75] width 97 height 18
